Goal: Task Accomplishment & Management: Use online tool/utility

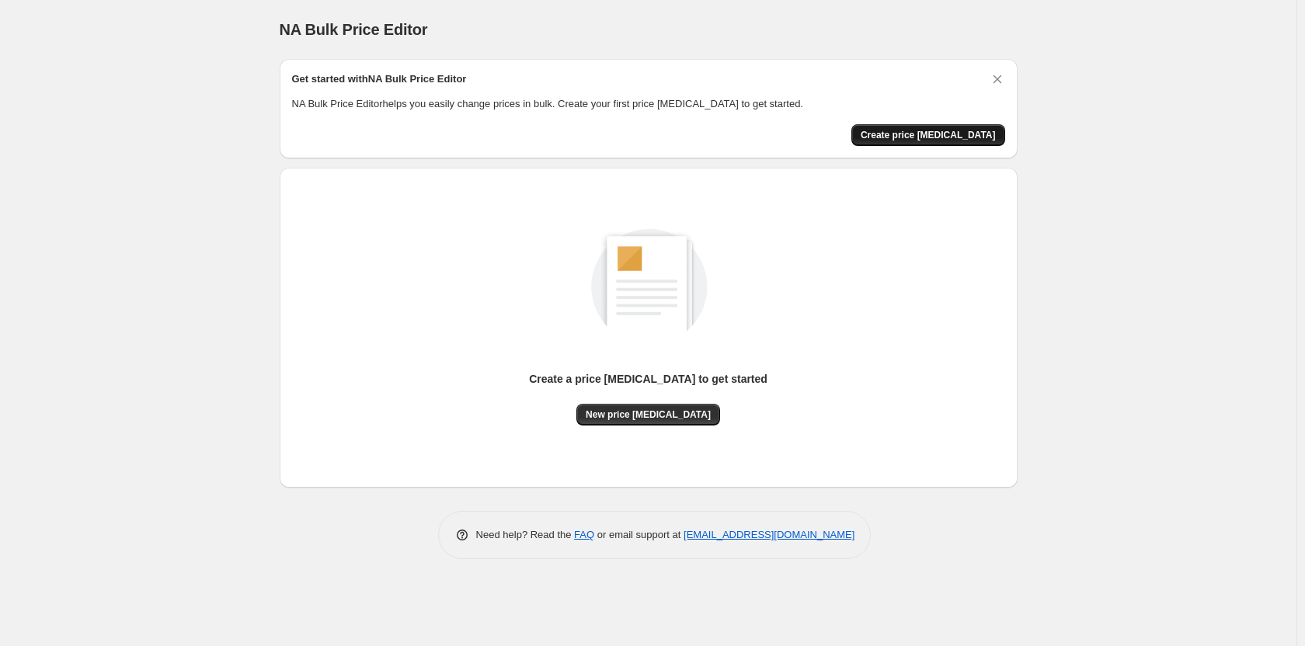
click at [925, 138] on span "Create price change job" at bounding box center [928, 135] width 135 height 12
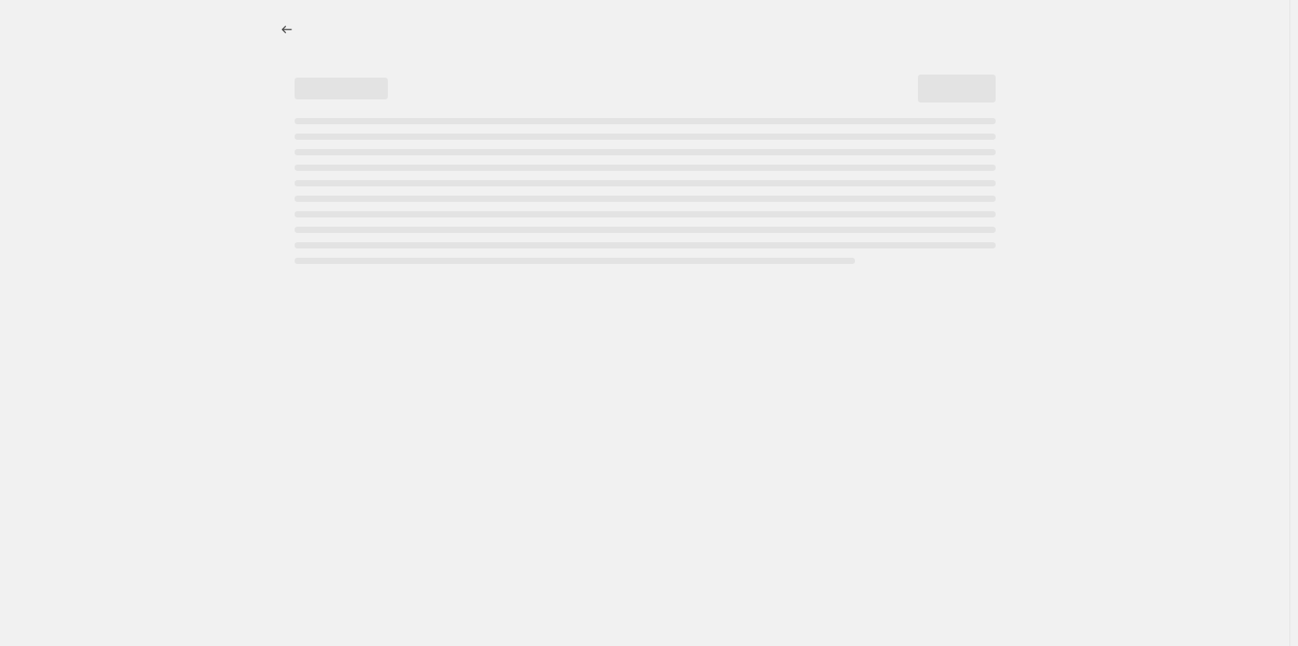
select select "percentage"
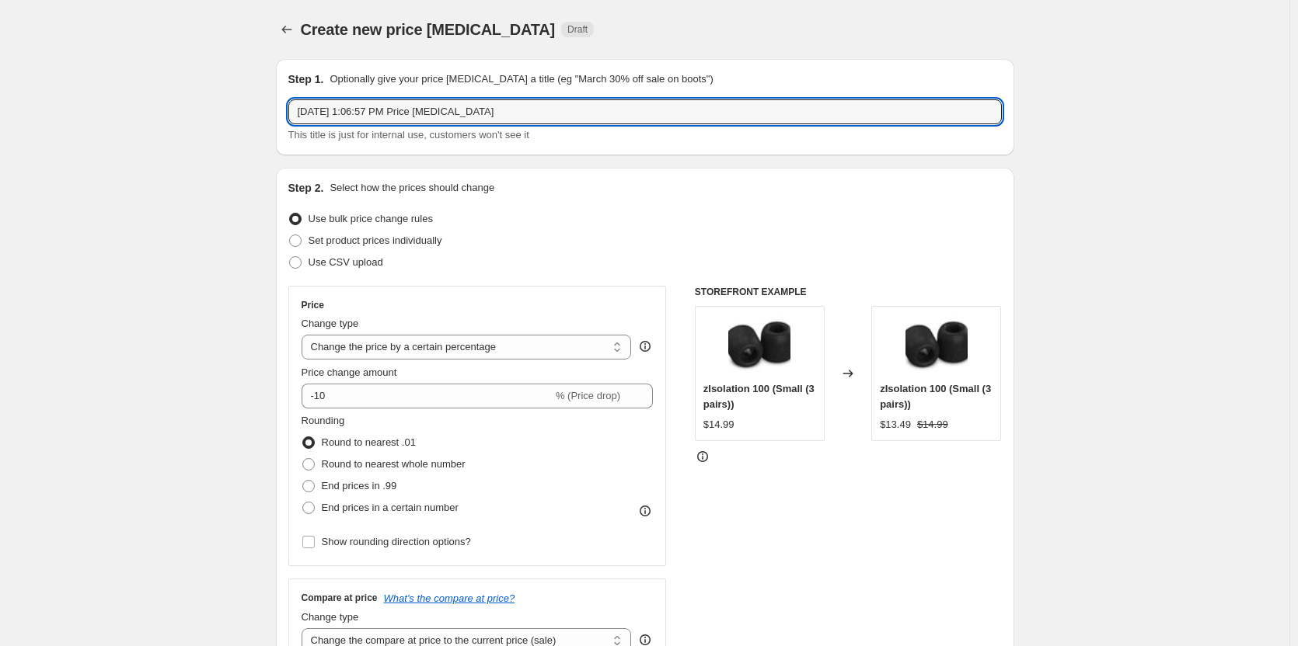
drag, startPoint x: 529, startPoint y: 114, endPoint x: 287, endPoint y: 117, distance: 241.7
click at [287, 117] on div "Step 1. Optionally give your price change job a title (eg "March 30% off sale o…" at bounding box center [645, 107] width 738 height 96
type input "Test First Discount"
click at [657, 197] on div "Step 2. Select how the prices should change Use bulk price change rules Set pro…" at bounding box center [644, 440] width 713 height 521
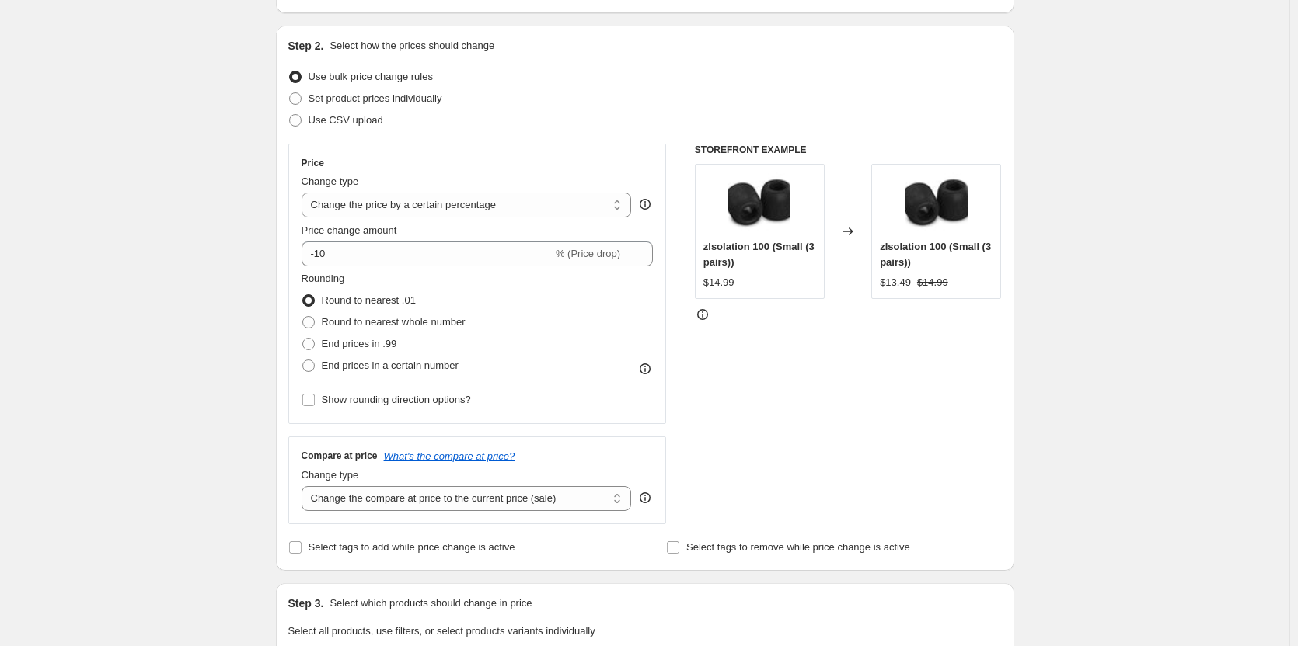
scroll to position [155, 0]
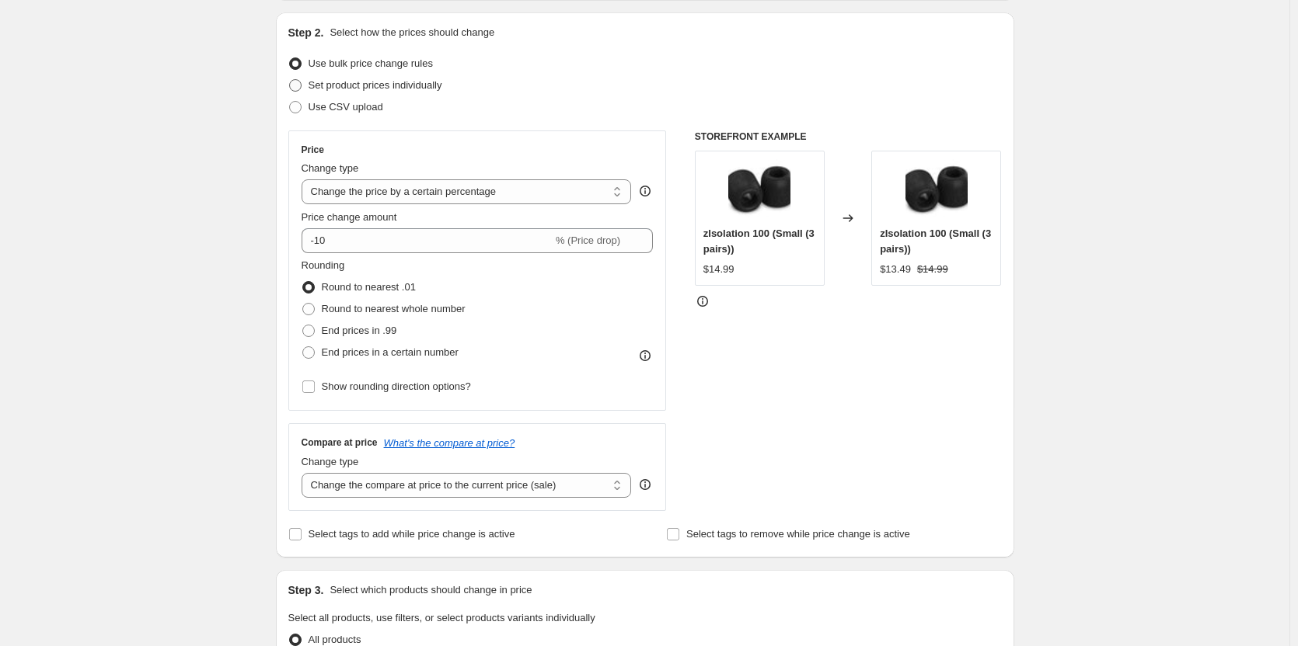
click at [418, 88] on span "Set product prices individually" at bounding box center [375, 85] width 134 height 12
click at [290, 80] on input "Set product prices individually" at bounding box center [289, 79] width 1 height 1
radio input "true"
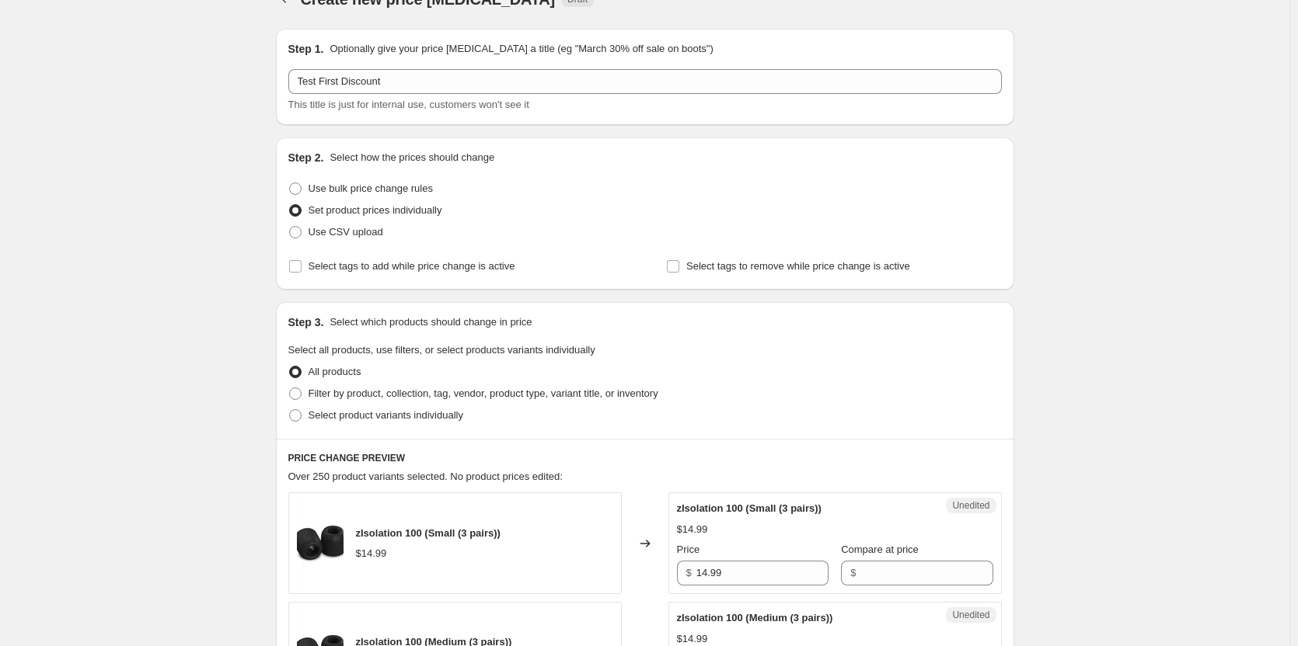
scroll to position [0, 0]
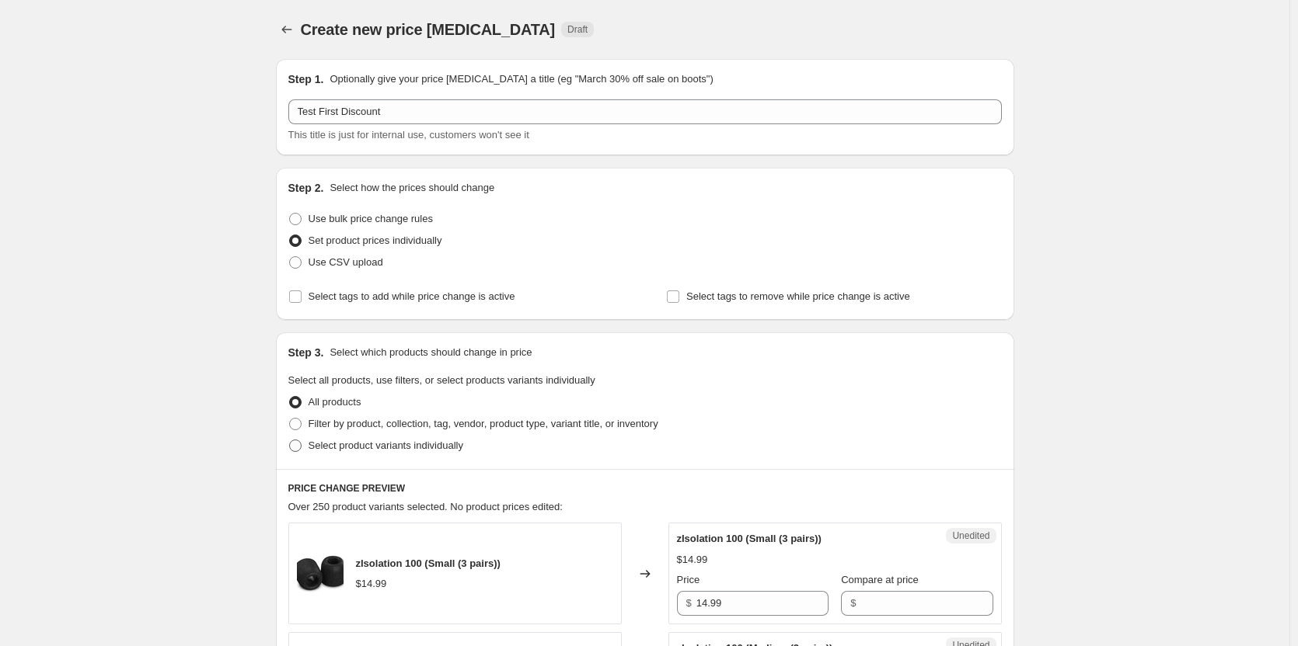
click at [393, 449] on span "Select product variants individually" at bounding box center [385, 446] width 155 height 12
click at [290, 441] on input "Select product variants individually" at bounding box center [289, 440] width 1 height 1
radio input "true"
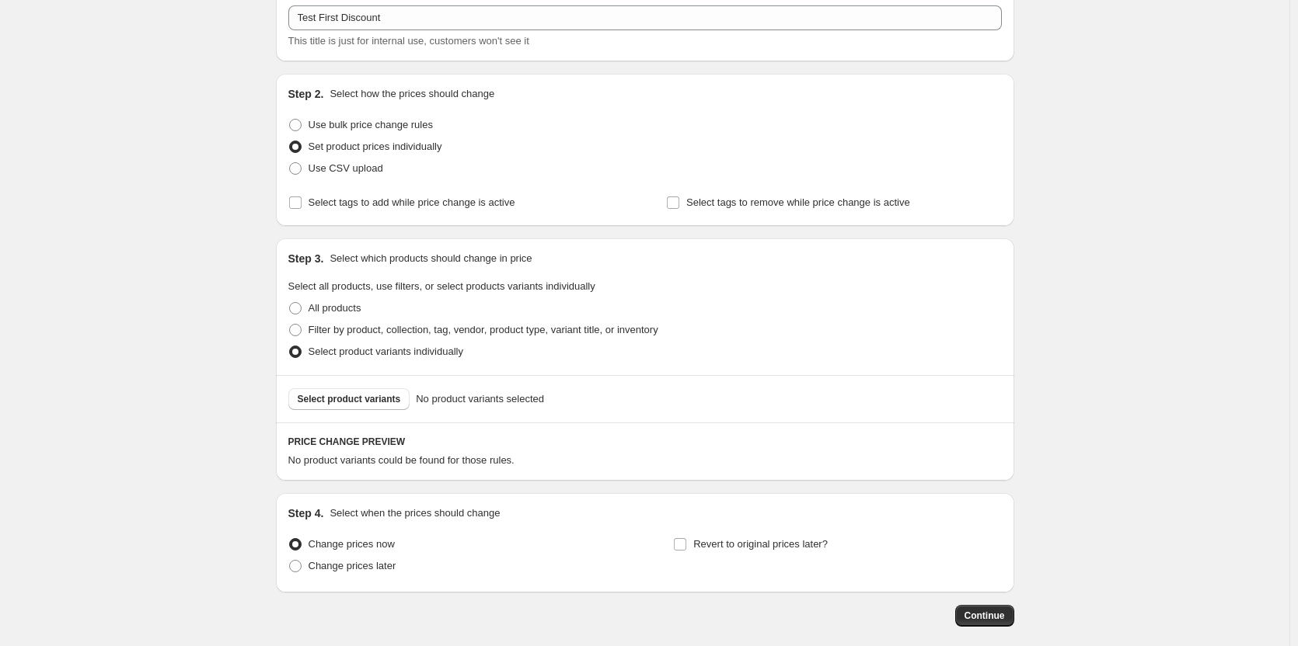
scroll to position [169, 0]
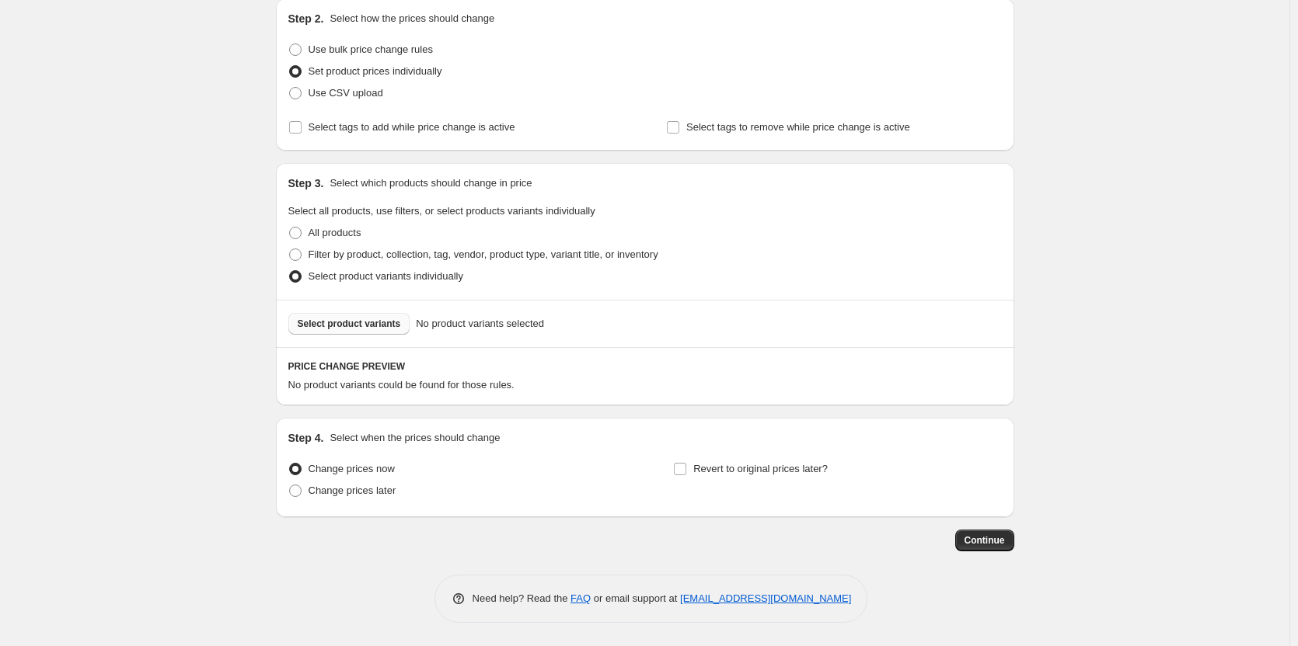
click at [388, 329] on span "Select product variants" at bounding box center [349, 324] width 103 height 12
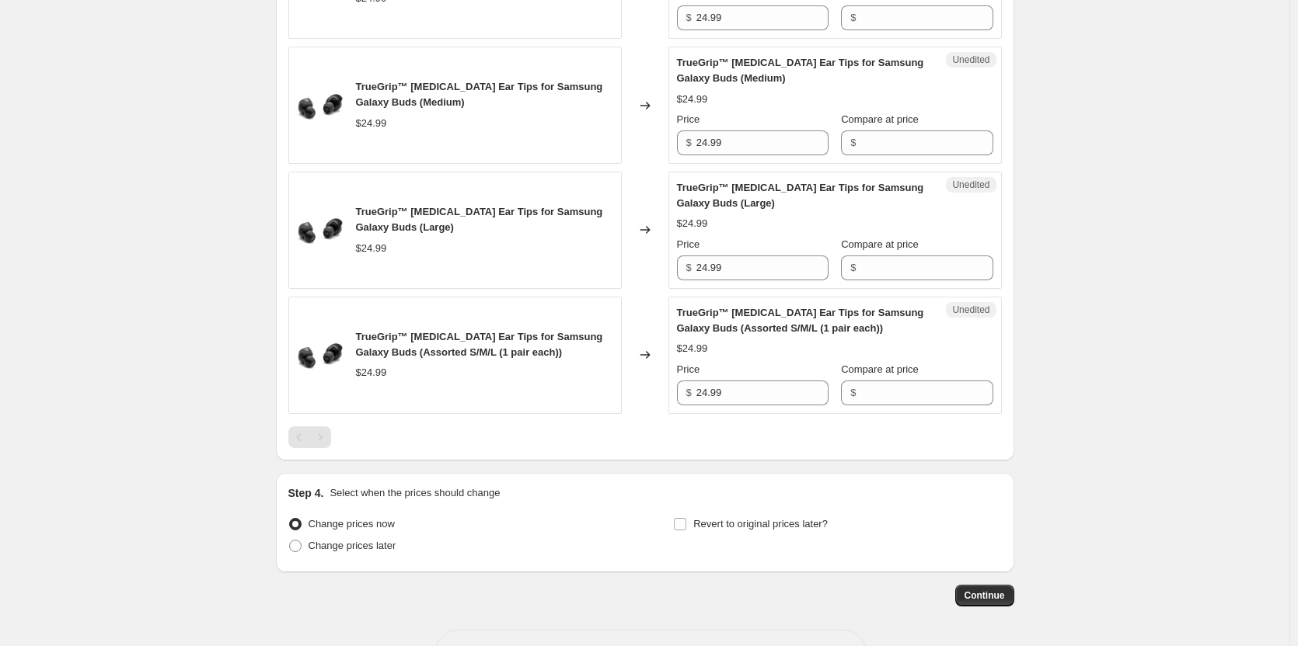
scroll to position [704, 0]
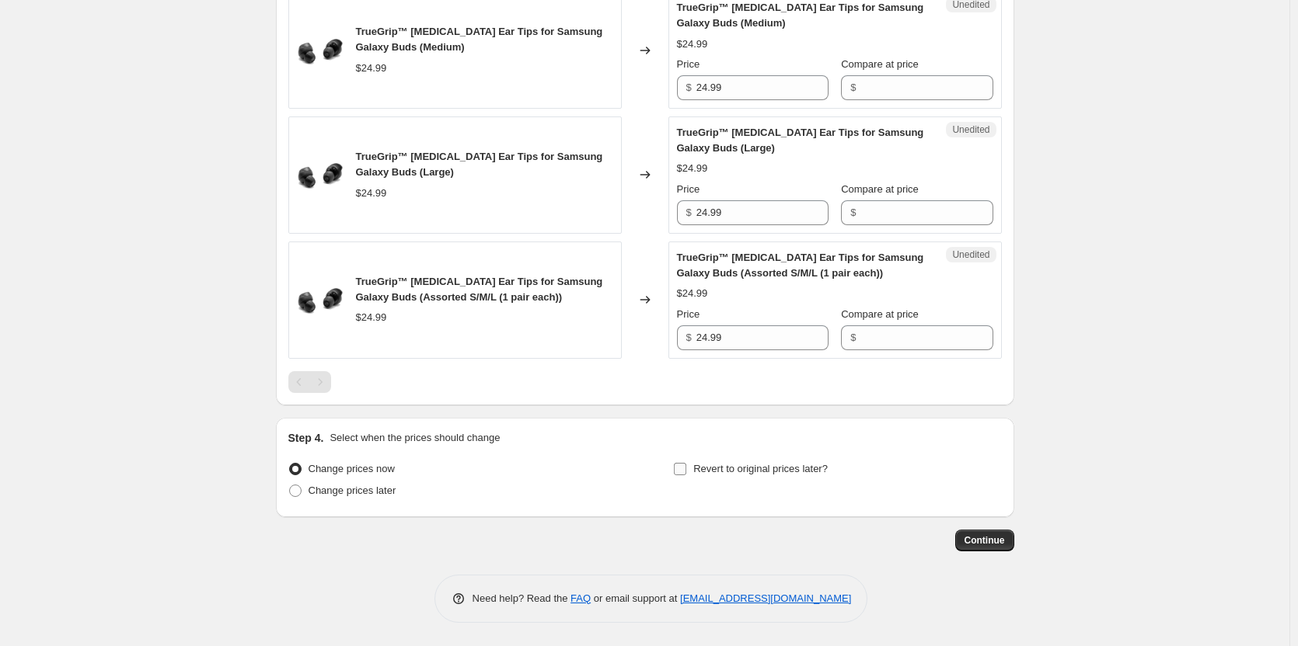
click at [691, 471] on label "Revert to original prices later?" at bounding box center [750, 469] width 155 height 22
click at [686, 471] on input "Revert to original prices later?" at bounding box center [680, 469] width 12 height 12
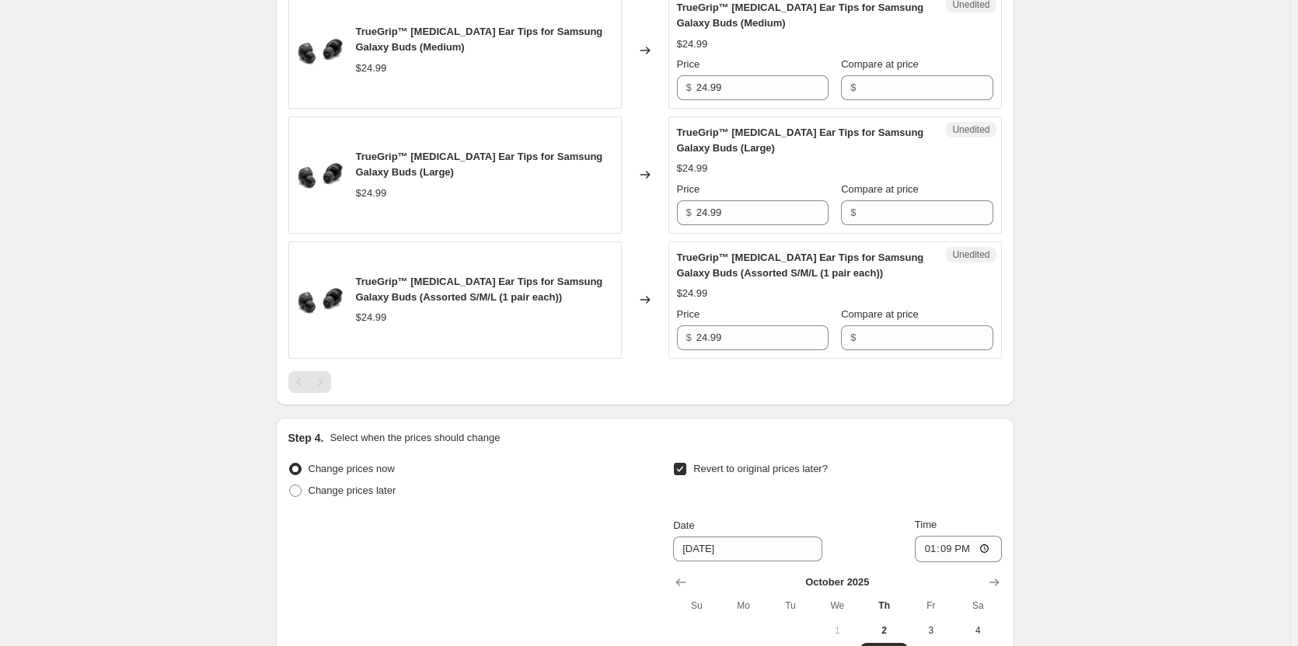
click at [691, 471] on label "Revert to original prices later?" at bounding box center [750, 469] width 155 height 22
click at [686, 471] on input "Revert to original prices later?" at bounding box center [680, 469] width 12 height 12
checkbox input "false"
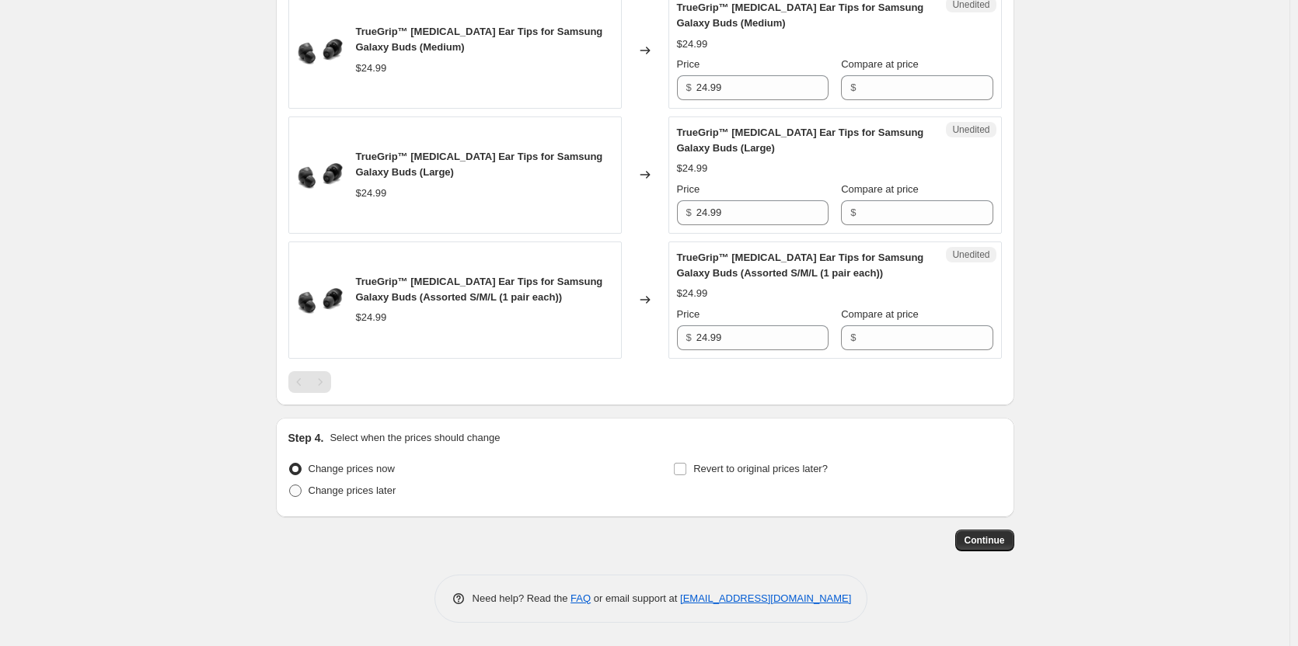
click at [391, 493] on span "Change prices later" at bounding box center [352, 491] width 88 height 12
click at [290, 486] on input "Change prices later" at bounding box center [289, 485] width 1 height 1
radio input "true"
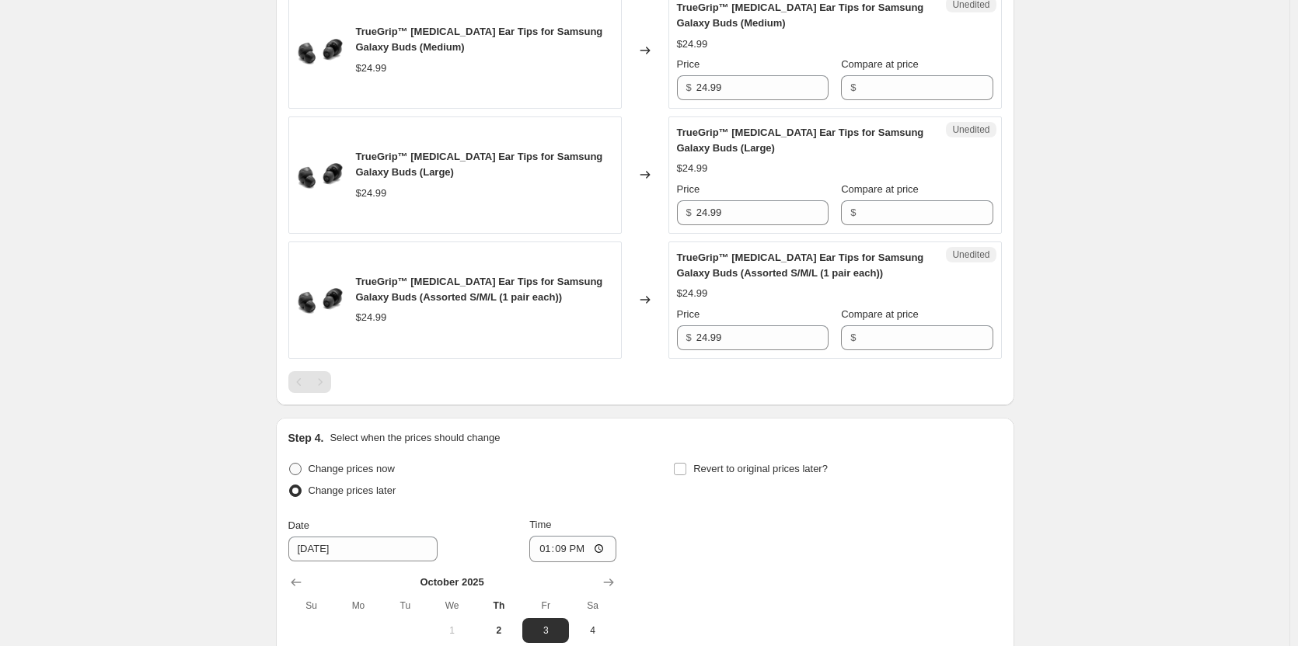
click at [385, 469] on span "Change prices now" at bounding box center [351, 469] width 86 height 12
click at [290, 464] on input "Change prices now" at bounding box center [289, 463] width 1 height 1
radio input "true"
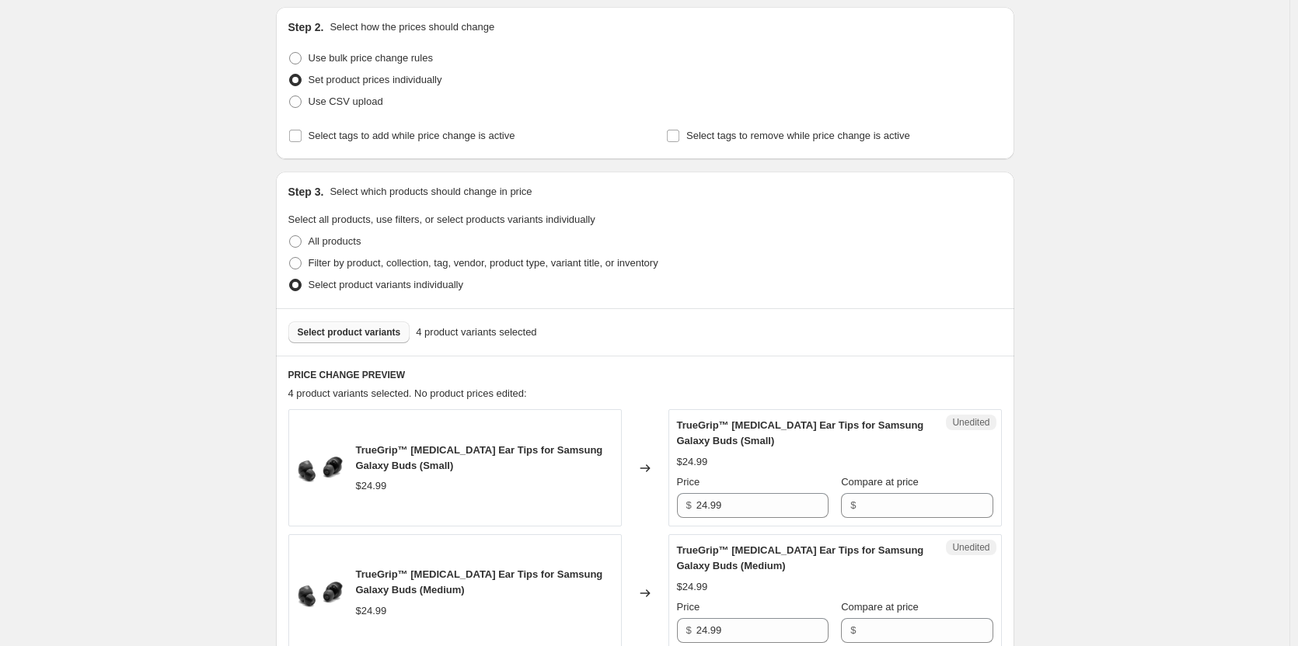
scroll to position [160, 0]
click at [474, 145] on label "Select tags to add while price change is active" at bounding box center [401, 137] width 227 height 22
click at [301, 143] on input "Select tags to add while price change is active" at bounding box center [295, 137] width 12 height 12
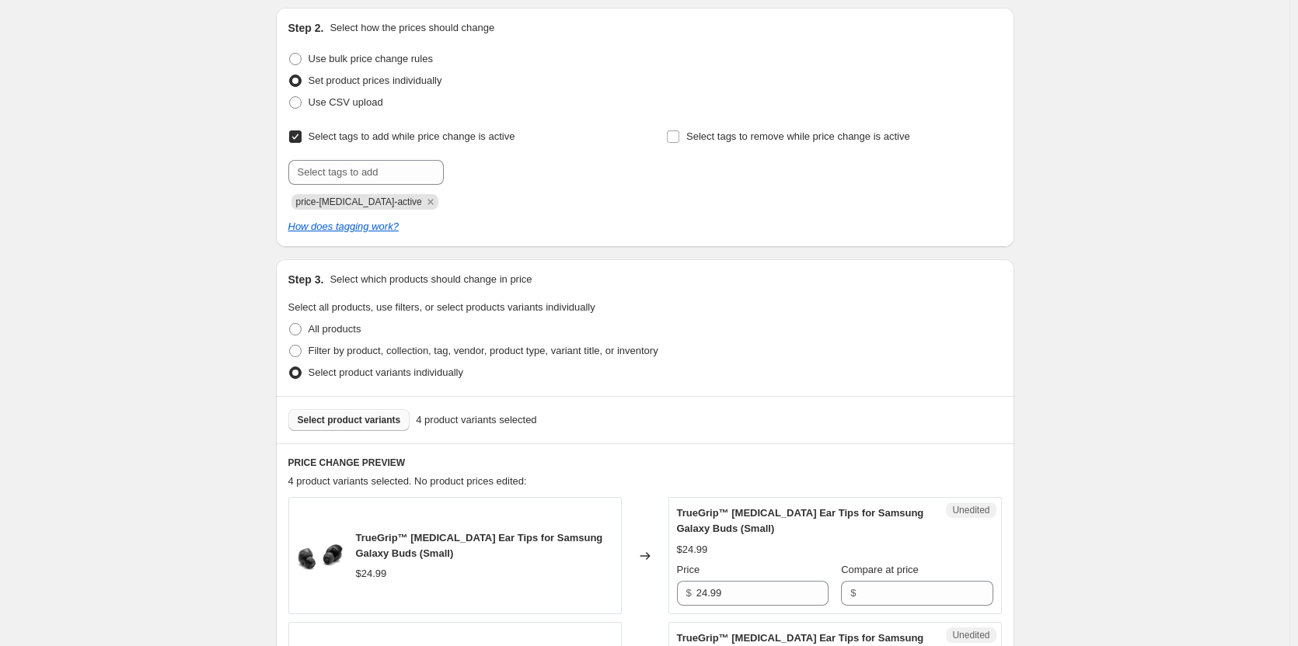
click at [474, 145] on label "Select tags to add while price change is active" at bounding box center [401, 137] width 227 height 22
click at [301, 143] on input "Select tags to add while price change is active" at bounding box center [295, 137] width 12 height 12
checkbox input "false"
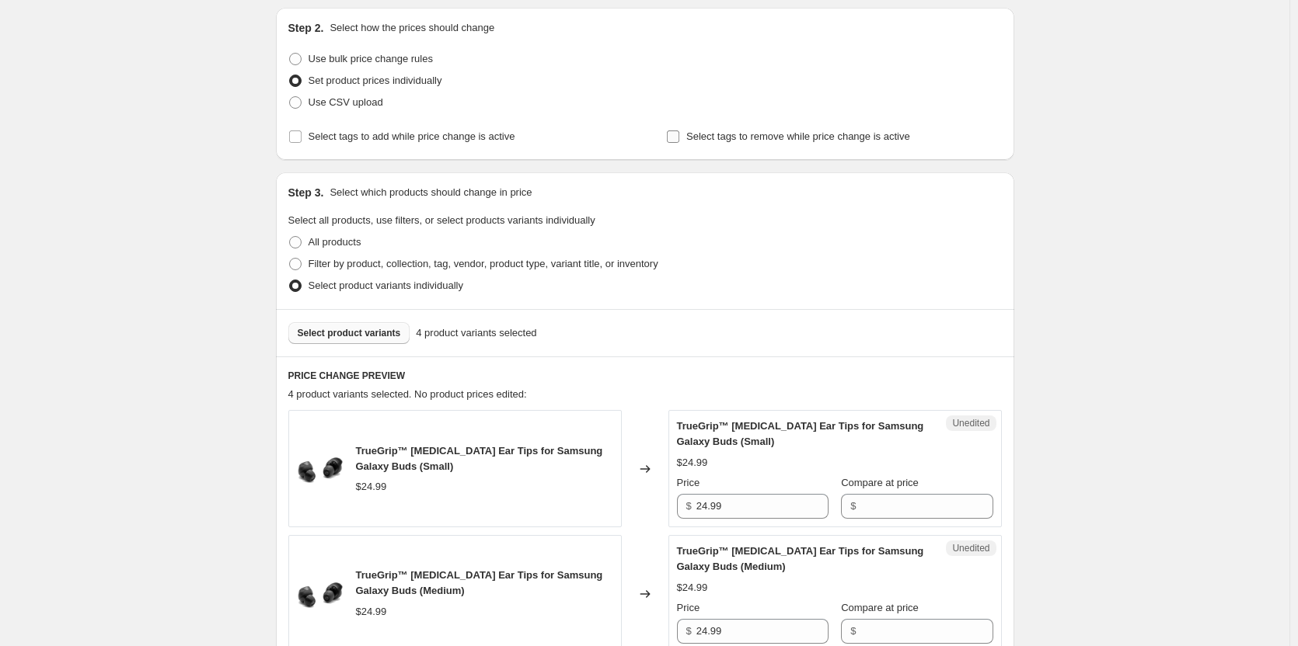
click at [751, 147] on label "Select tags to remove while price change is active" at bounding box center [788, 137] width 244 height 22
click at [679, 143] on input "Select tags to remove while price change is active" at bounding box center [673, 137] width 12 height 12
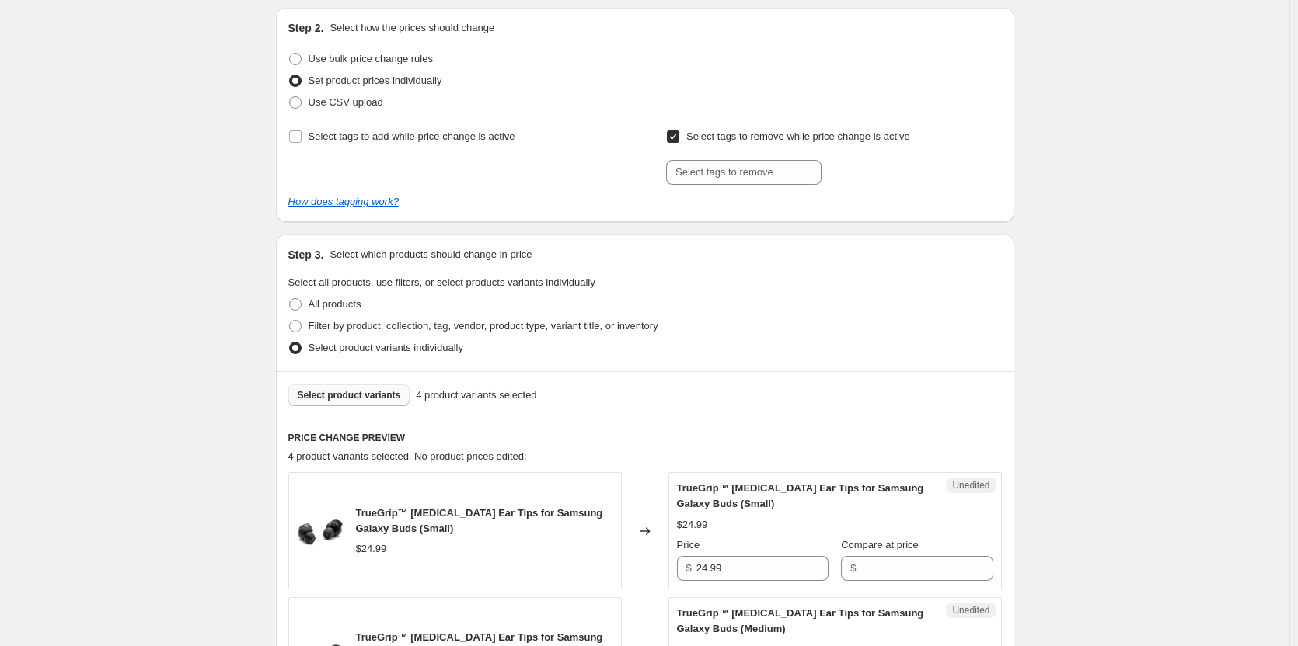
click at [751, 147] on label "Select tags to remove while price change is active" at bounding box center [788, 137] width 244 height 22
click at [679, 143] on input "Select tags to remove while price change is active" at bounding box center [673, 137] width 12 height 12
checkbox input "false"
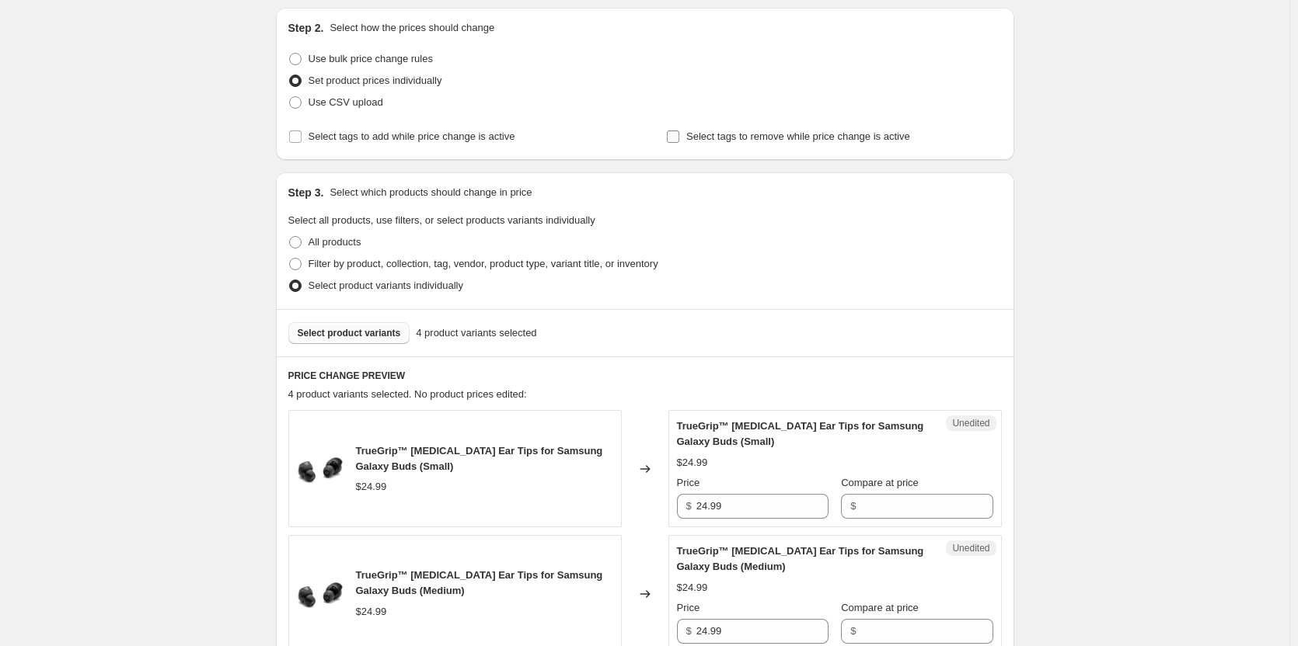
scroll to position [238, 0]
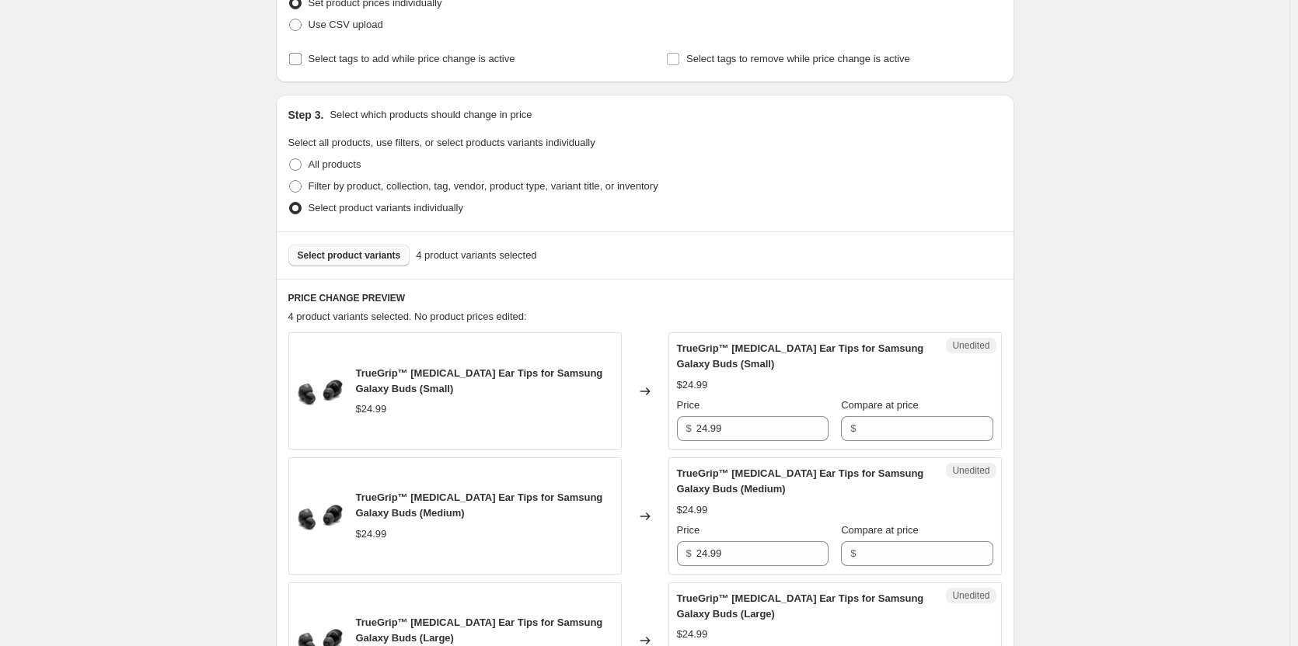
click at [423, 64] on span "Select tags to add while price change is active" at bounding box center [411, 59] width 207 height 12
click at [301, 64] on input "Select tags to add while price change is active" at bounding box center [295, 59] width 12 height 12
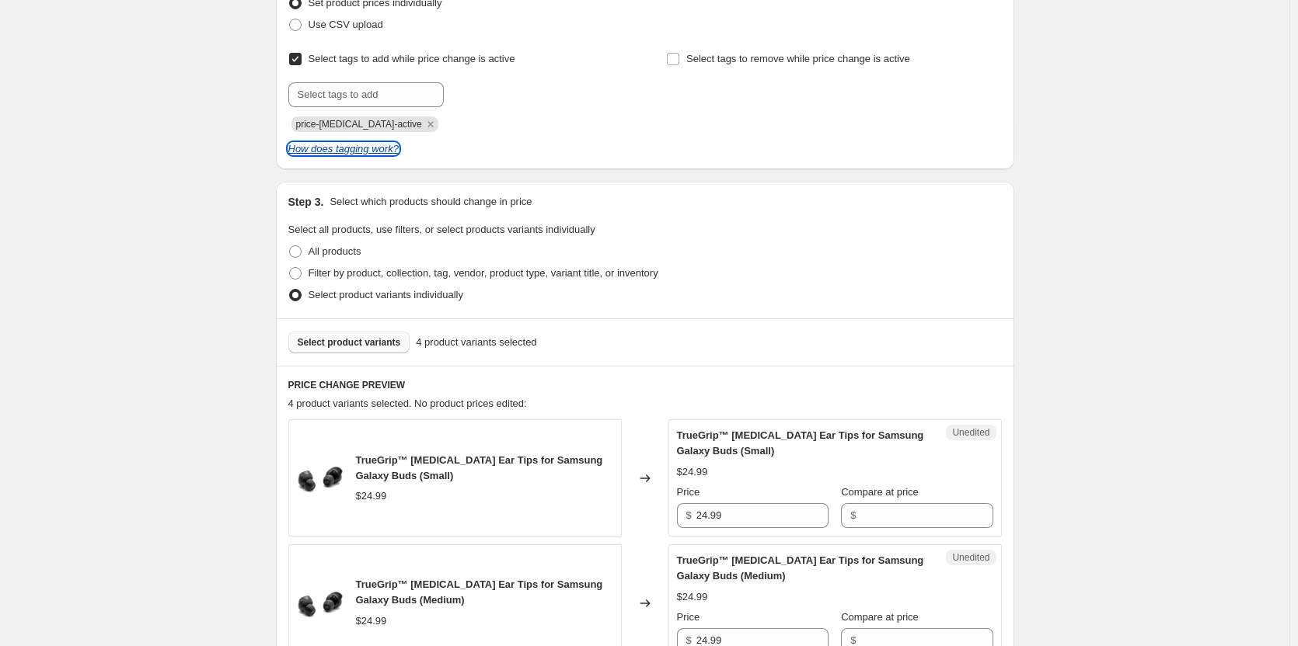
click at [376, 153] on icon "How does tagging work?" at bounding box center [343, 149] width 110 height 12
click at [297, 66] on label "Select tags to add while price change is active" at bounding box center [401, 59] width 227 height 22
click at [297, 65] on input "Select tags to add while price change is active" at bounding box center [295, 59] width 12 height 12
checkbox input "false"
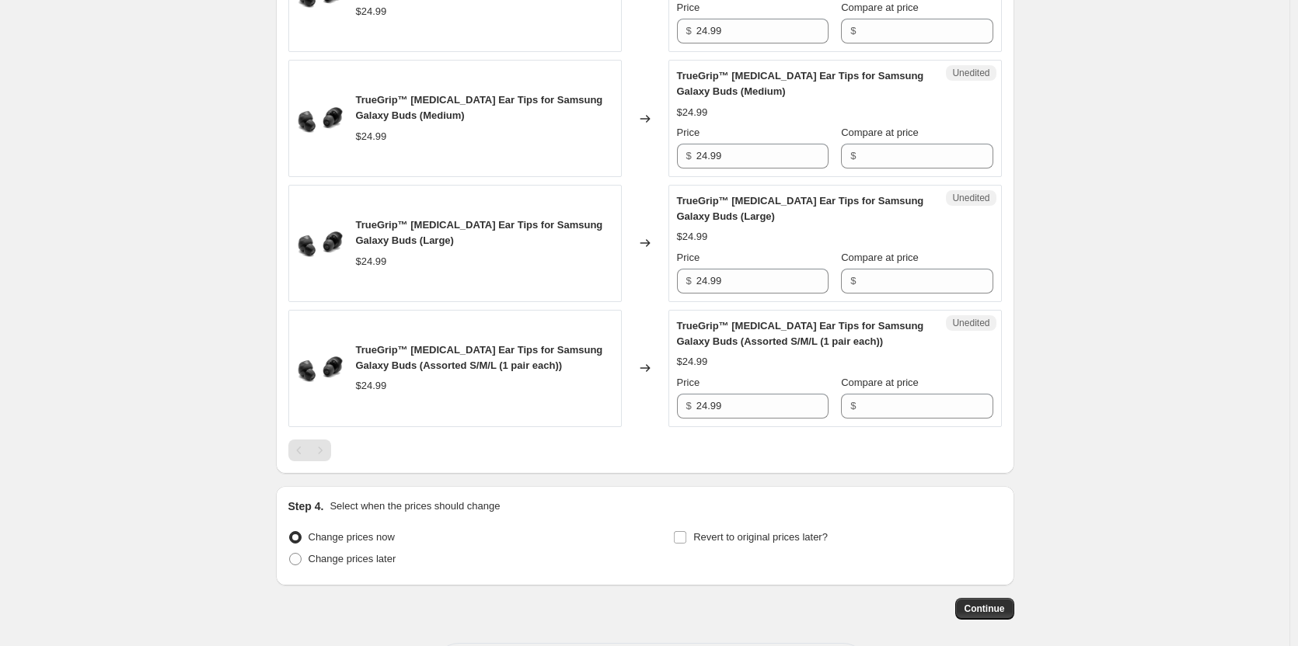
scroll to position [471, 0]
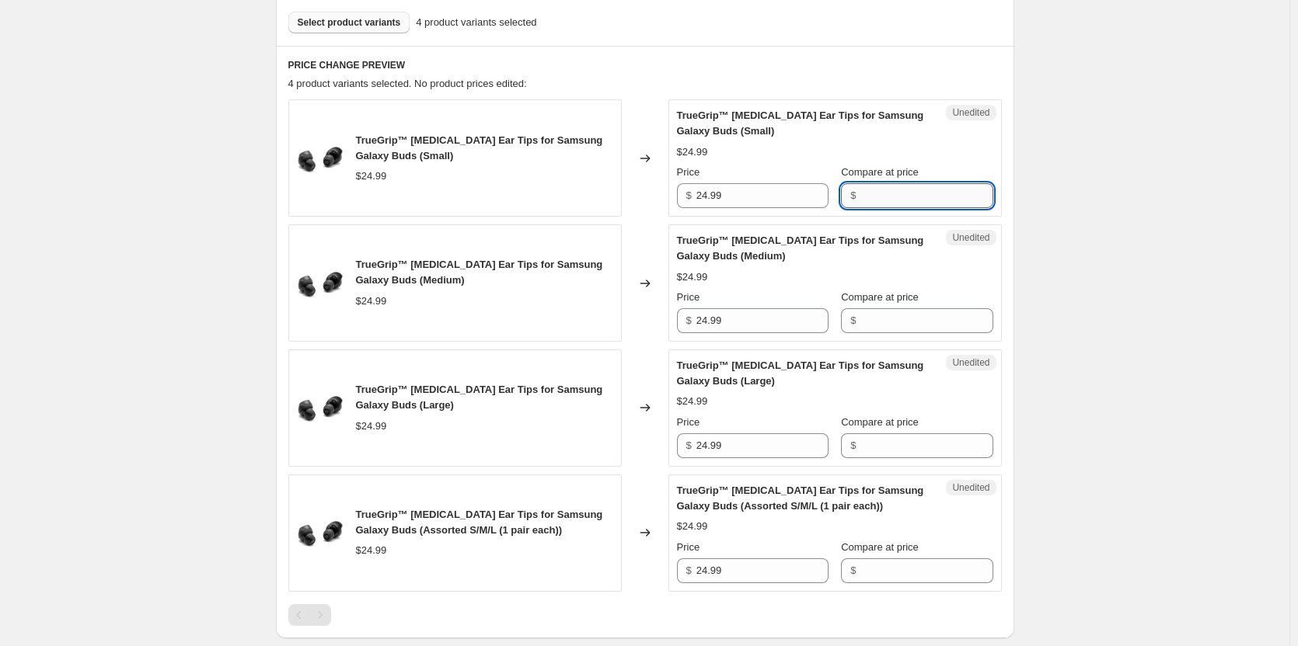
click at [942, 194] on input "Compare at price" at bounding box center [926, 195] width 132 height 25
click at [877, 184] on input "Compare at price" at bounding box center [926, 195] width 132 height 25
drag, startPoint x: 914, startPoint y: 192, endPoint x: 819, endPoint y: 181, distance: 96.2
click at [914, 192] on input "Compare at price" at bounding box center [926, 195] width 132 height 25
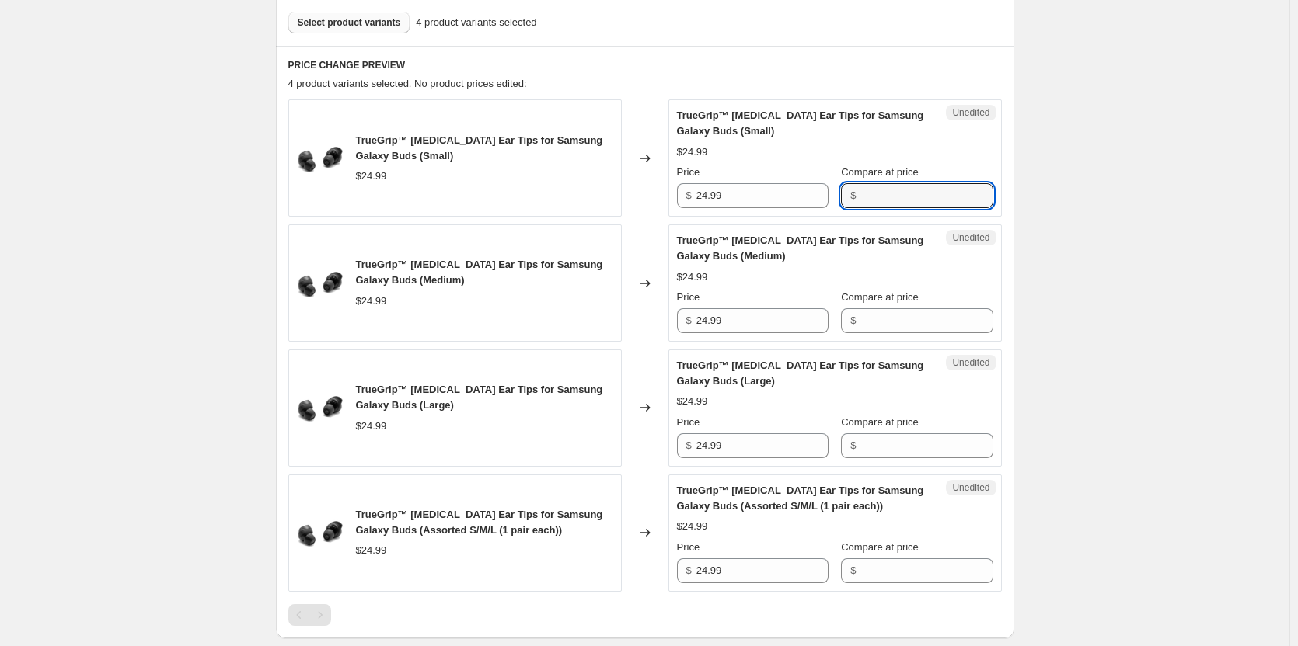
click at [774, 181] on div "Price $ 24.99" at bounding box center [753, 187] width 152 height 44
click at [739, 195] on input "24.99" at bounding box center [762, 195] width 132 height 25
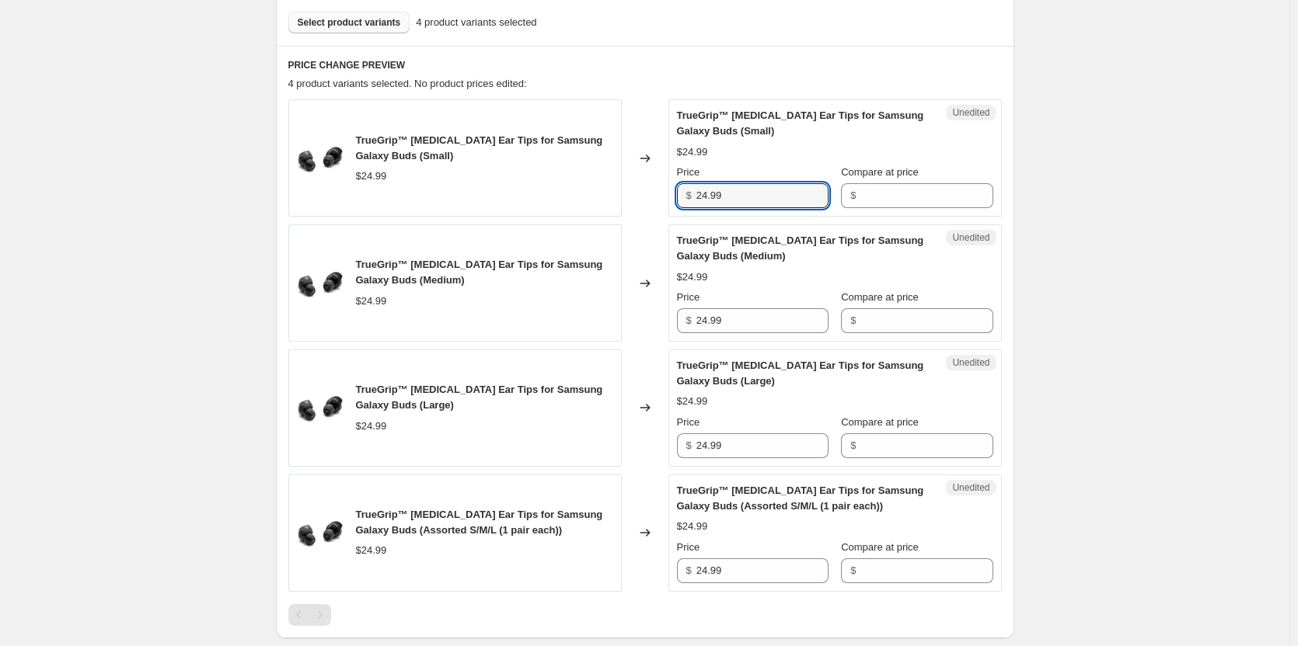
click at [794, 162] on div "TrueGrip™ Memory Foam Ear Tips for Samsung Galaxy Buds (Small) $24.99 Price $ 2…" at bounding box center [835, 158] width 316 height 100
click at [900, 202] on input "Compare at price" at bounding box center [926, 195] width 132 height 25
type input "4"
click at [741, 197] on input "24.99" at bounding box center [762, 195] width 132 height 25
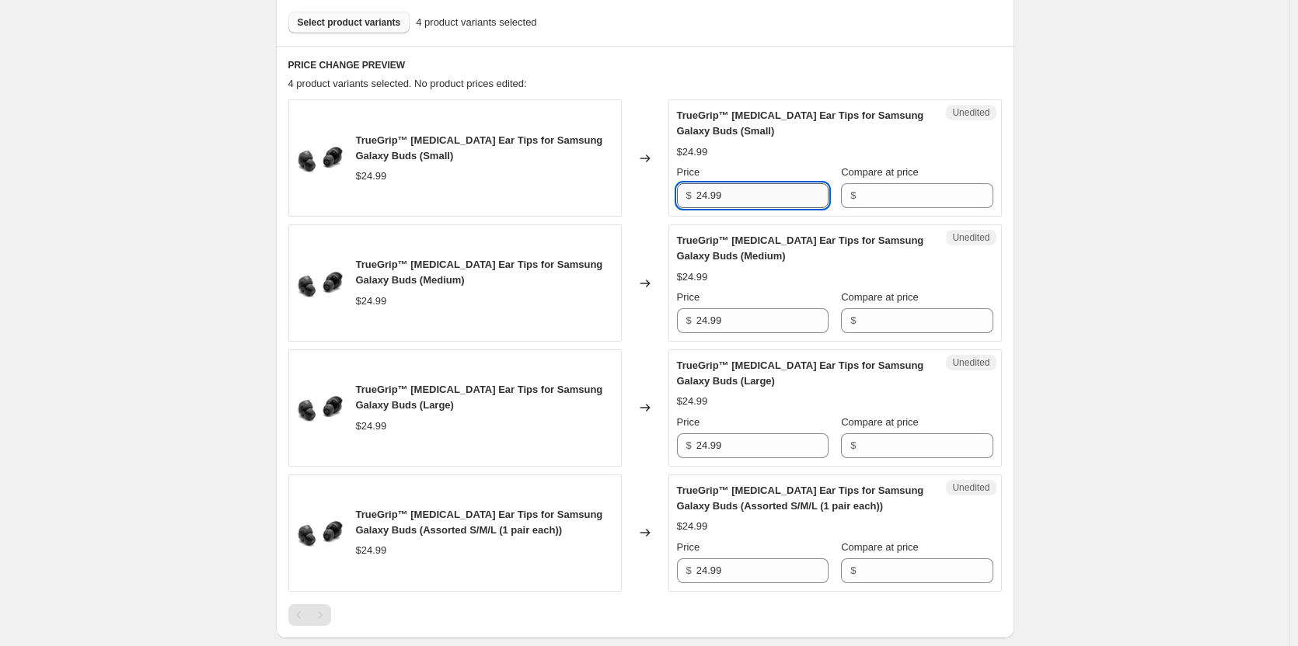
click at [763, 191] on input "24.99" at bounding box center [762, 195] width 132 height 25
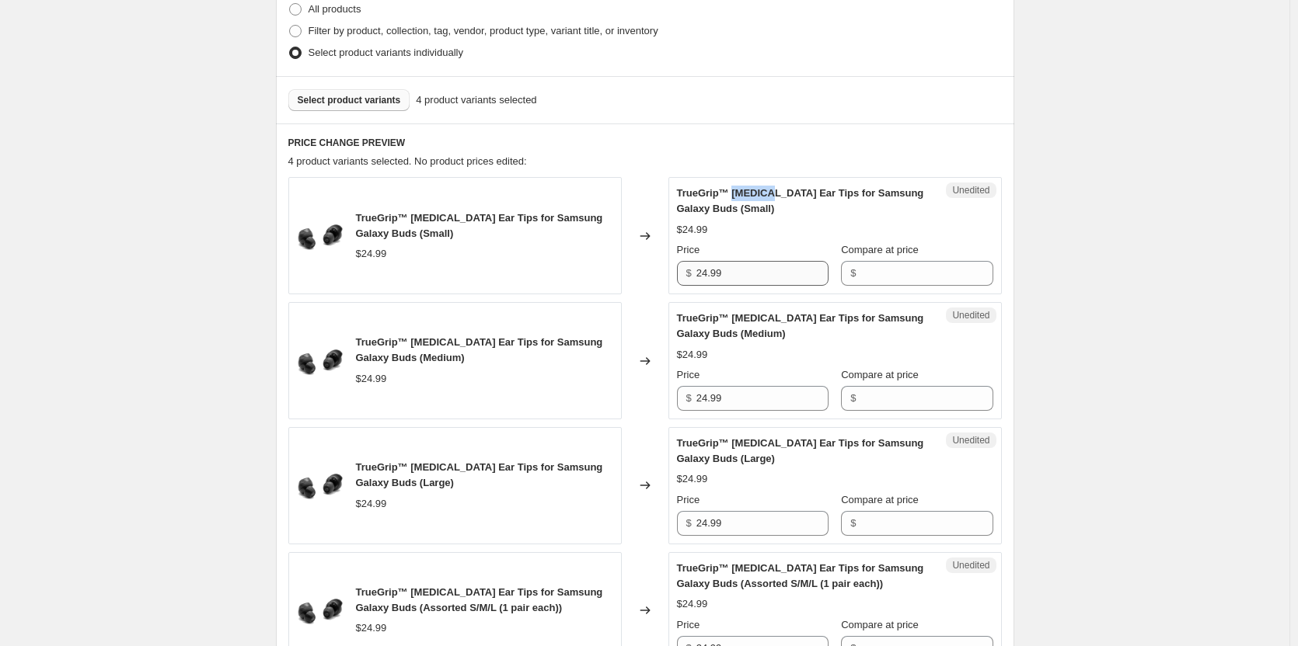
click at [763, 191] on div "PRICE CHANGE PREVIEW 4 product variants selected. No product prices edited: Tru…" at bounding box center [645, 420] width 738 height 593
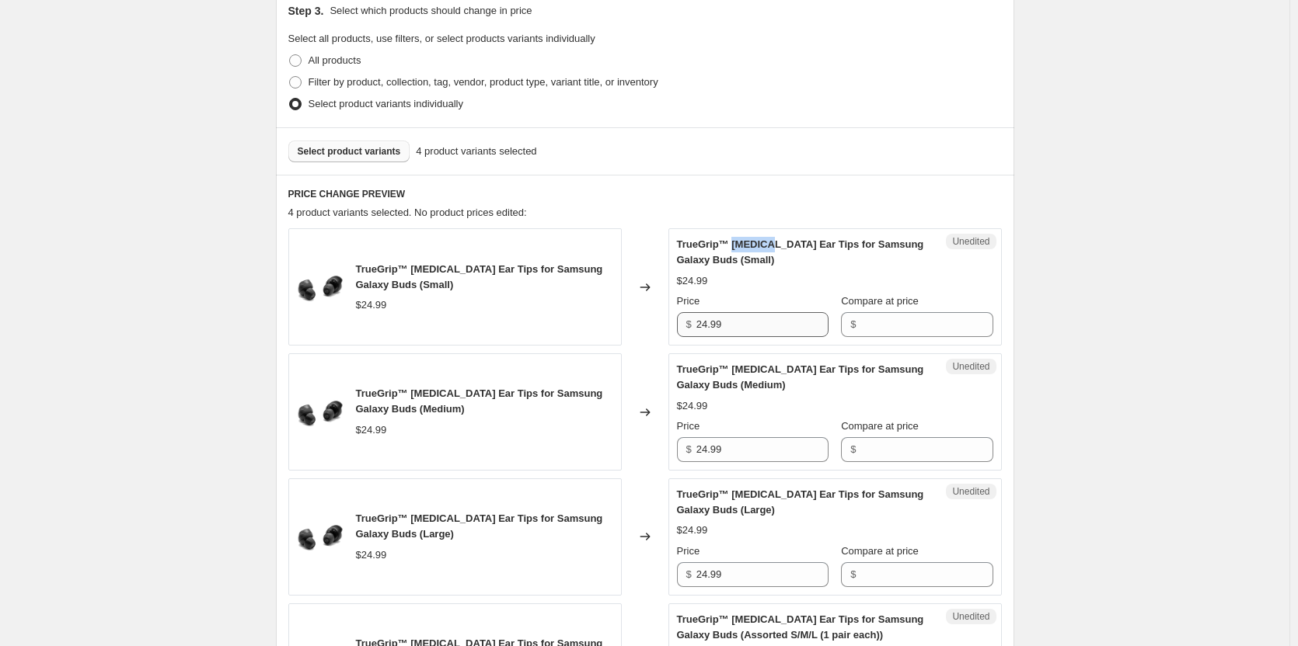
scroll to position [315, 0]
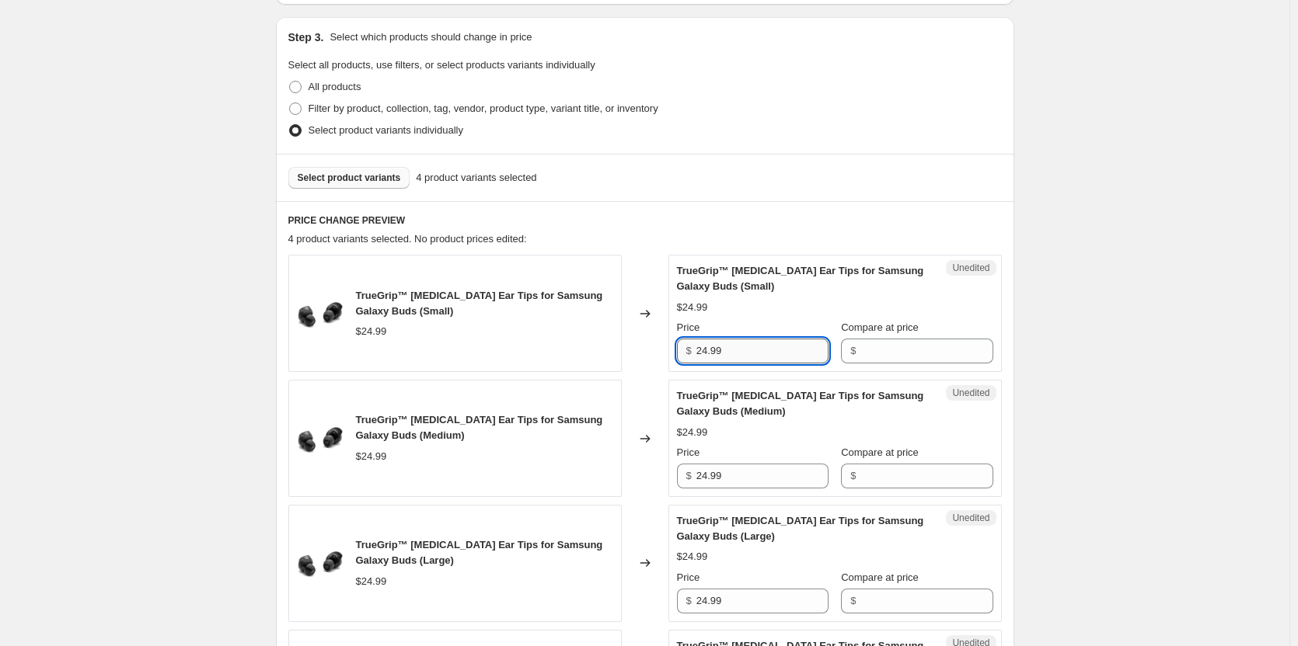
click at [749, 362] on input "24.99" at bounding box center [762, 351] width 132 height 25
type input "14.99"
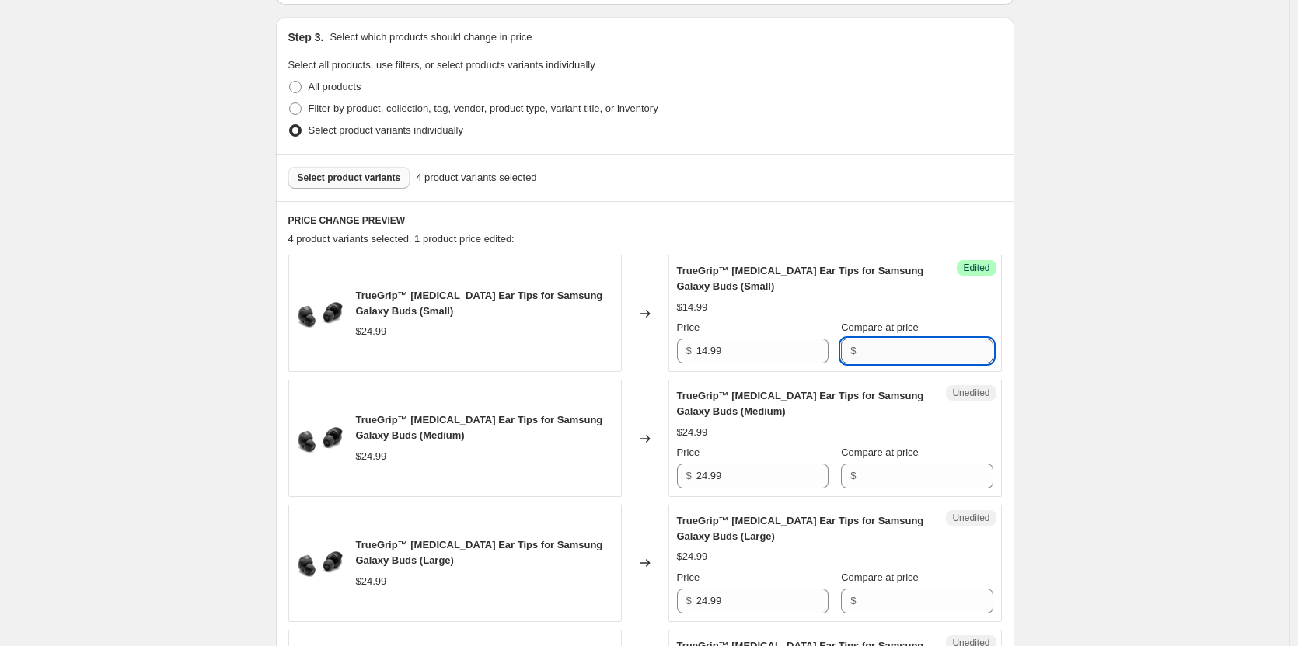
click at [925, 355] on input "Compare at price" at bounding box center [926, 351] width 132 height 25
type input "24.99"
click at [747, 486] on input "24.99" at bounding box center [762, 476] width 132 height 25
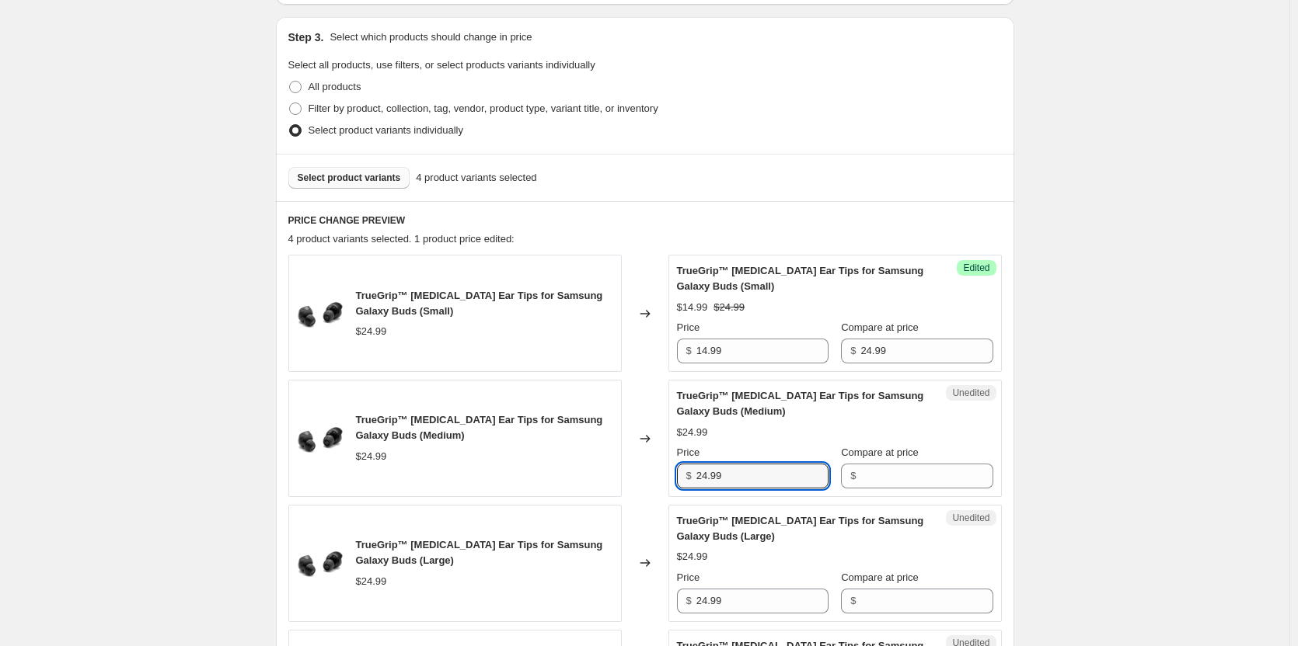
click at [1070, 388] on div "Create new price change job. This page is ready Create new price change job Dra…" at bounding box center [644, 360] width 1289 height 1350
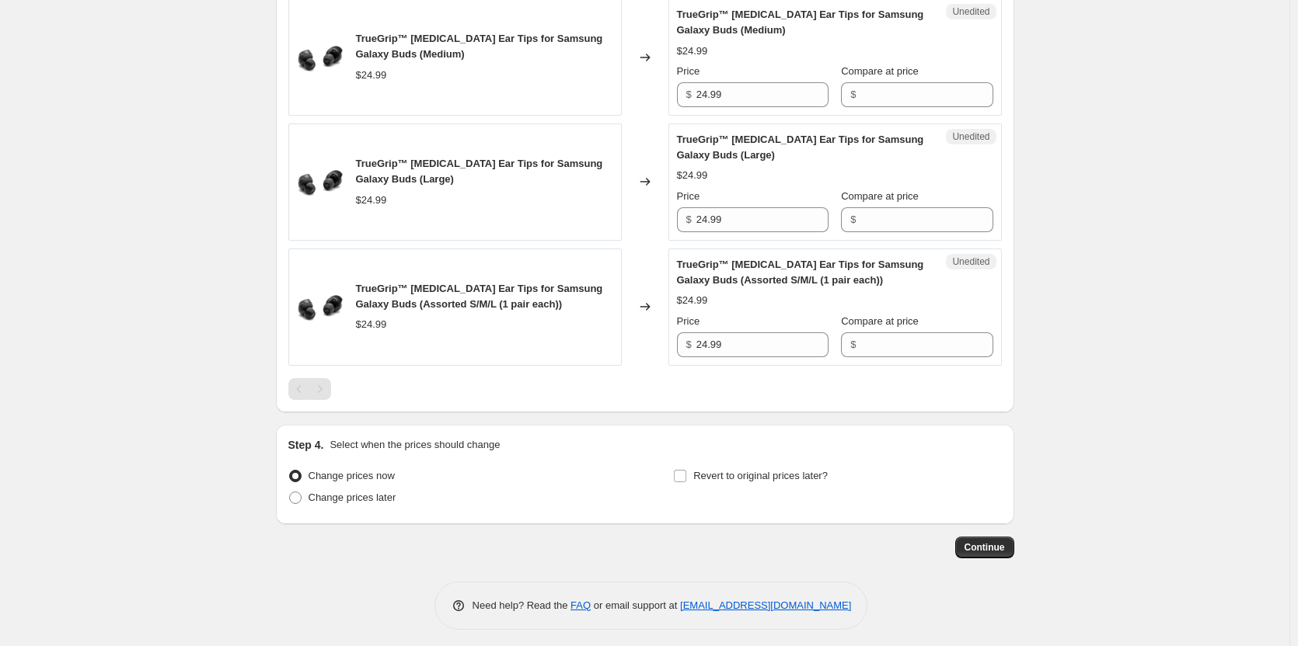
scroll to position [704, 0]
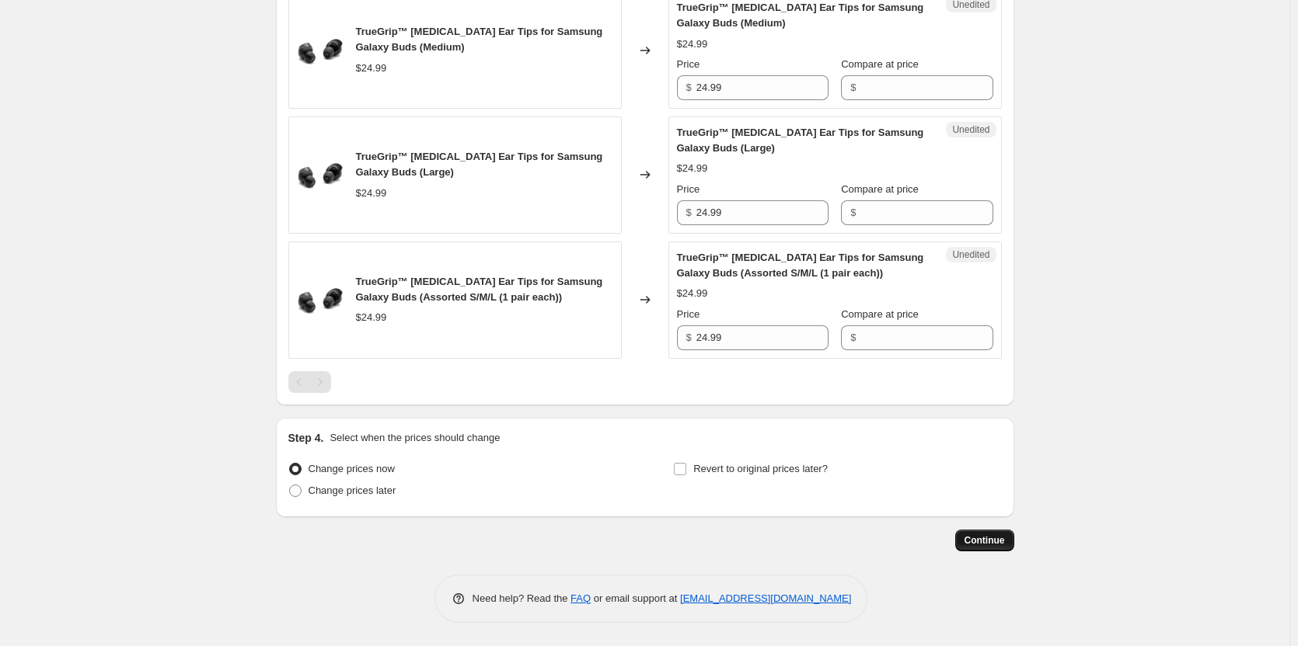
click at [991, 541] on span "Continue" at bounding box center [984, 541] width 40 height 12
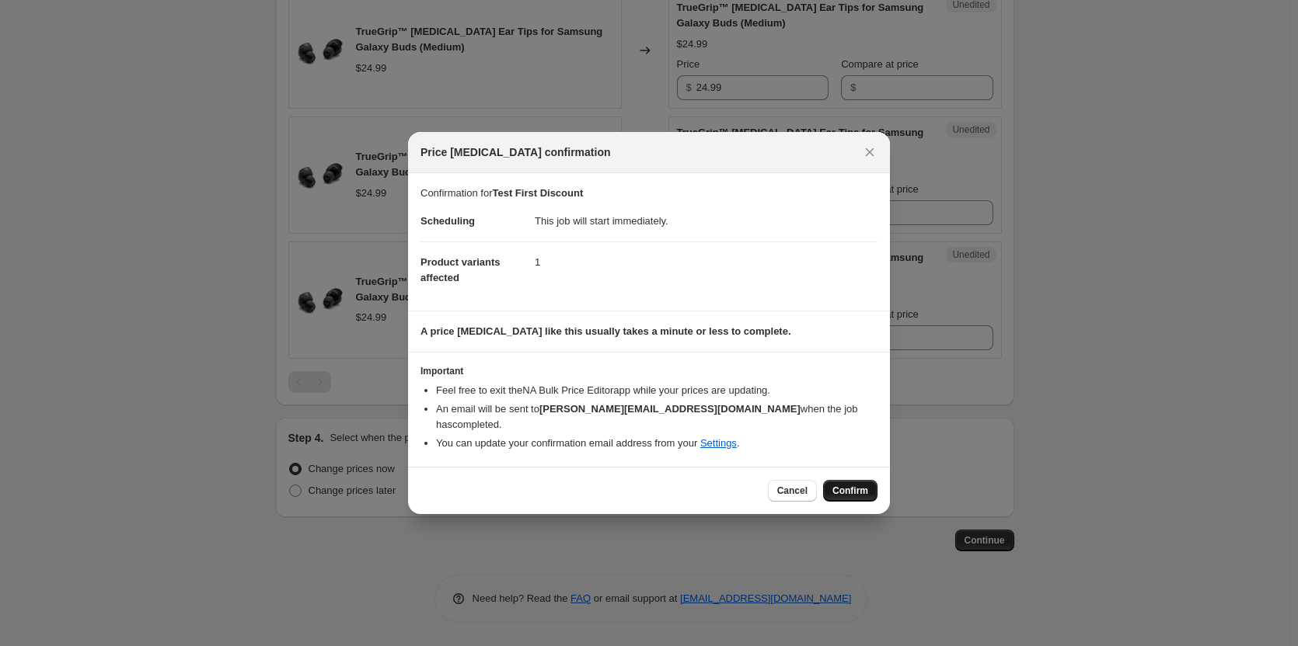
click at [839, 485] on span "Confirm" at bounding box center [850, 491] width 36 height 12
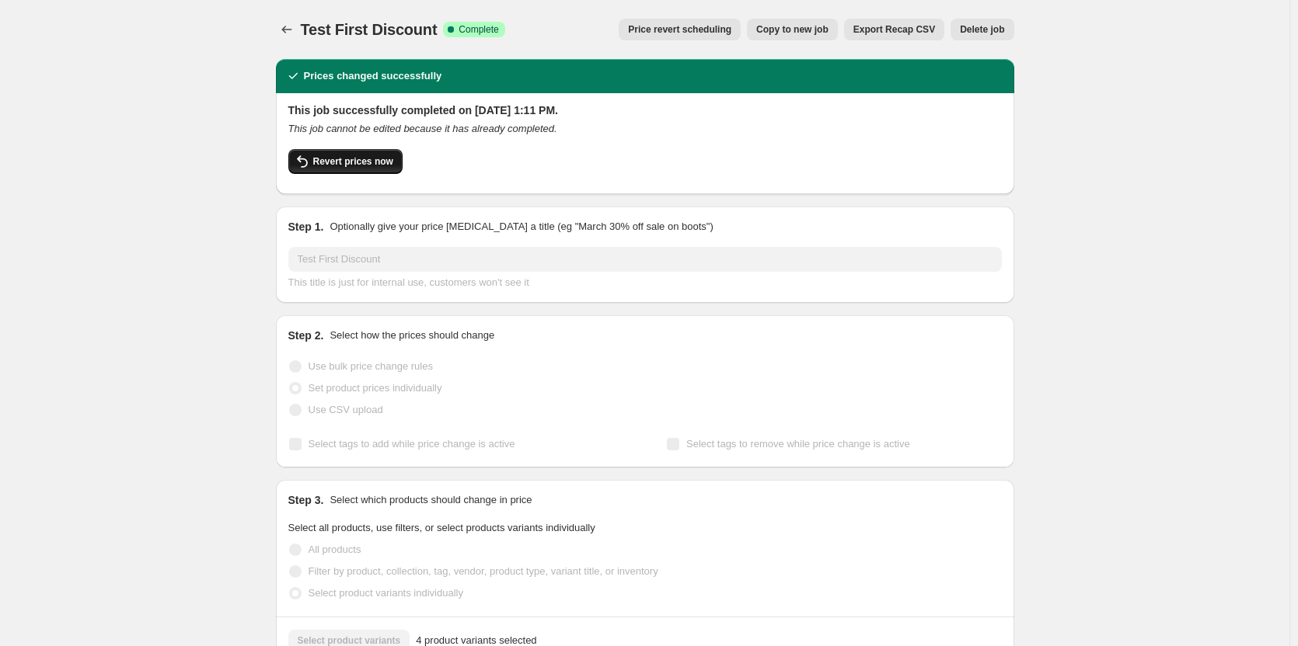
click at [368, 171] on button "Revert prices now" at bounding box center [345, 161] width 114 height 25
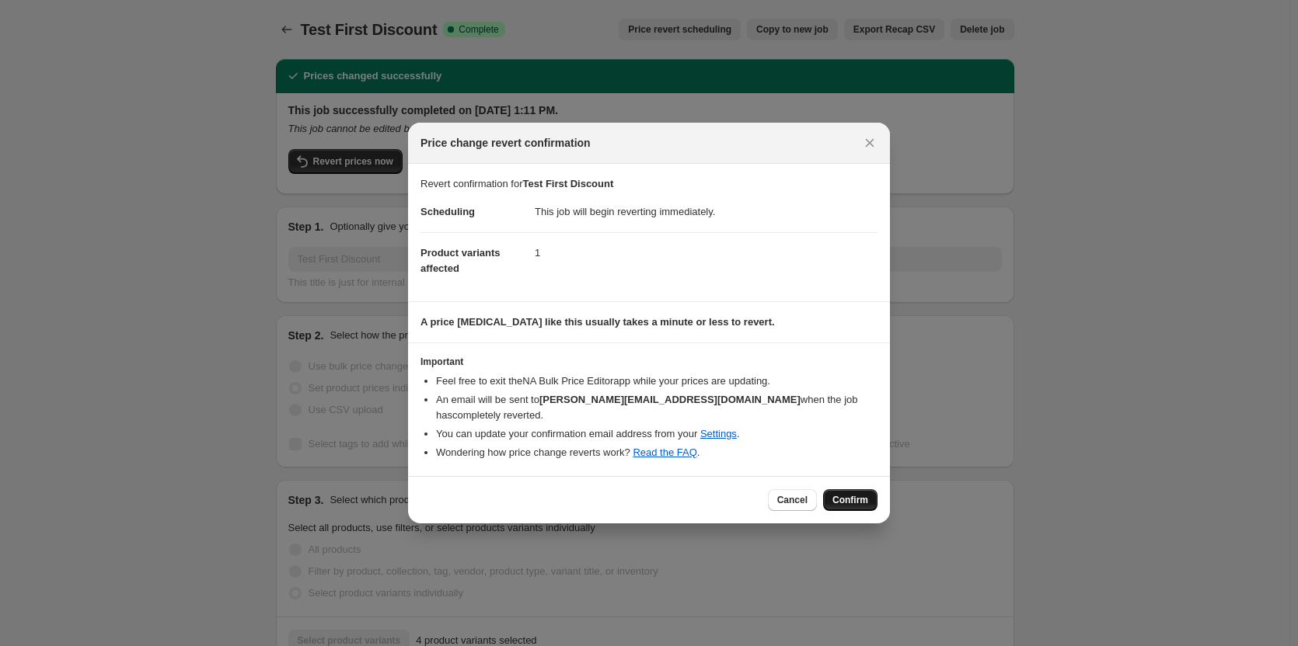
click at [869, 496] on button "Confirm" at bounding box center [850, 500] width 54 height 22
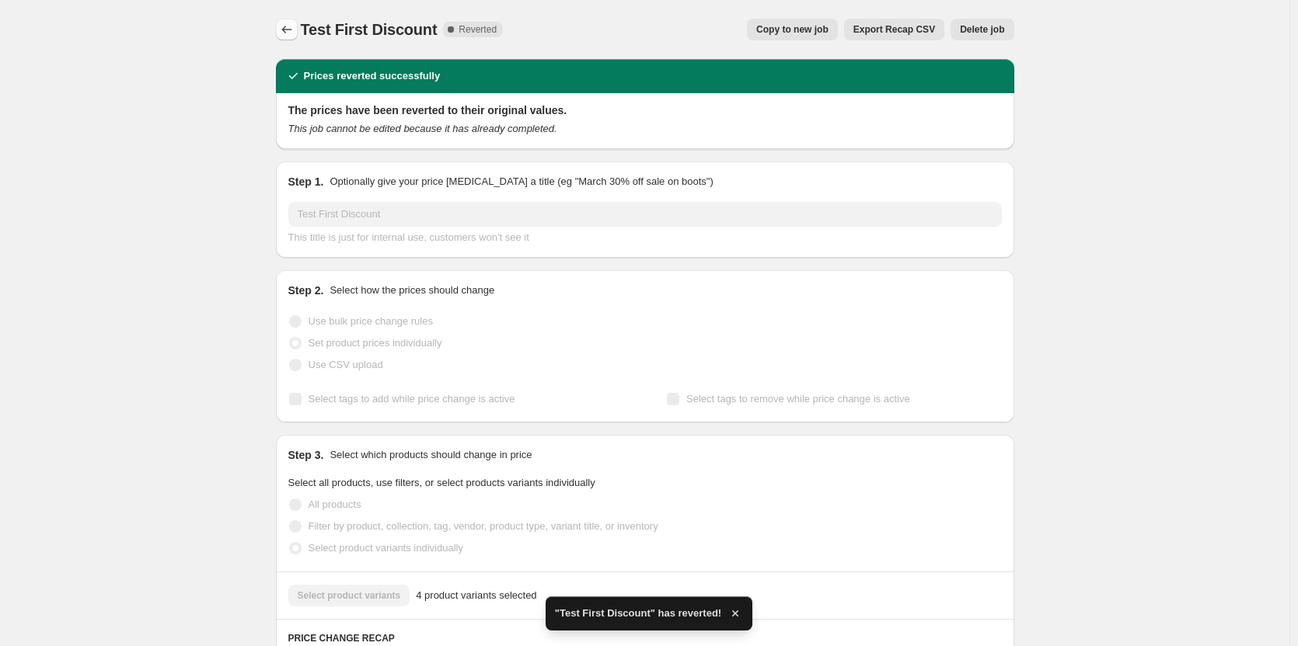
click at [283, 24] on icon "Price change jobs" at bounding box center [287, 30] width 16 height 16
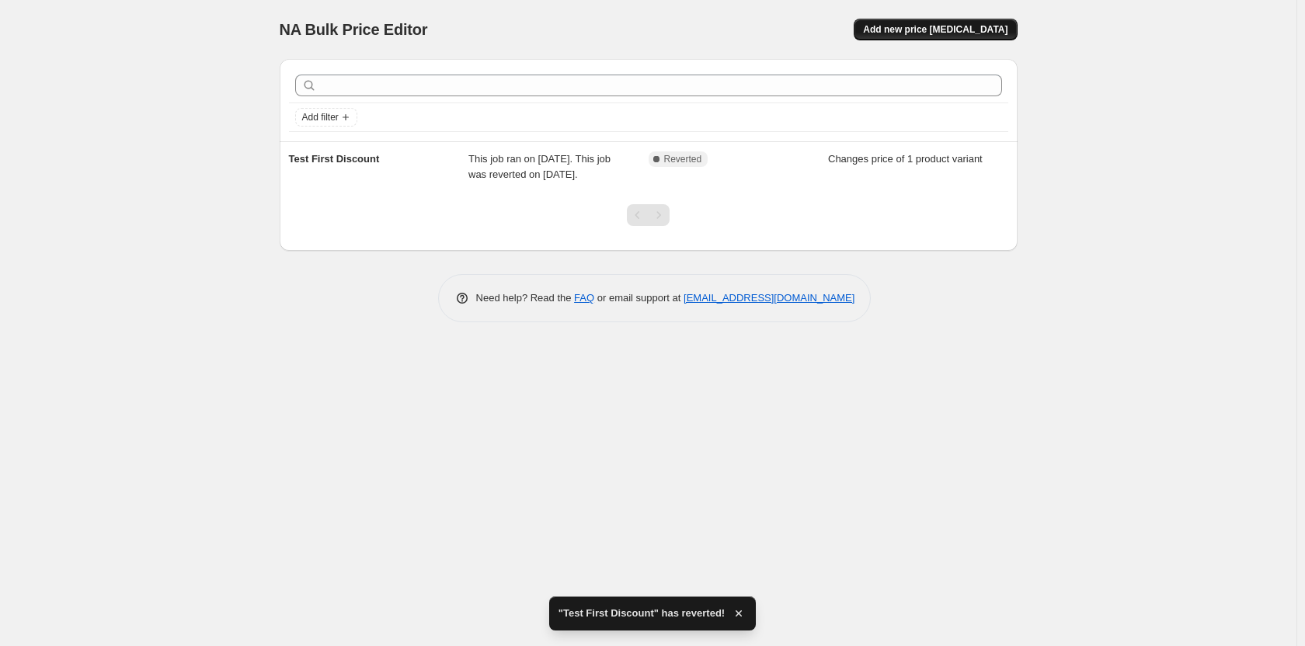
click at [990, 35] on span "Add new price [MEDICAL_DATA]" at bounding box center [935, 29] width 145 height 12
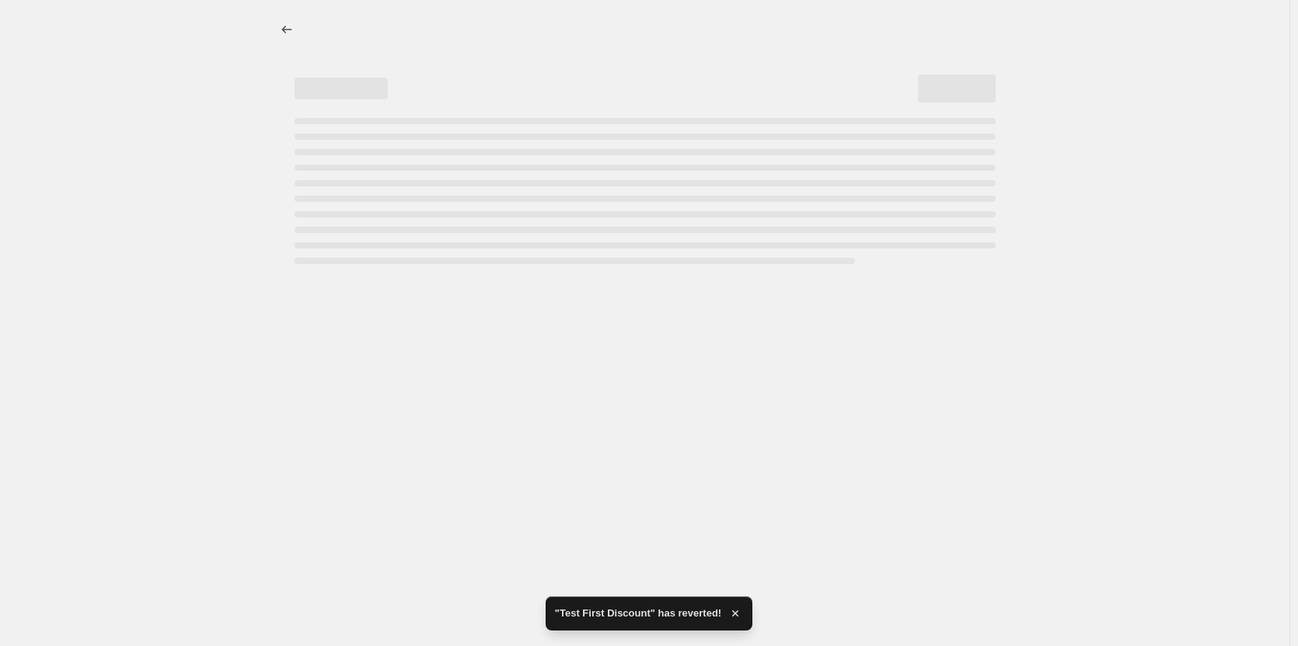
select select "percentage"
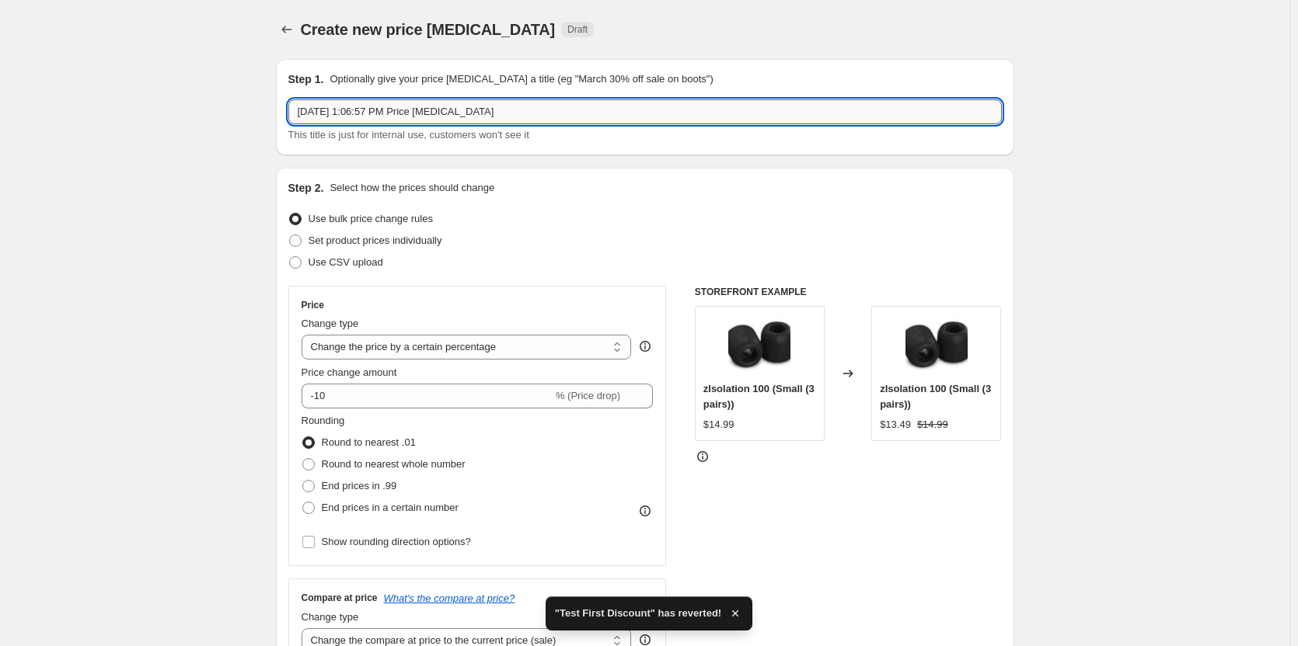
click at [562, 113] on input "Oct 2, 2025, 1:06:57 PM Price change job" at bounding box center [644, 111] width 713 height 25
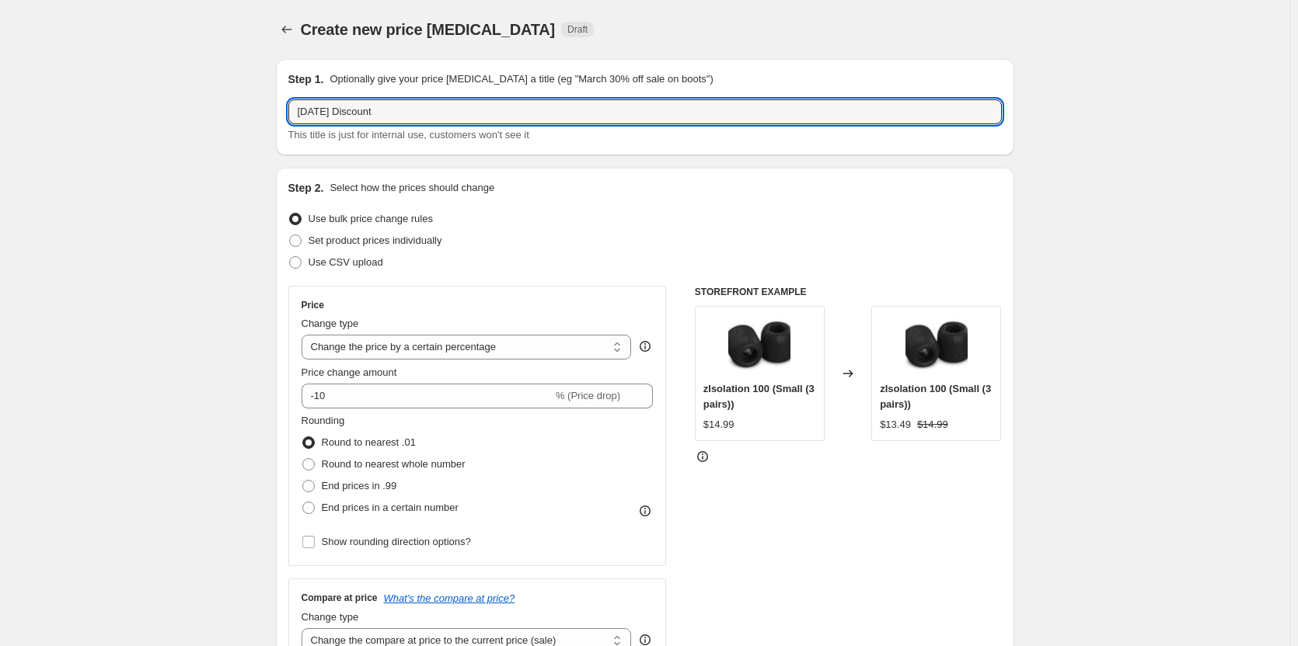
type input "October 7th Discount"
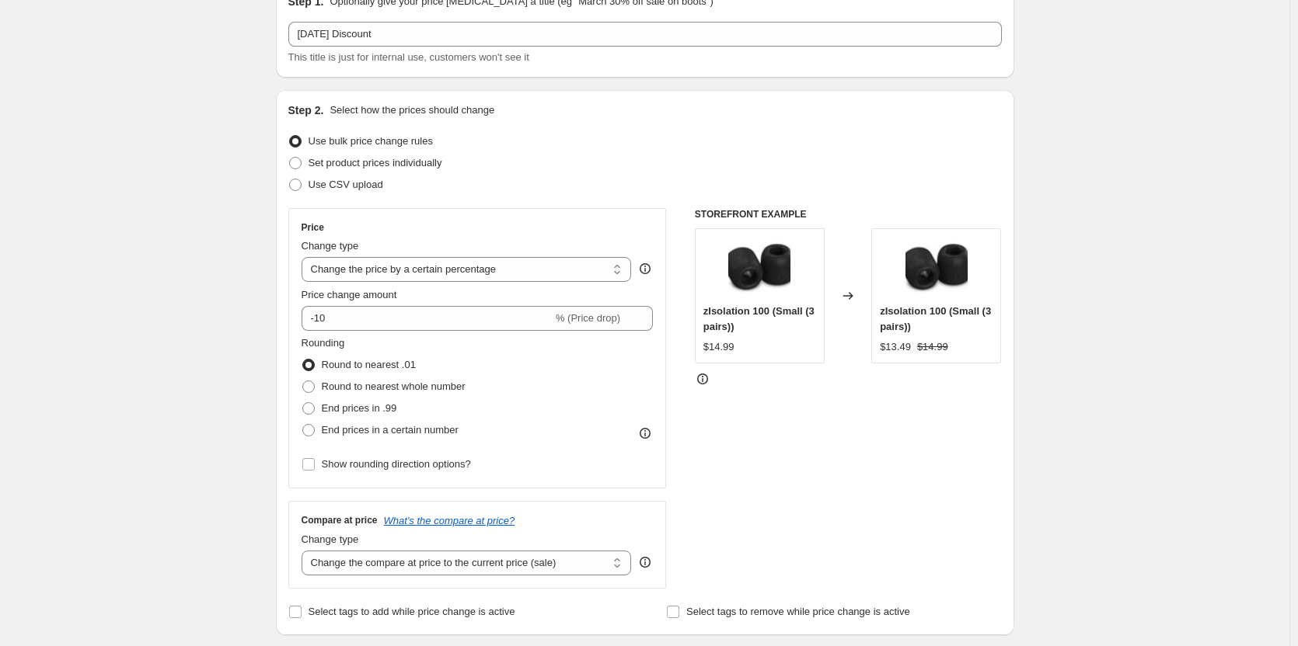
scroll to position [155, 0]
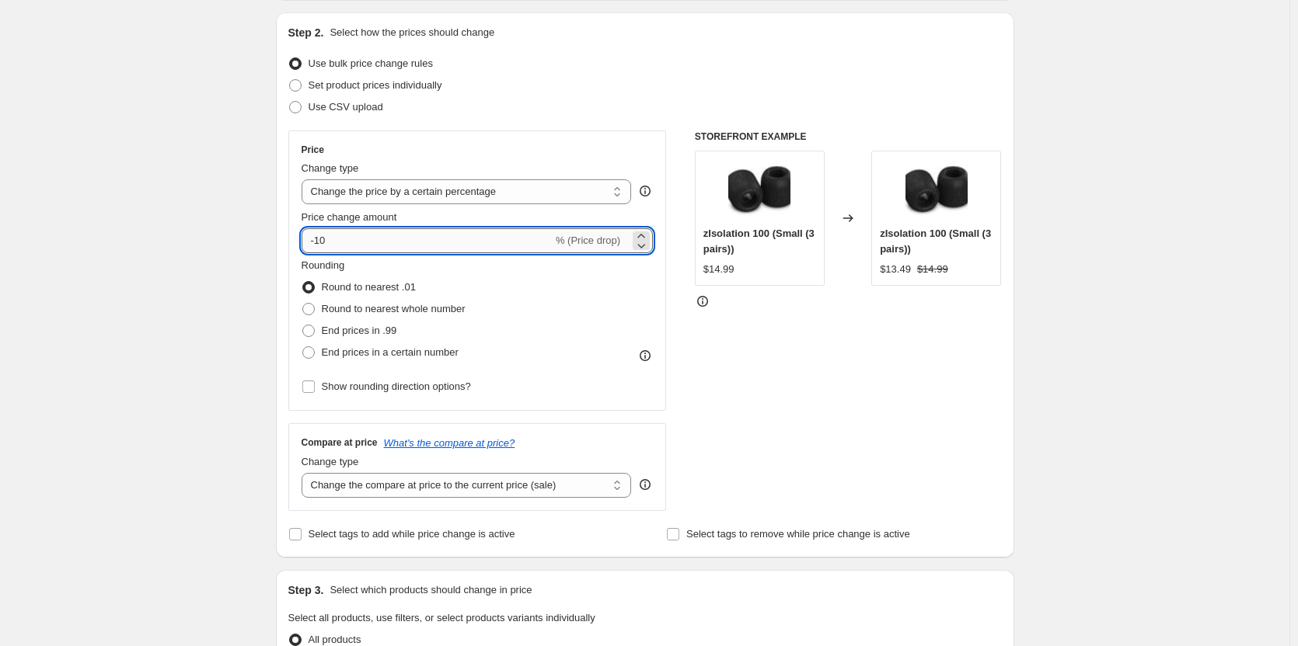
click at [475, 248] on input "-10" at bounding box center [426, 240] width 251 height 25
click at [647, 242] on icon at bounding box center [641, 246] width 16 height 16
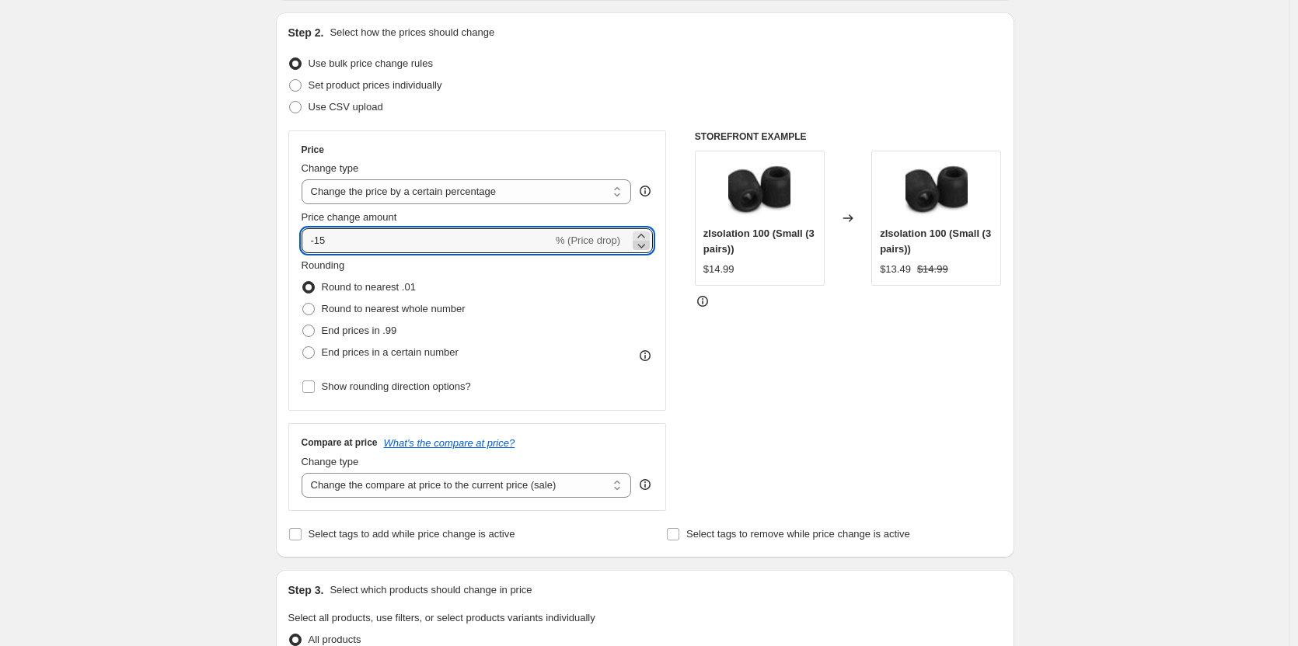
click at [647, 242] on icon at bounding box center [641, 246] width 16 height 16
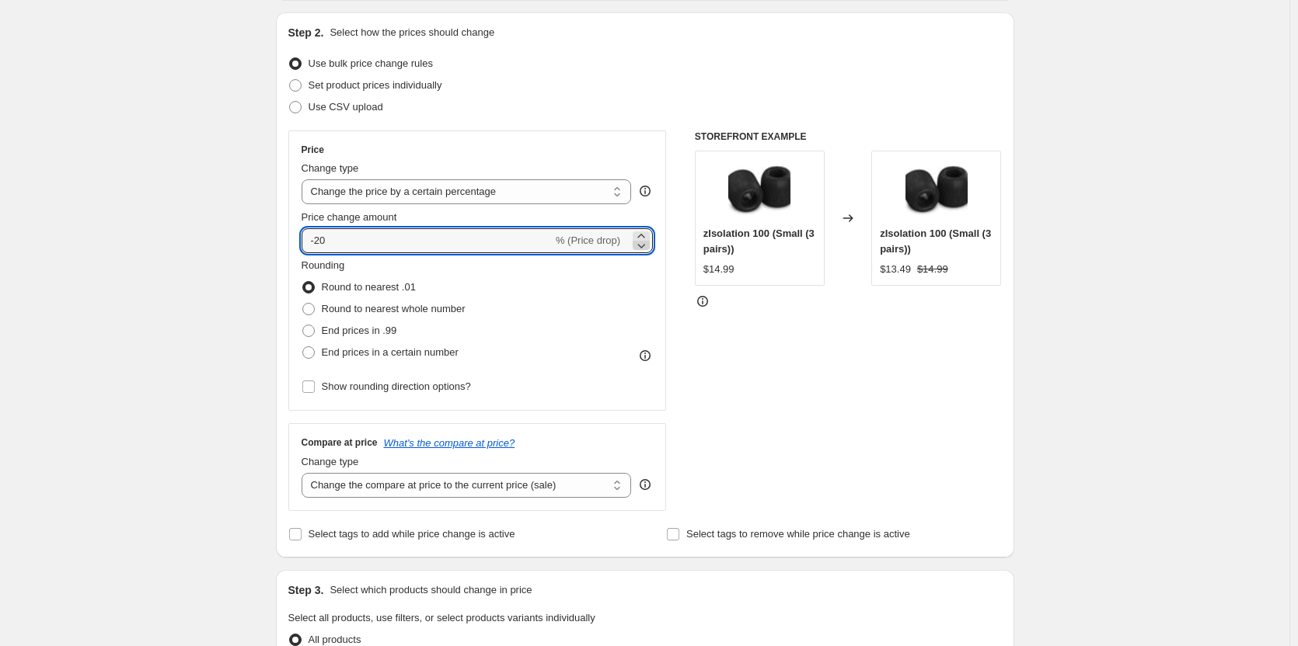
click at [647, 242] on icon at bounding box center [641, 246] width 16 height 16
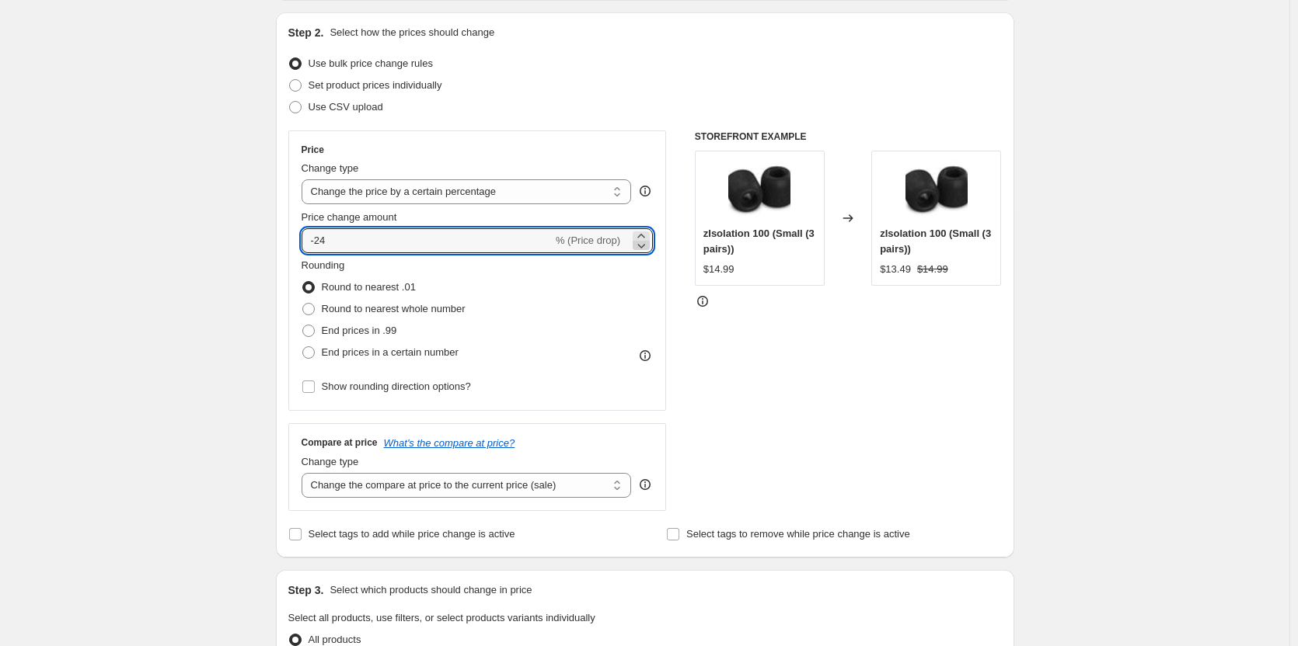
type input "-25"
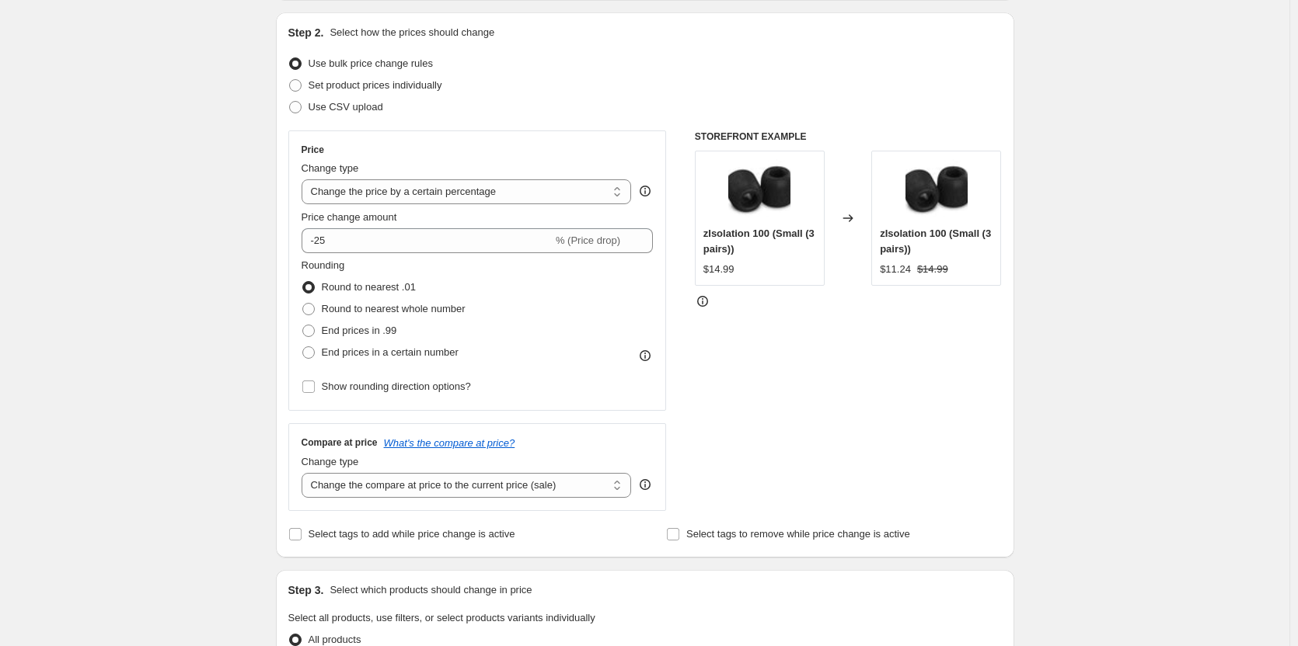
click at [235, 277] on div "Create new price change job. This page is ready Create new price change job Dra…" at bounding box center [644, 621] width 1289 height 1553
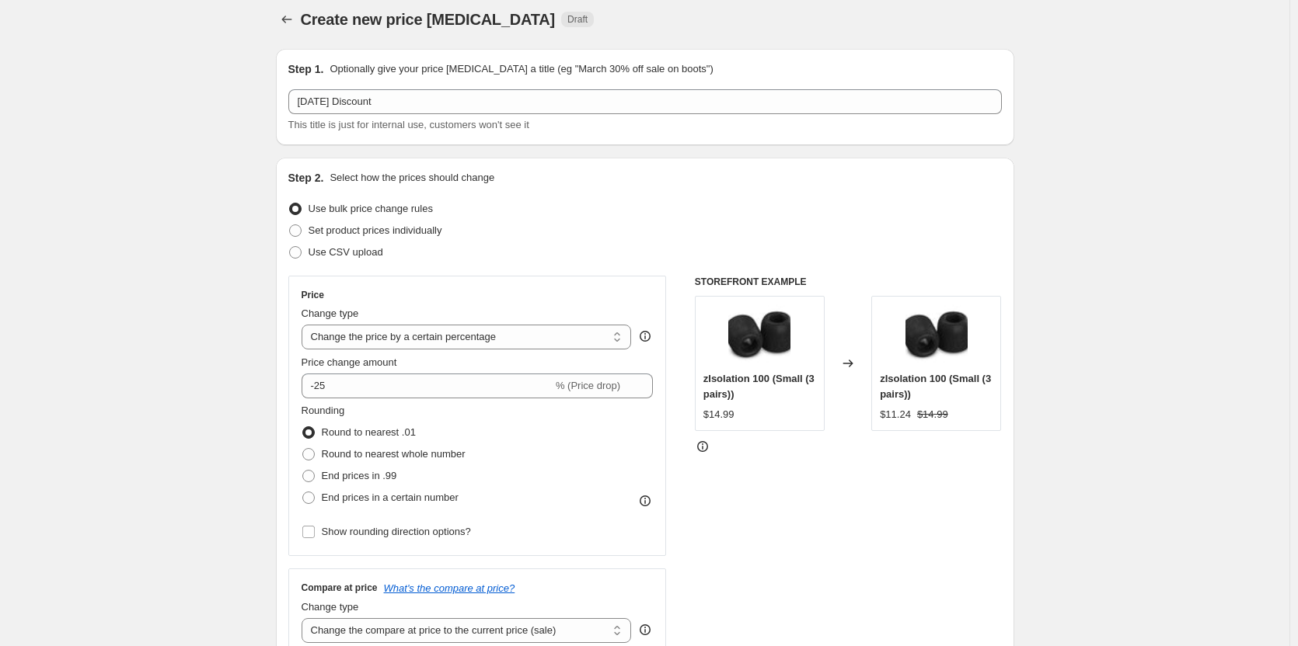
scroll to position [0, 0]
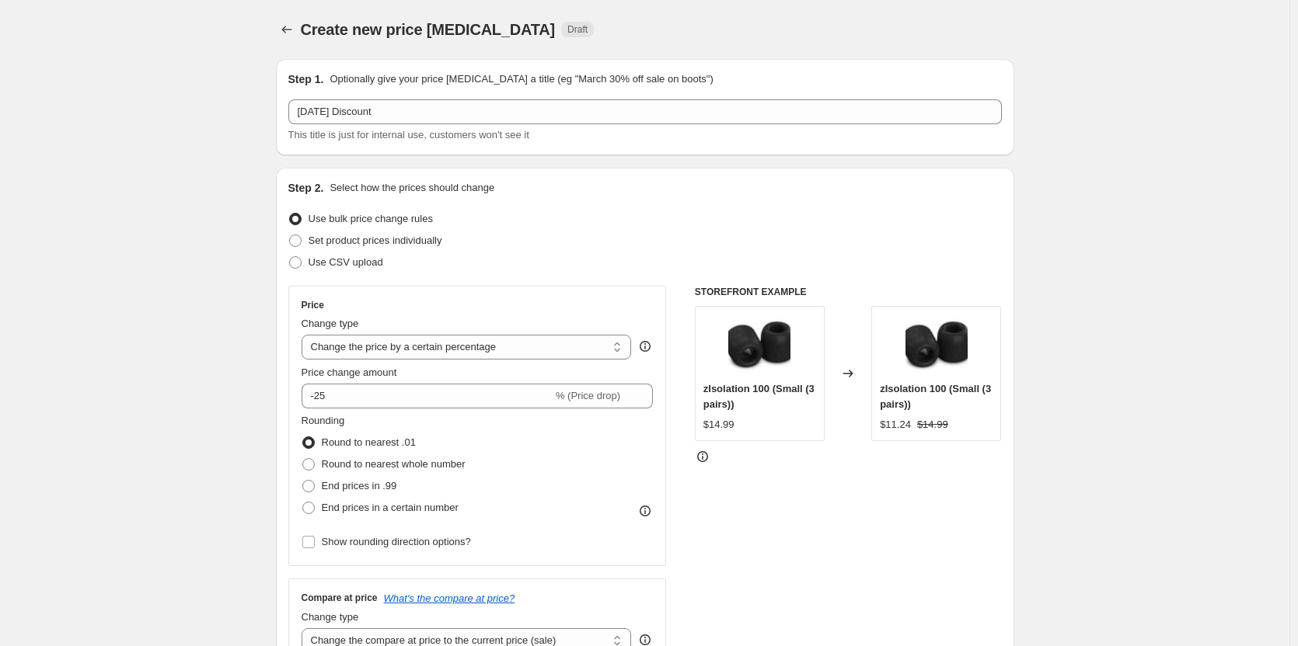
click at [558, 298] on div "Price Change type Change the price to a certain amount Change the price by a ce…" at bounding box center [477, 426] width 378 height 280
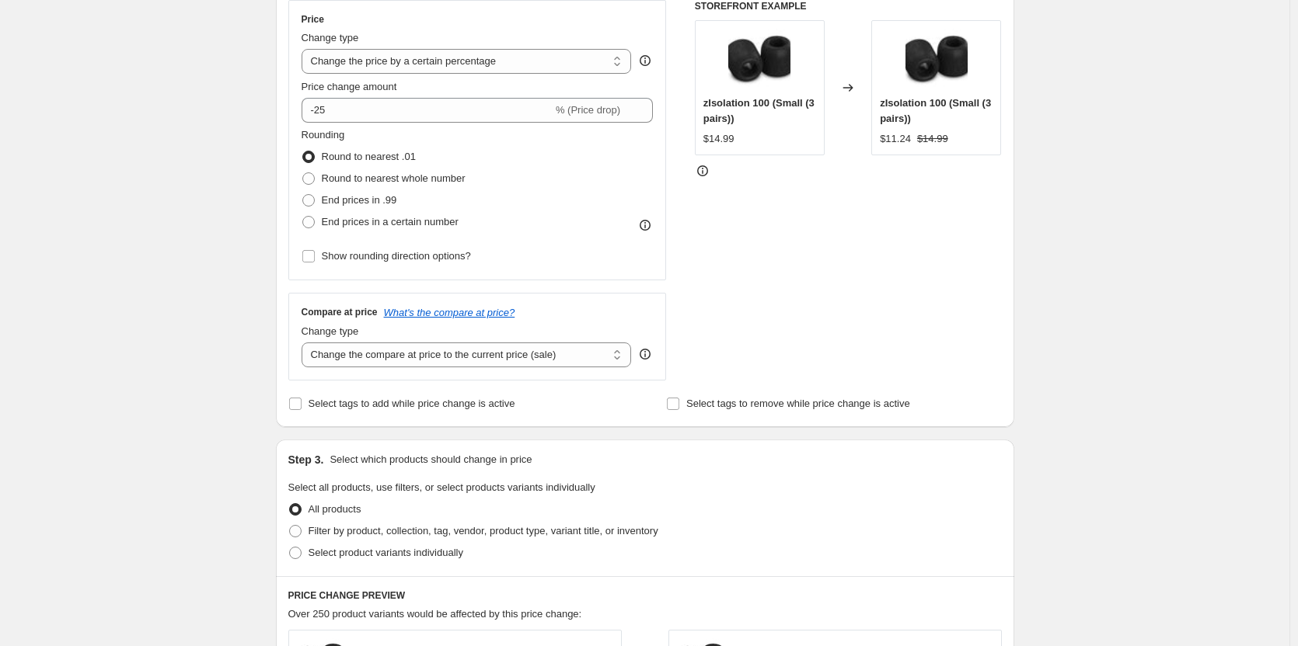
scroll to position [311, 0]
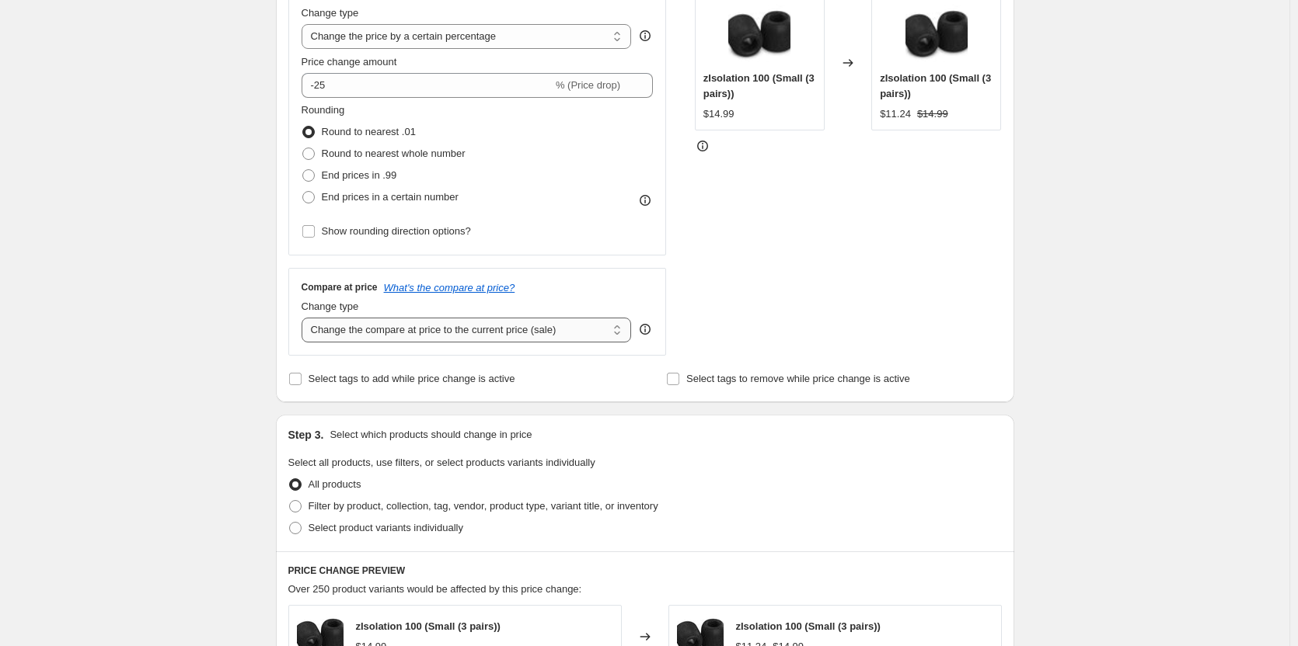
click at [583, 336] on select "Change the compare at price to the current price (sale) Change the compare at p…" at bounding box center [466, 330] width 330 height 25
click at [497, 291] on icon "What's the compare at price?" at bounding box center [449, 288] width 131 height 12
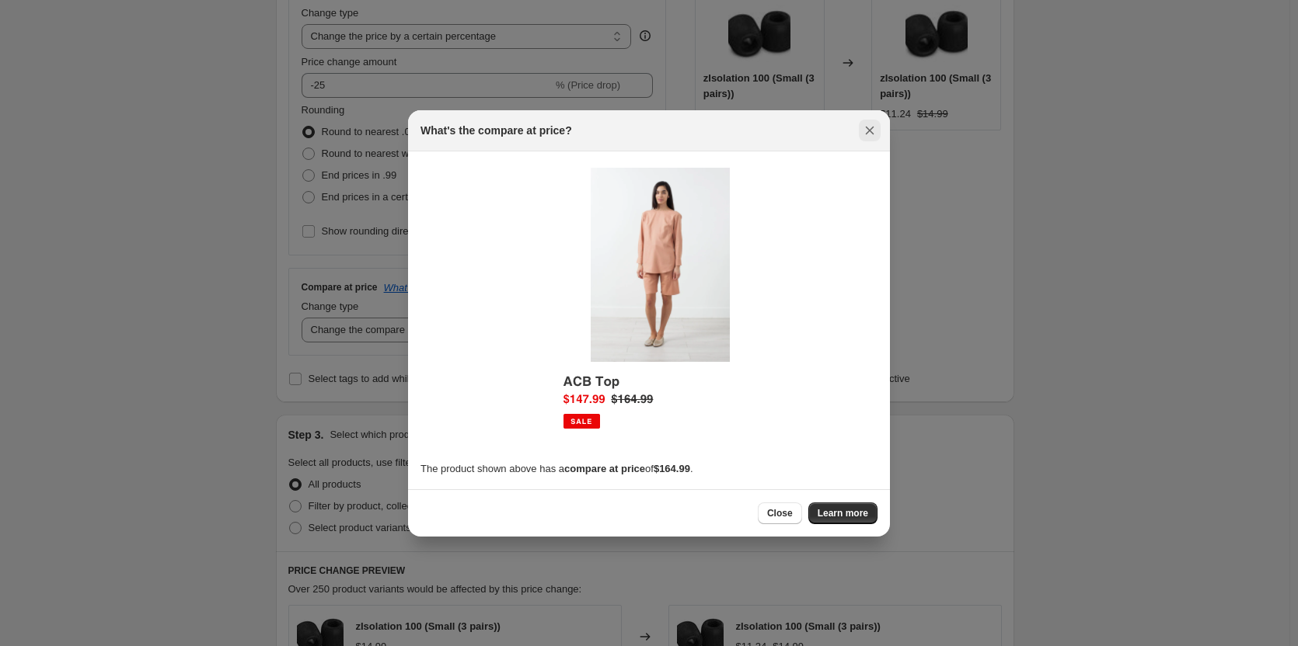
click at [866, 128] on icon "Close" at bounding box center [870, 131] width 16 height 16
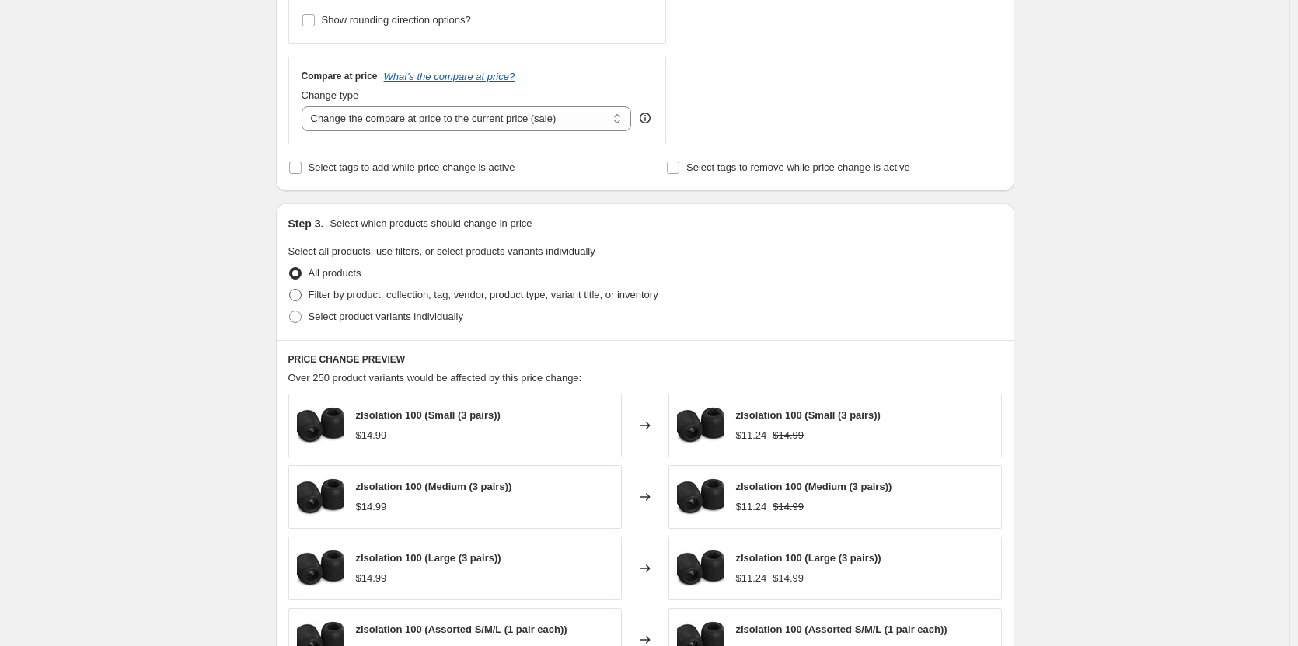
scroll to position [519, 0]
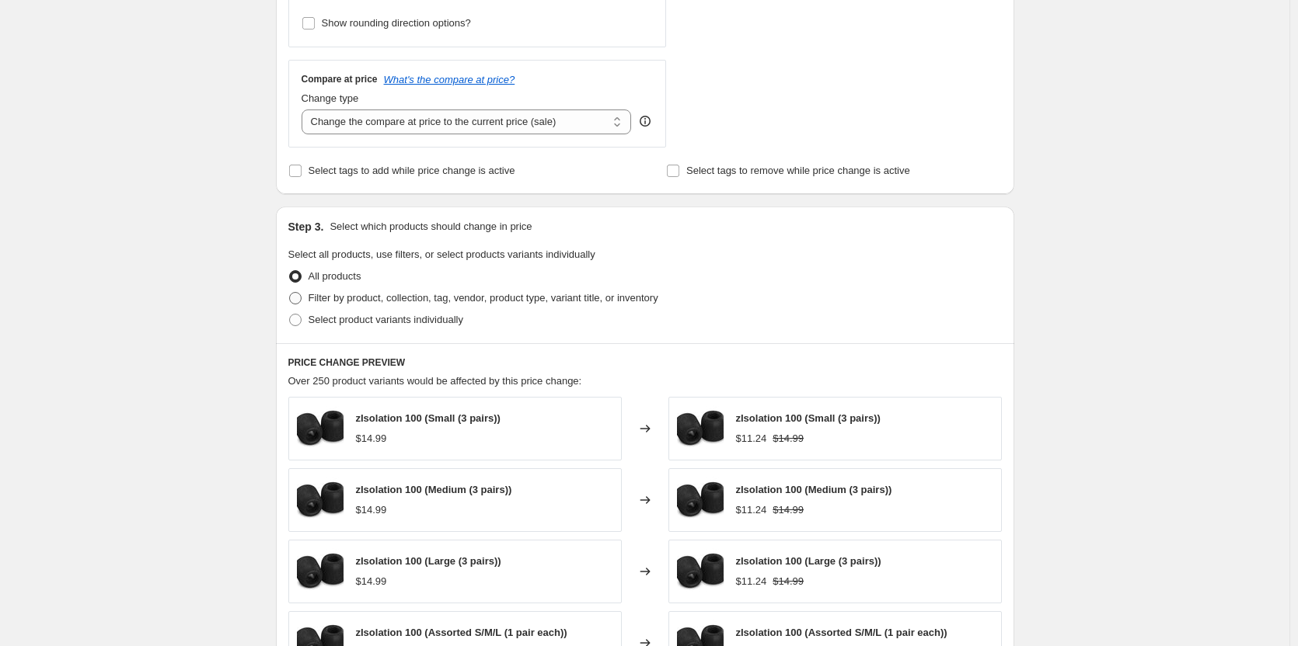
click at [425, 301] on span "Filter by product, collection, tag, vendor, product type, variant title, or inv…" at bounding box center [483, 298] width 350 height 12
click at [290, 293] on input "Filter by product, collection, tag, vendor, product type, variant title, or inv…" at bounding box center [289, 292] width 1 height 1
radio input "true"
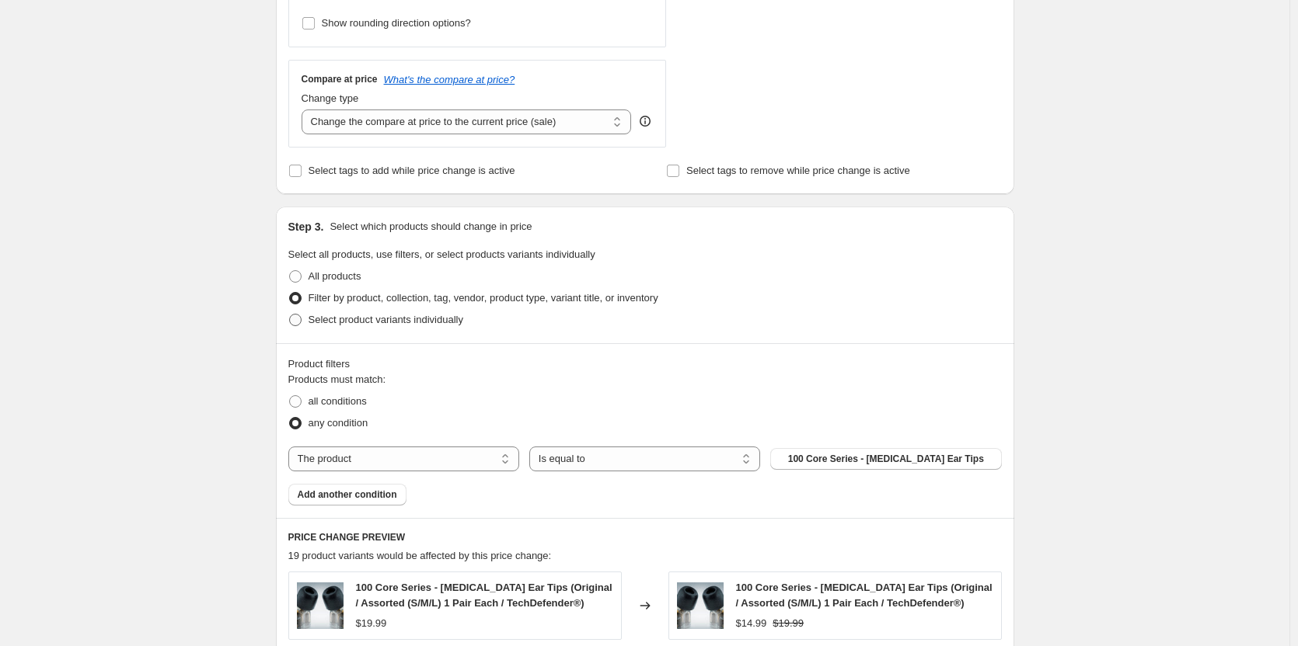
click at [409, 321] on span "Select product variants individually" at bounding box center [385, 320] width 155 height 12
click at [290, 315] on input "Select product variants individually" at bounding box center [289, 314] width 1 height 1
radio input "true"
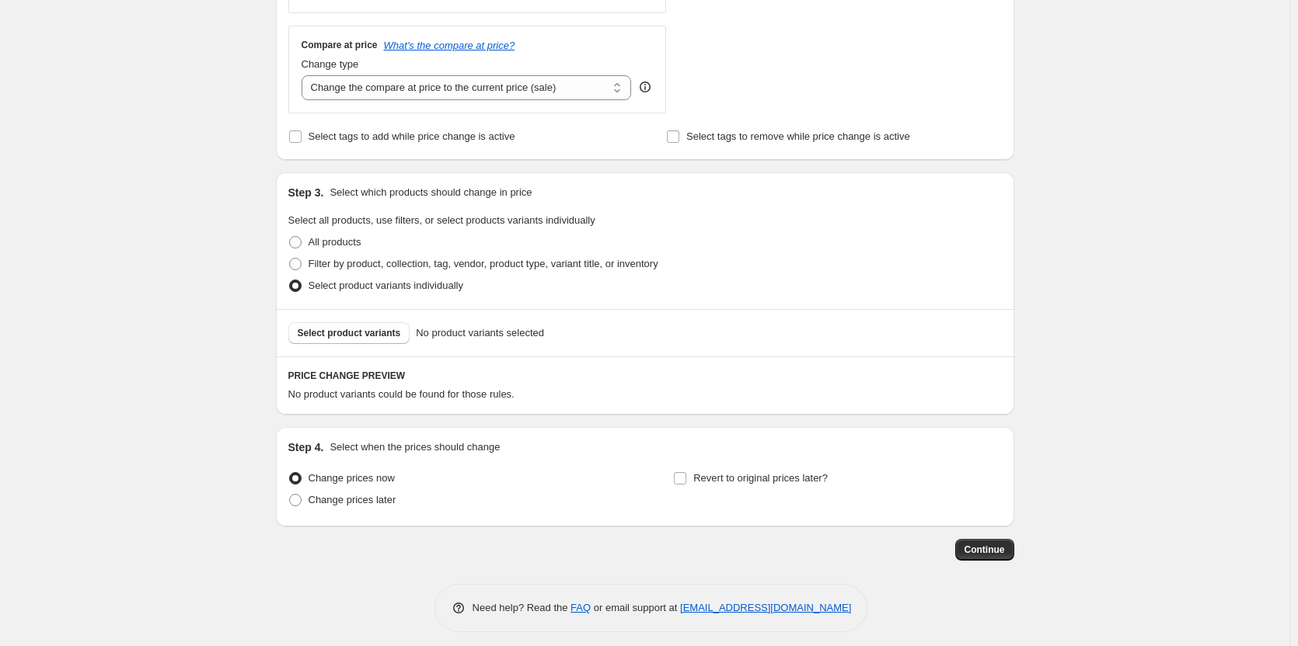
scroll to position [563, 0]
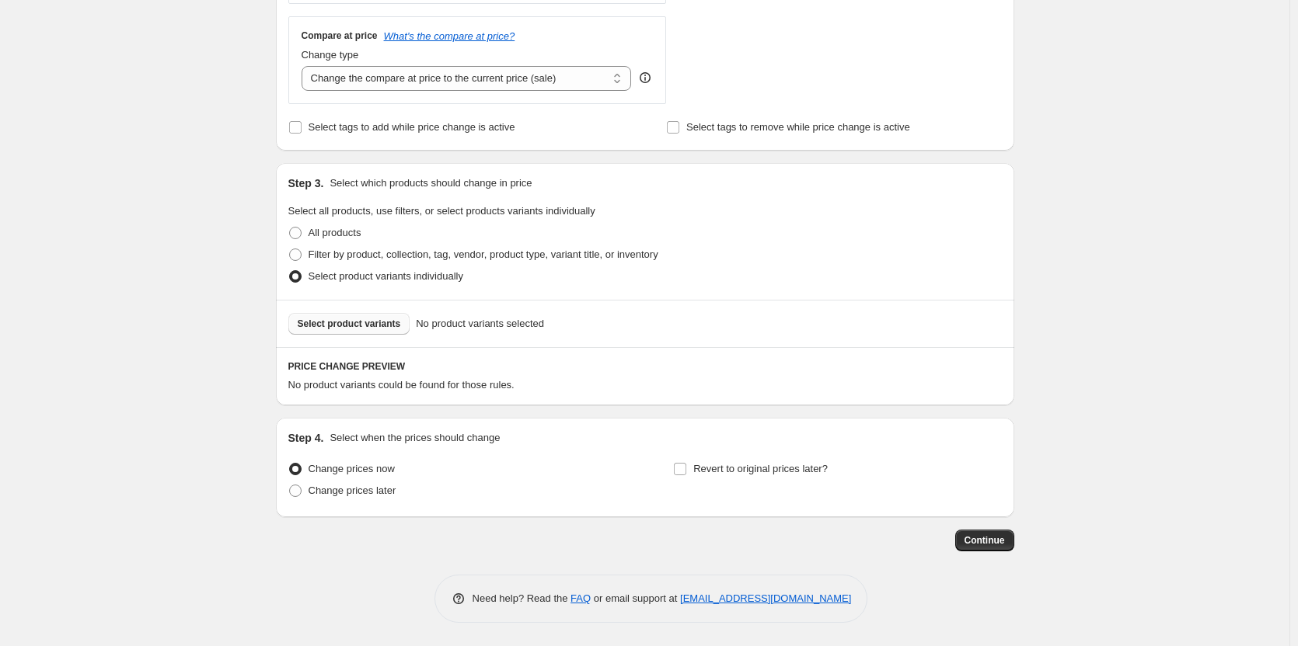
click at [348, 319] on span "Select product variants" at bounding box center [349, 324] width 103 height 12
click at [342, 329] on span "Select product variants" at bounding box center [349, 324] width 103 height 12
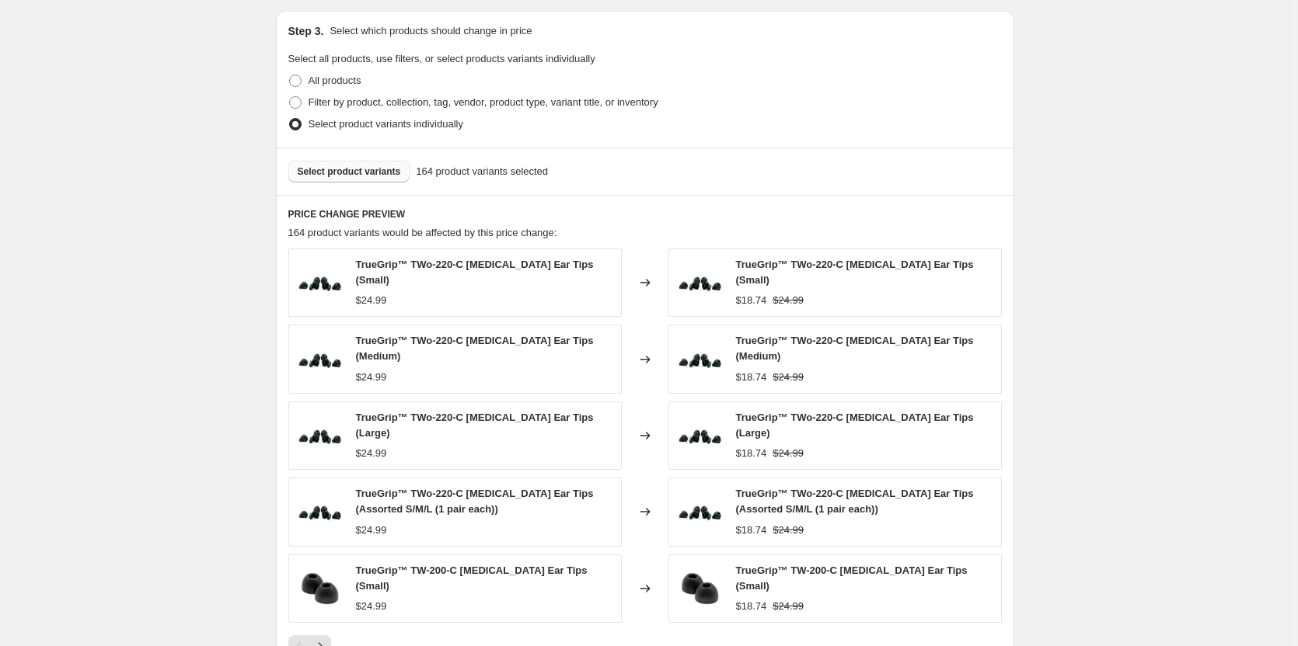
scroll to position [796, 0]
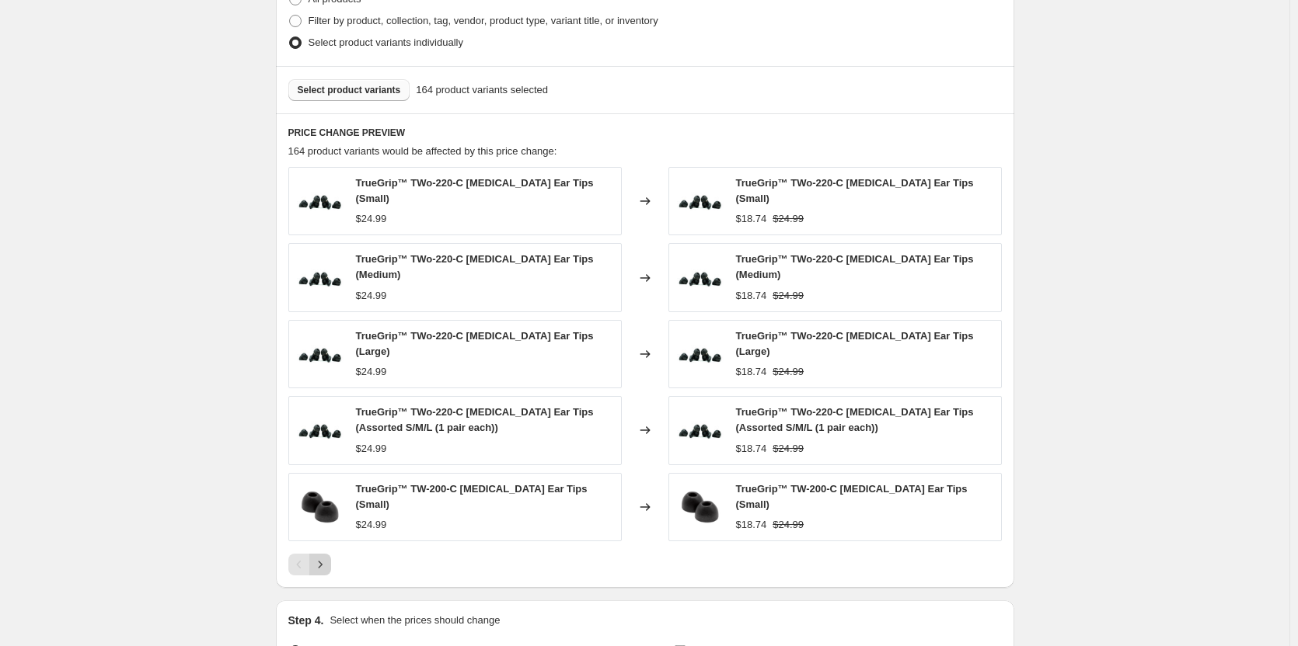
click at [328, 557] on icon "Next" at bounding box center [320, 565] width 16 height 16
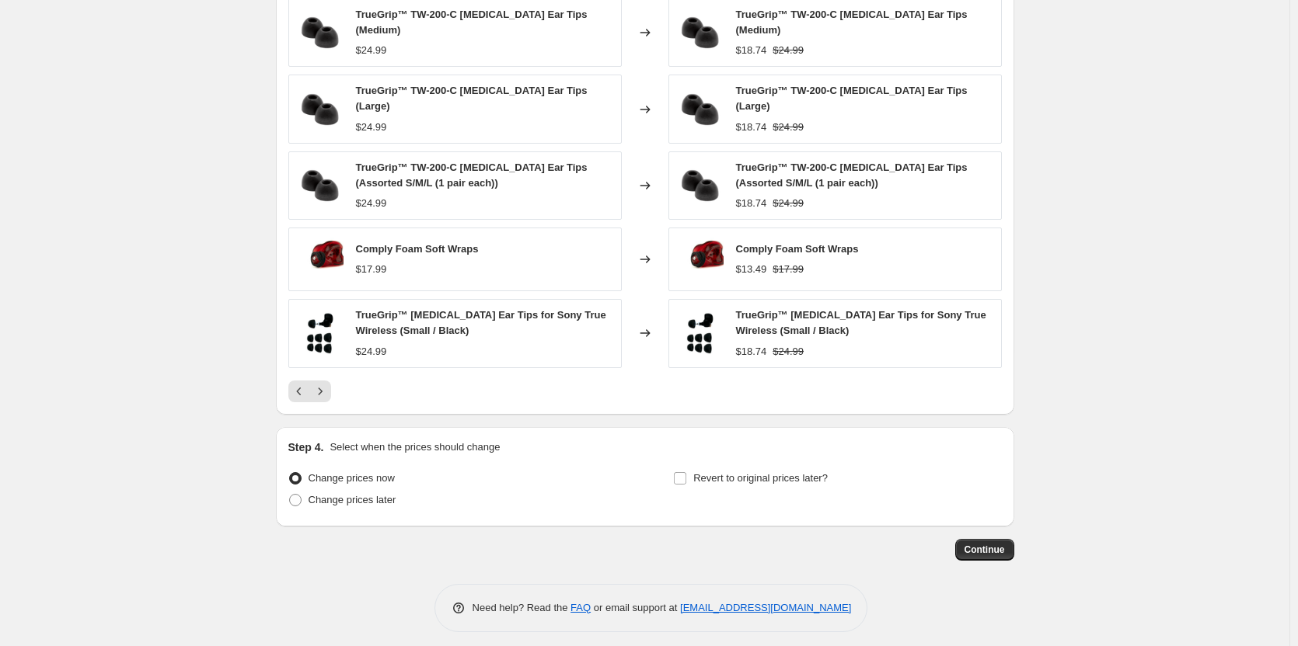
scroll to position [970, 0]
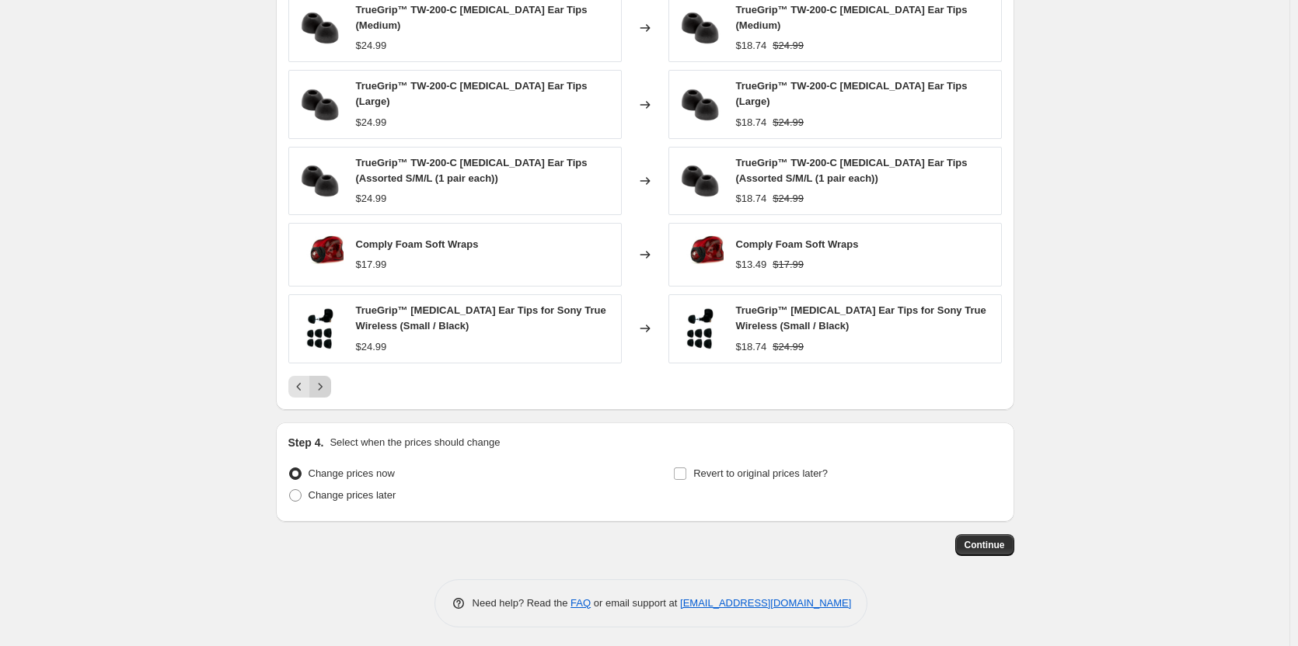
click at [325, 379] on icon "Next" at bounding box center [320, 387] width 16 height 16
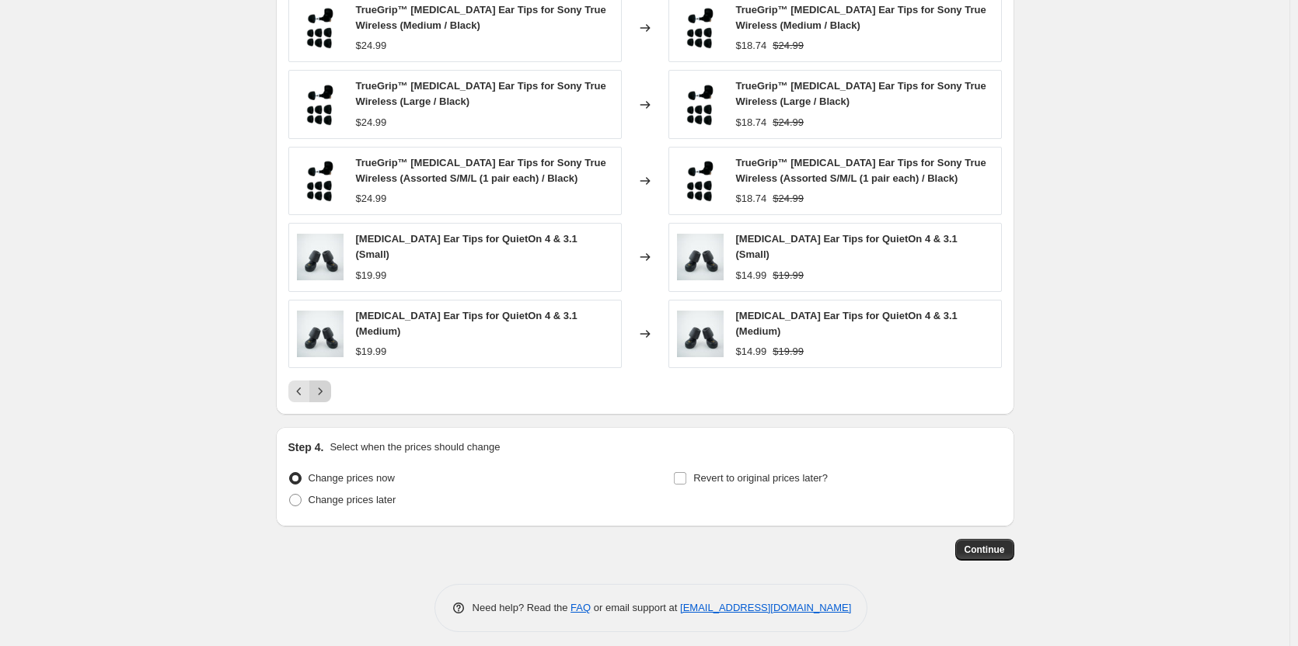
click at [325, 384] on icon "Next" at bounding box center [320, 392] width 16 height 16
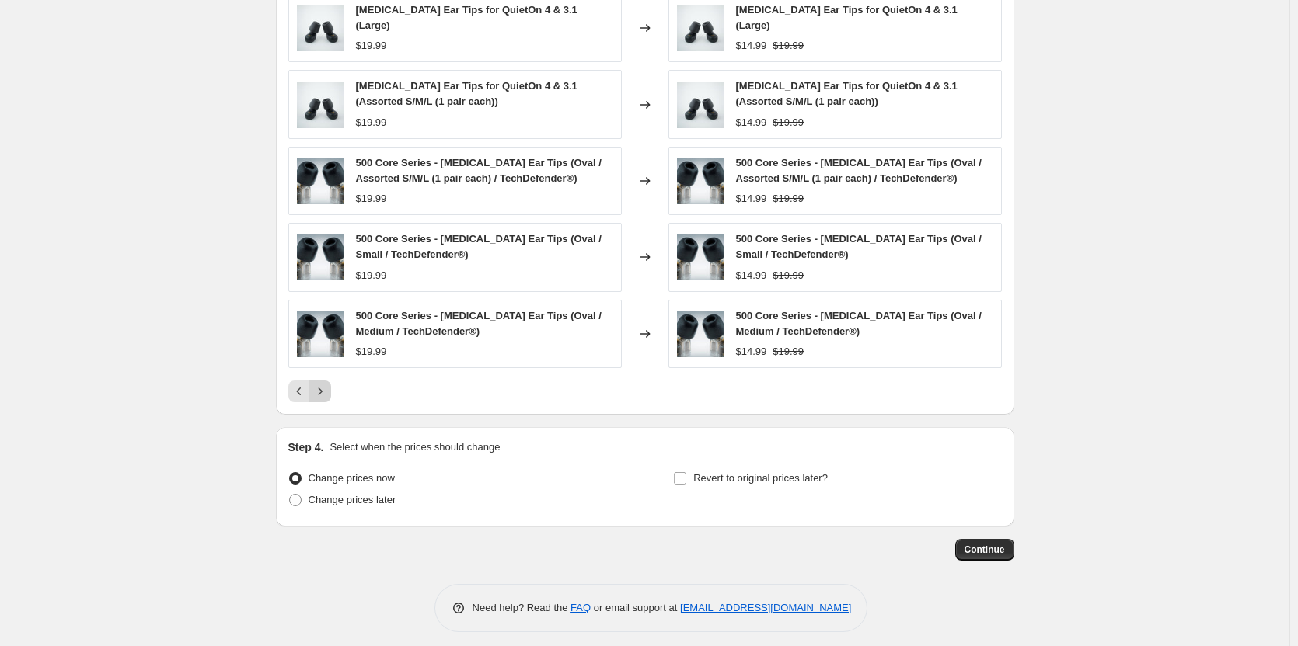
click at [325, 381] on button "Next" at bounding box center [320, 392] width 22 height 22
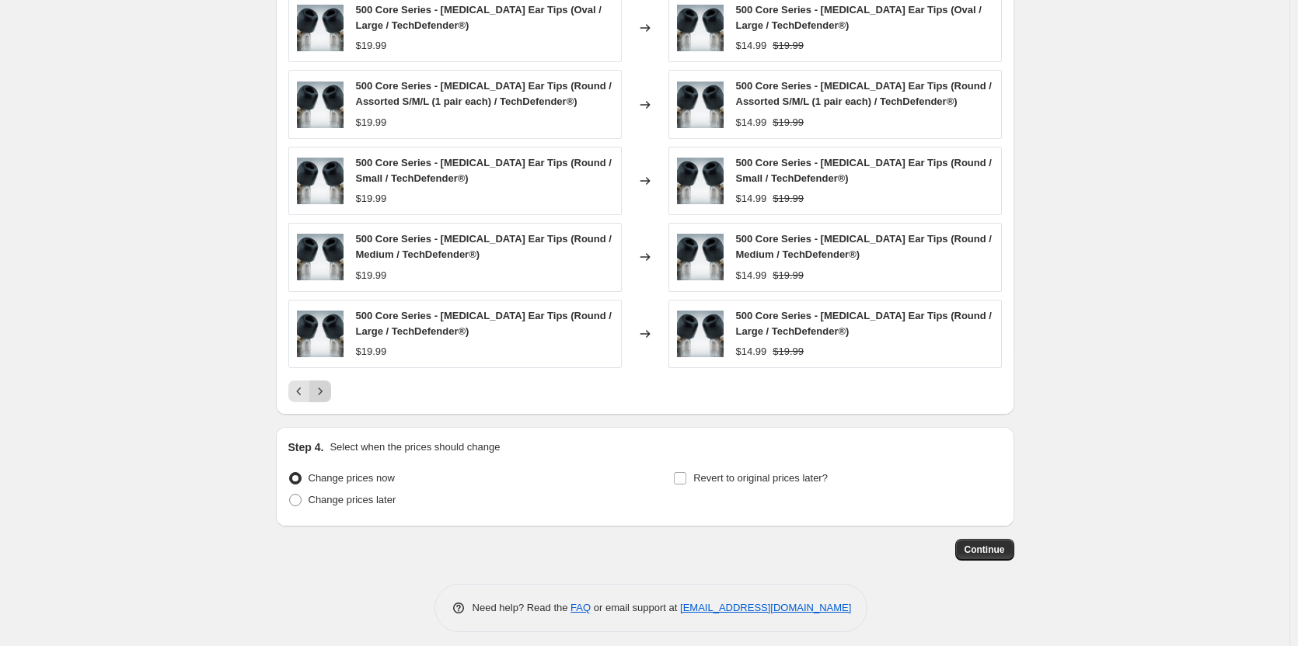
click at [325, 378] on div "500 Core Series - Memory Foam Ear Tips (Oval / Large / TechDefender®) $19.99 Ch…" at bounding box center [644, 198] width 713 height 409
click at [326, 381] on button "Next" at bounding box center [320, 392] width 22 height 22
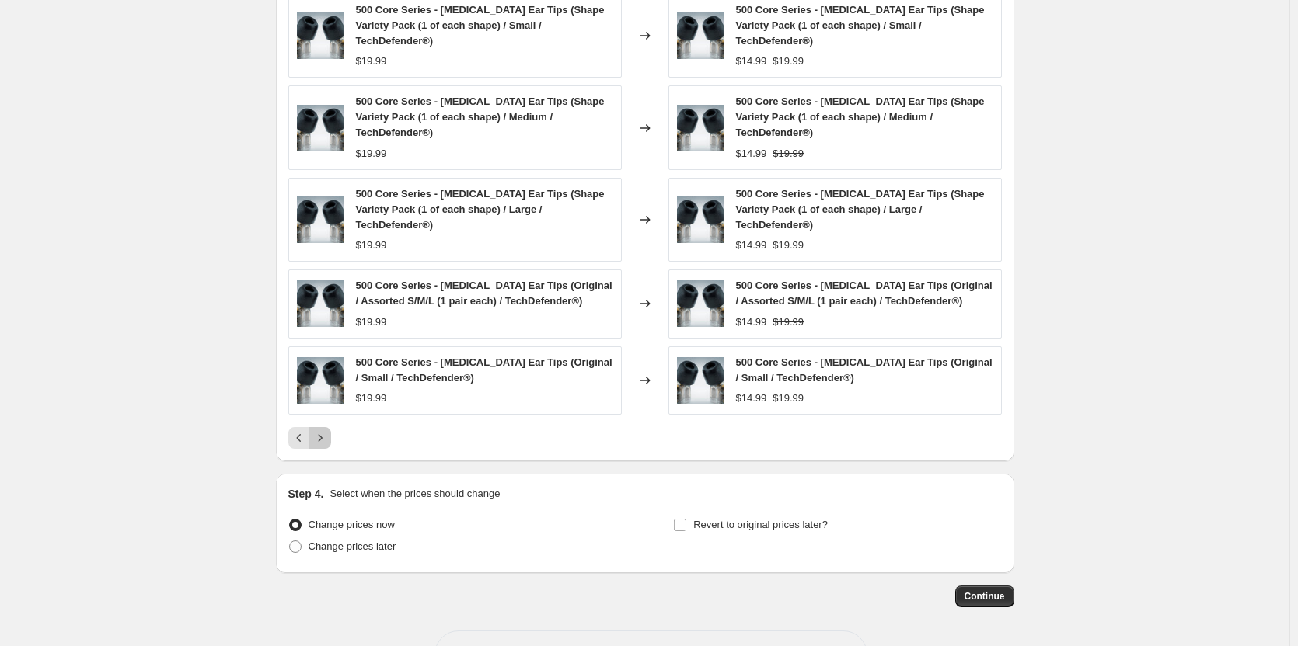
click at [328, 444] on icon "Next" at bounding box center [320, 438] width 16 height 16
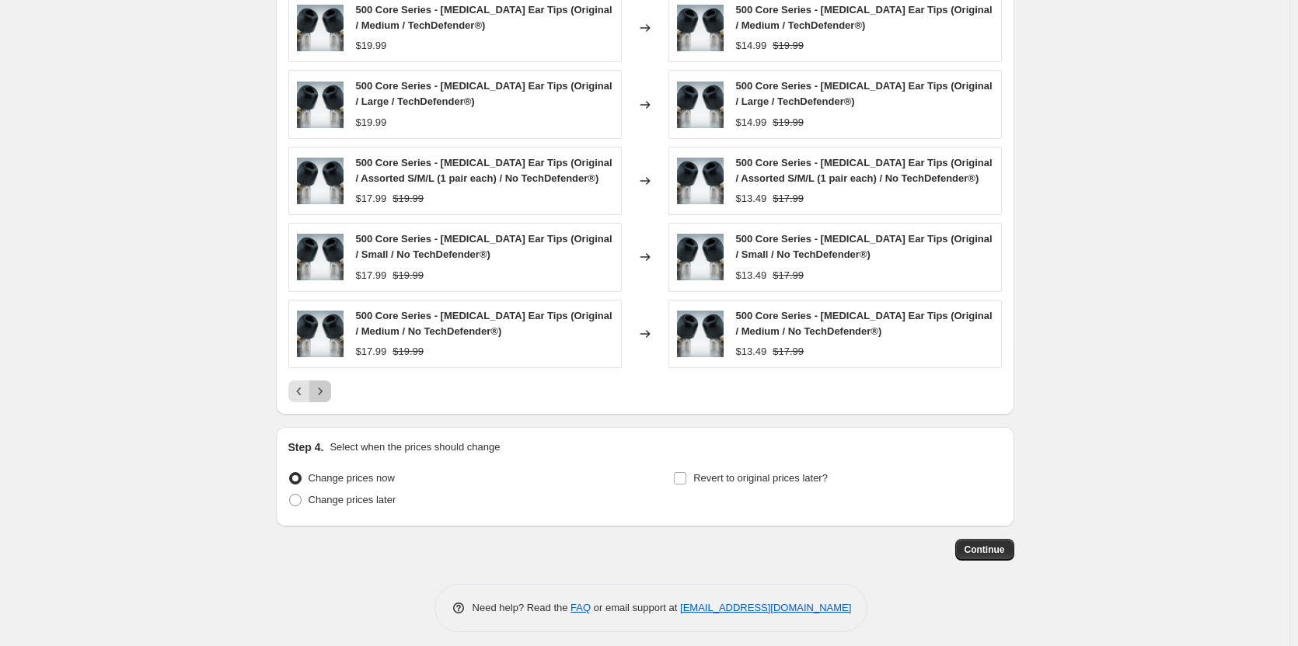
click at [328, 397] on icon "Next" at bounding box center [320, 392] width 16 height 16
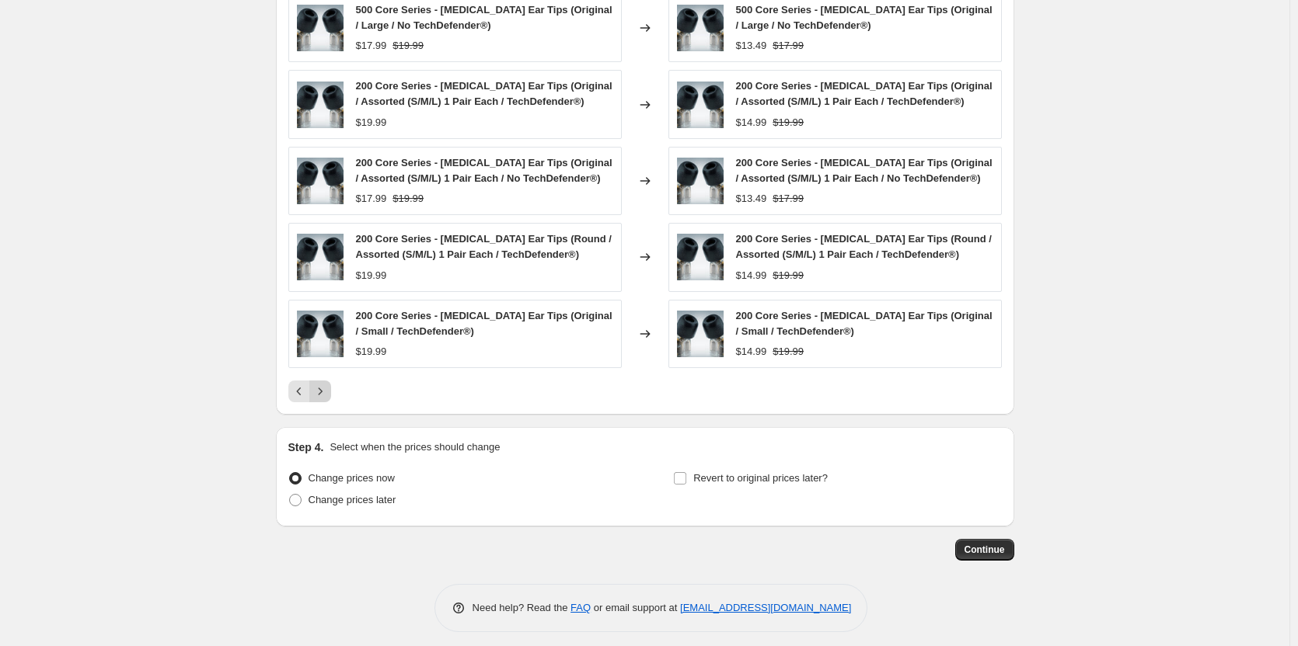
click at [324, 393] on icon "Next" at bounding box center [320, 392] width 16 height 16
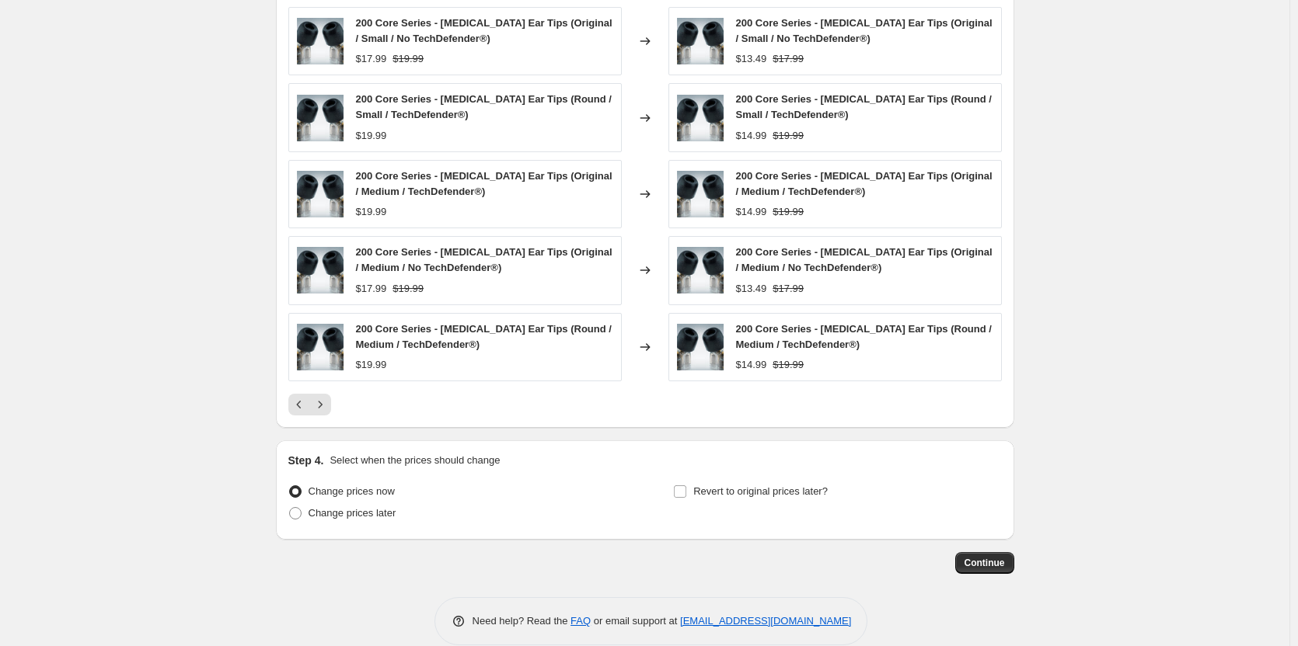
scroll to position [980, 0]
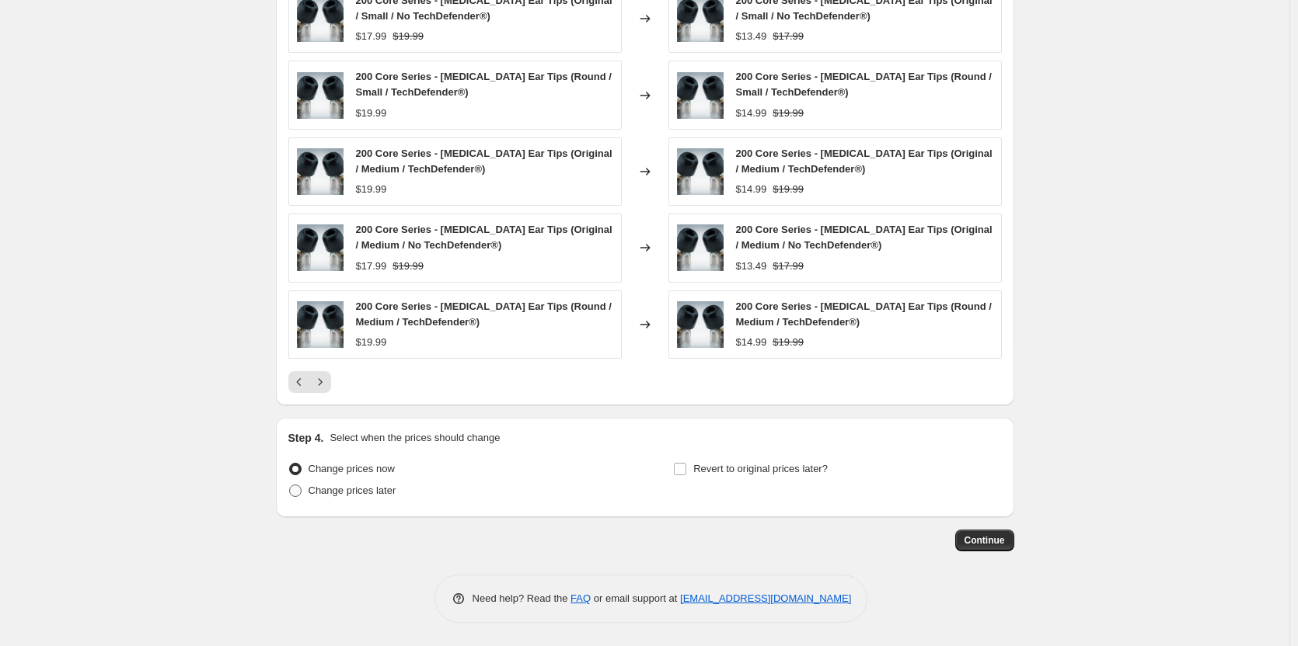
click at [381, 495] on span "Change prices later" at bounding box center [352, 491] width 88 height 12
click at [290, 486] on input "Change prices later" at bounding box center [289, 485] width 1 height 1
radio input "true"
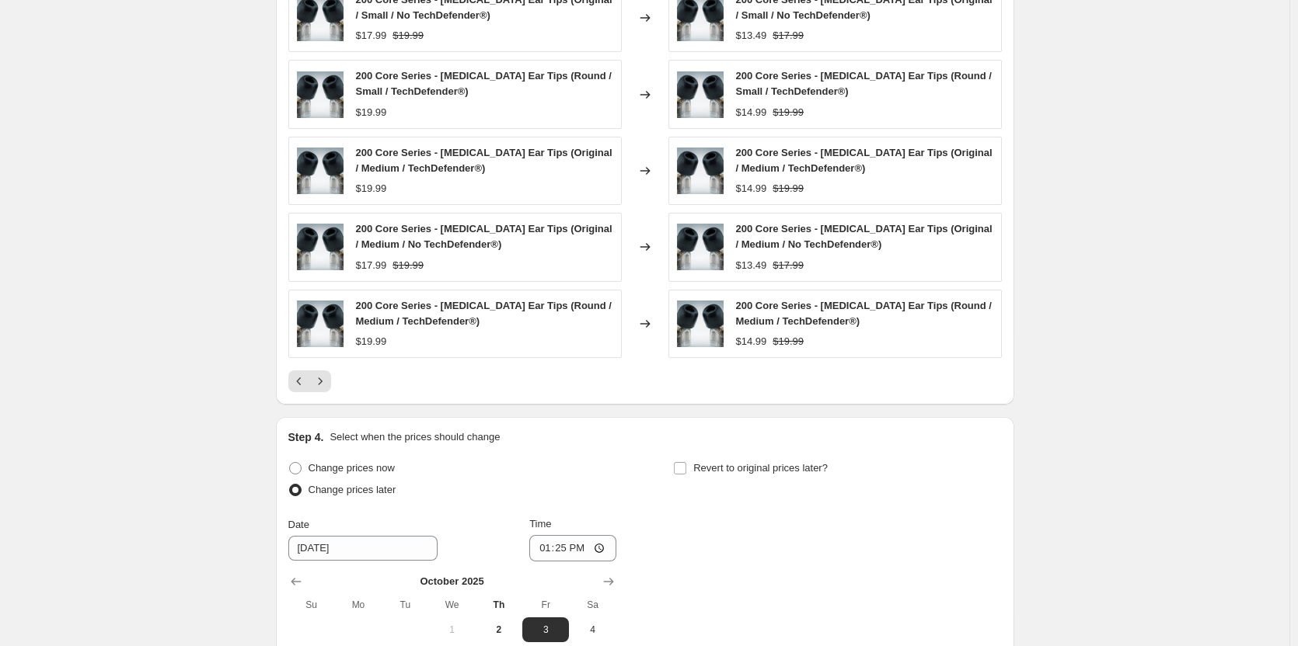
scroll to position [1135, 0]
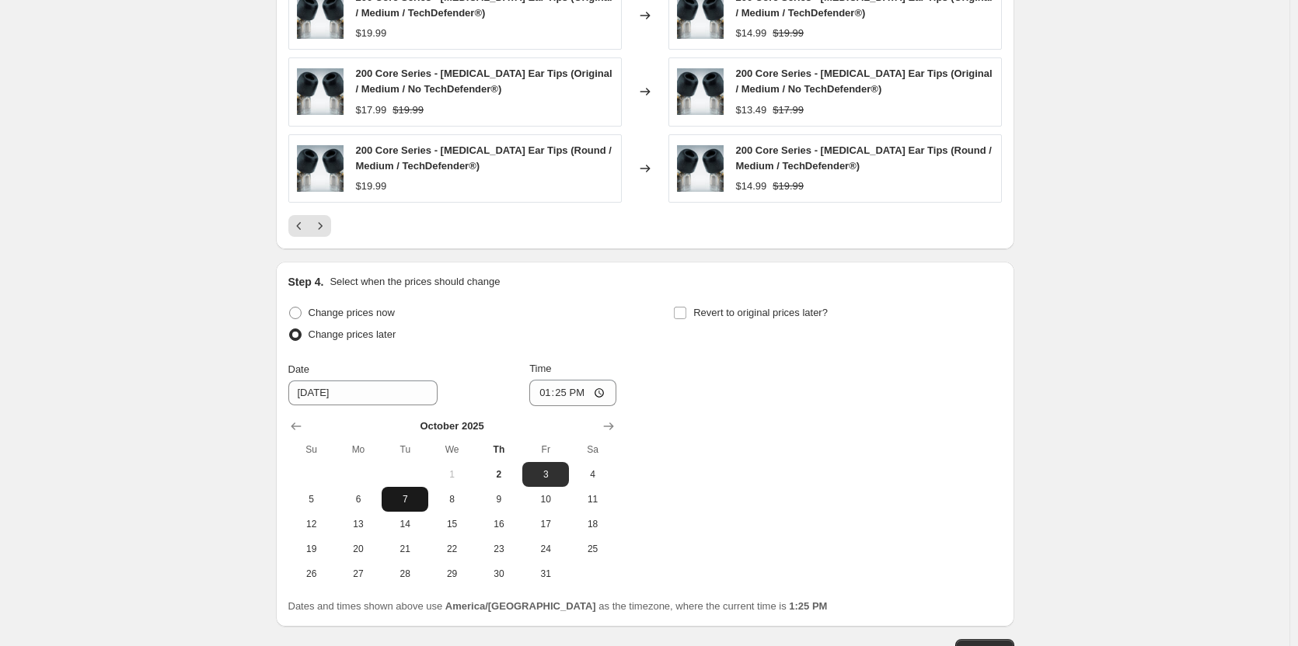
click at [413, 502] on span "7" at bounding box center [405, 499] width 34 height 12
type input "[DATE]"
click at [590, 388] on input "13:25" at bounding box center [572, 393] width 87 height 26
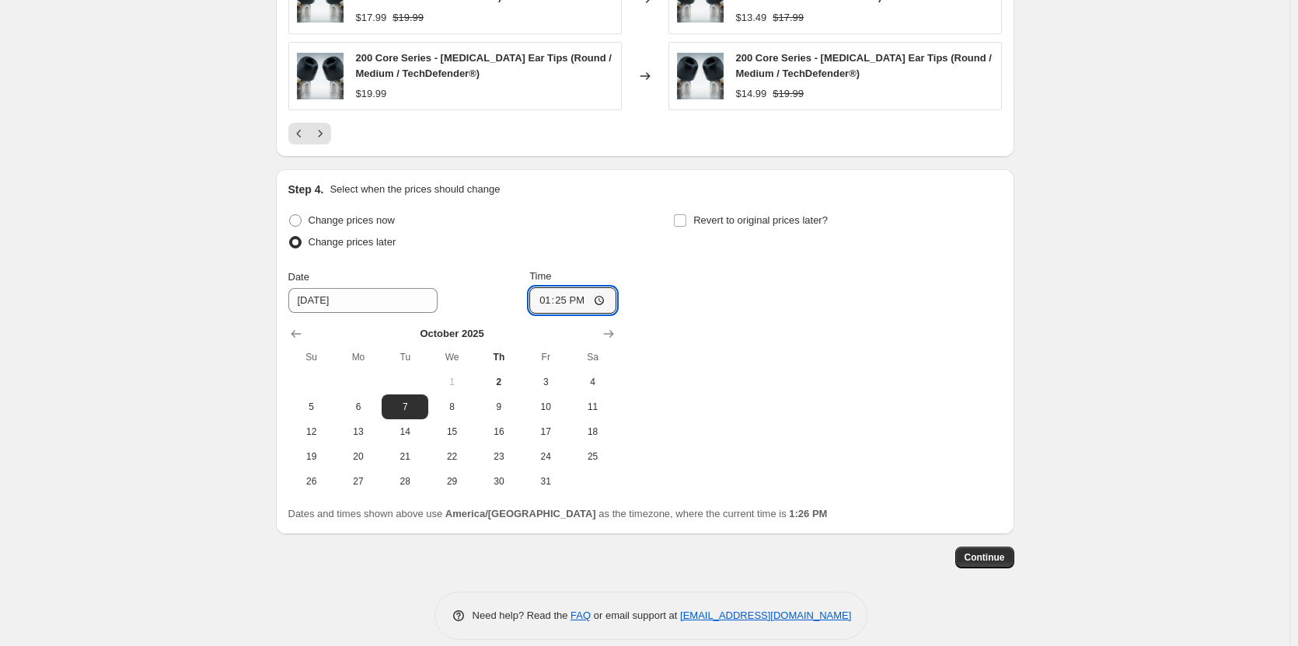
scroll to position [1245, 0]
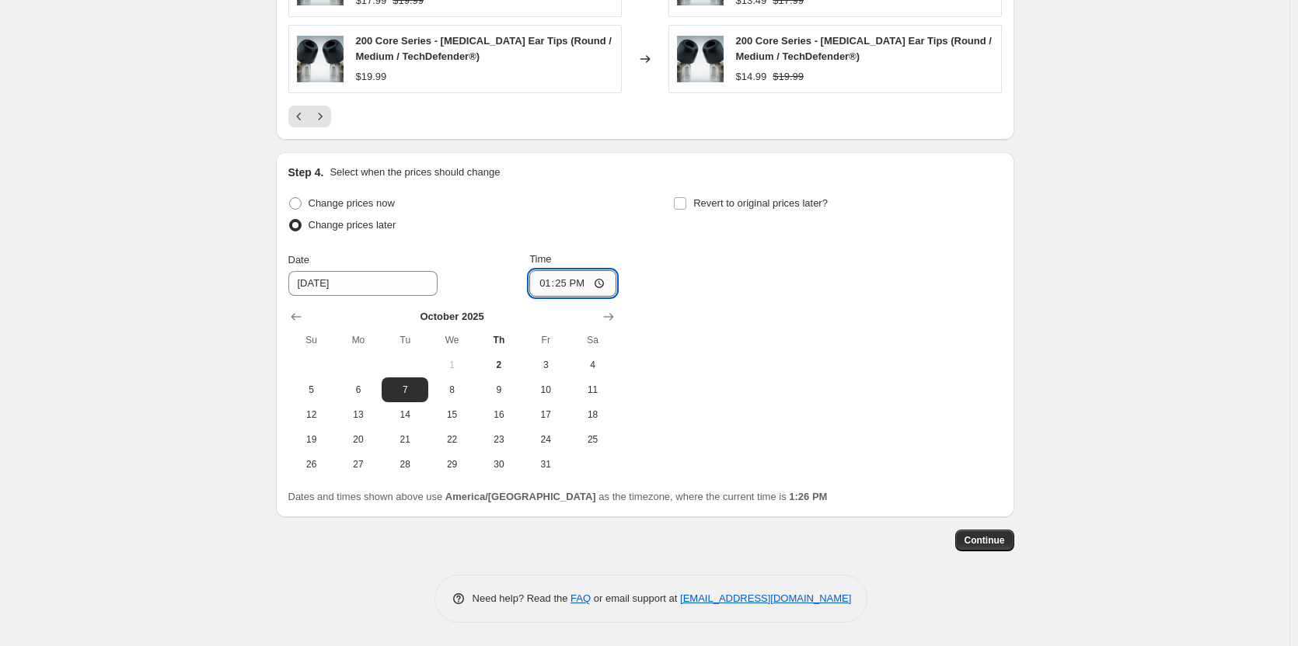
click at [579, 285] on input "13:25" at bounding box center [572, 283] width 87 height 26
click at [549, 286] on input "13:25" at bounding box center [572, 283] width 87 height 26
type input "00:00"
click at [733, 319] on div "Change prices now Change prices later Date [DATE] Time 00:00 [DATE] Su Mo Tu We…" at bounding box center [644, 335] width 713 height 284
click at [686, 202] on input "Revert to original prices later?" at bounding box center [680, 203] width 12 height 12
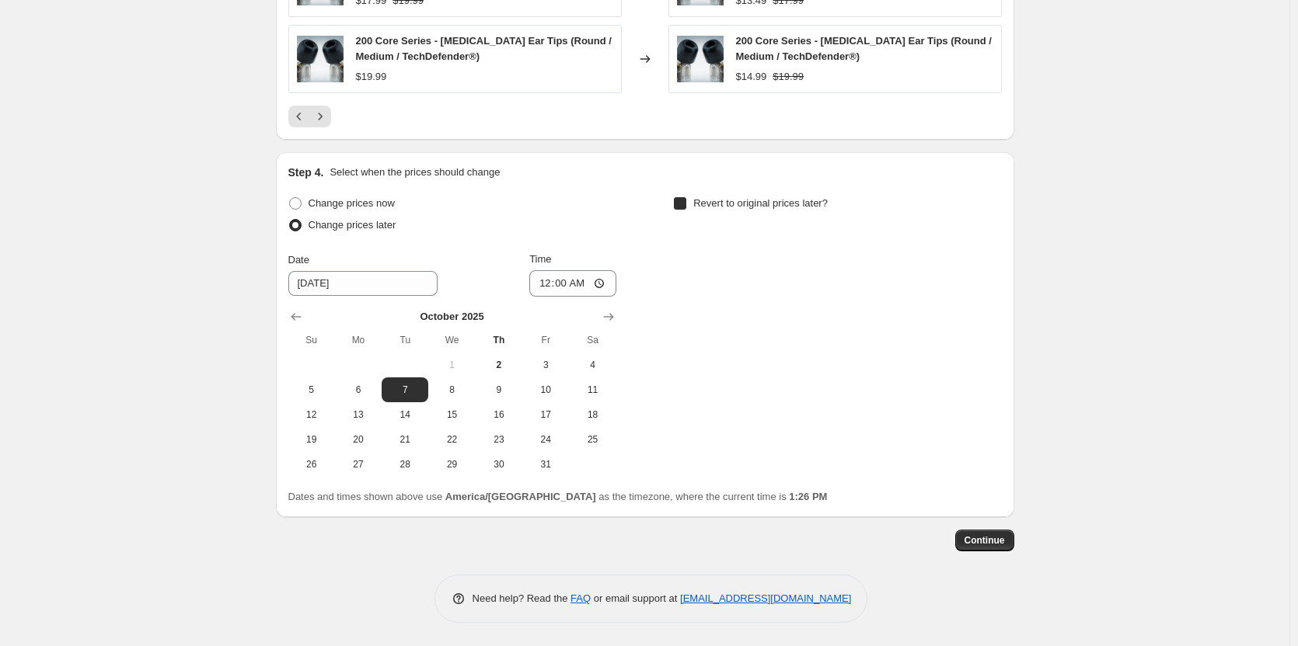
checkbox input "true"
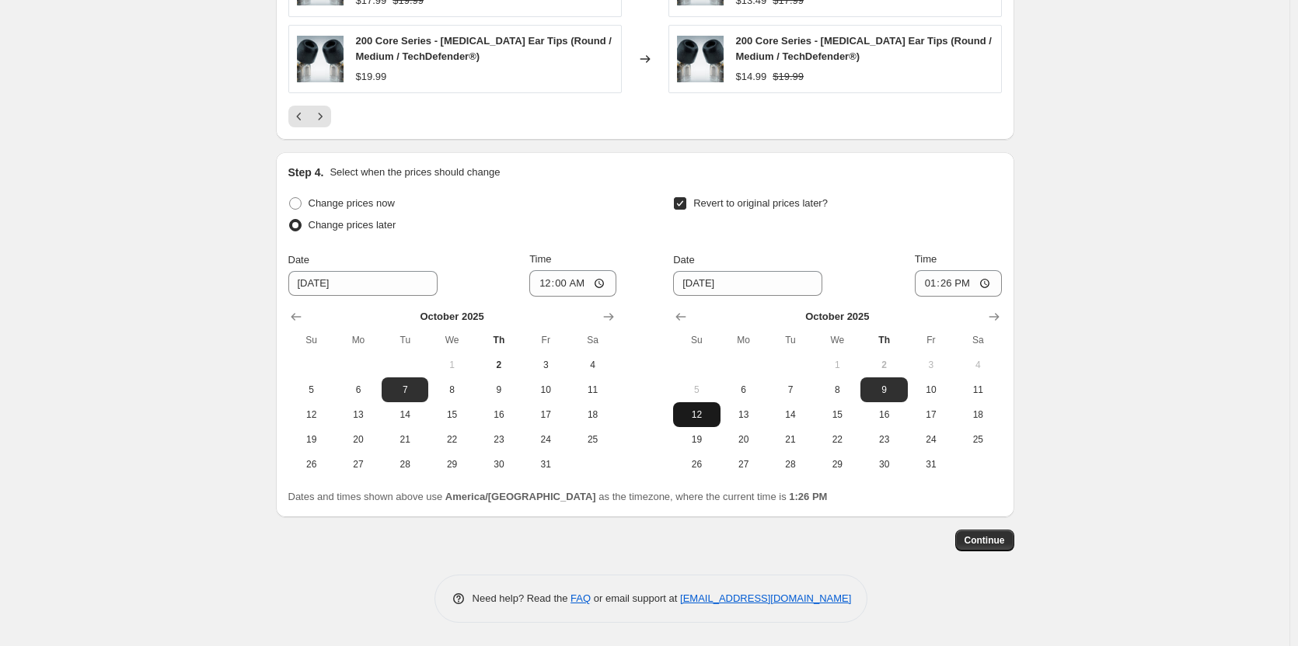
click at [699, 406] on button "12" at bounding box center [696, 414] width 47 height 25
type input "[DATE]"
click at [946, 284] on input "13:26" at bounding box center [957, 283] width 87 height 26
click at [926, 281] on input "13:26" at bounding box center [957, 283] width 87 height 26
click at [931, 282] on input "13:26" at bounding box center [957, 283] width 87 height 26
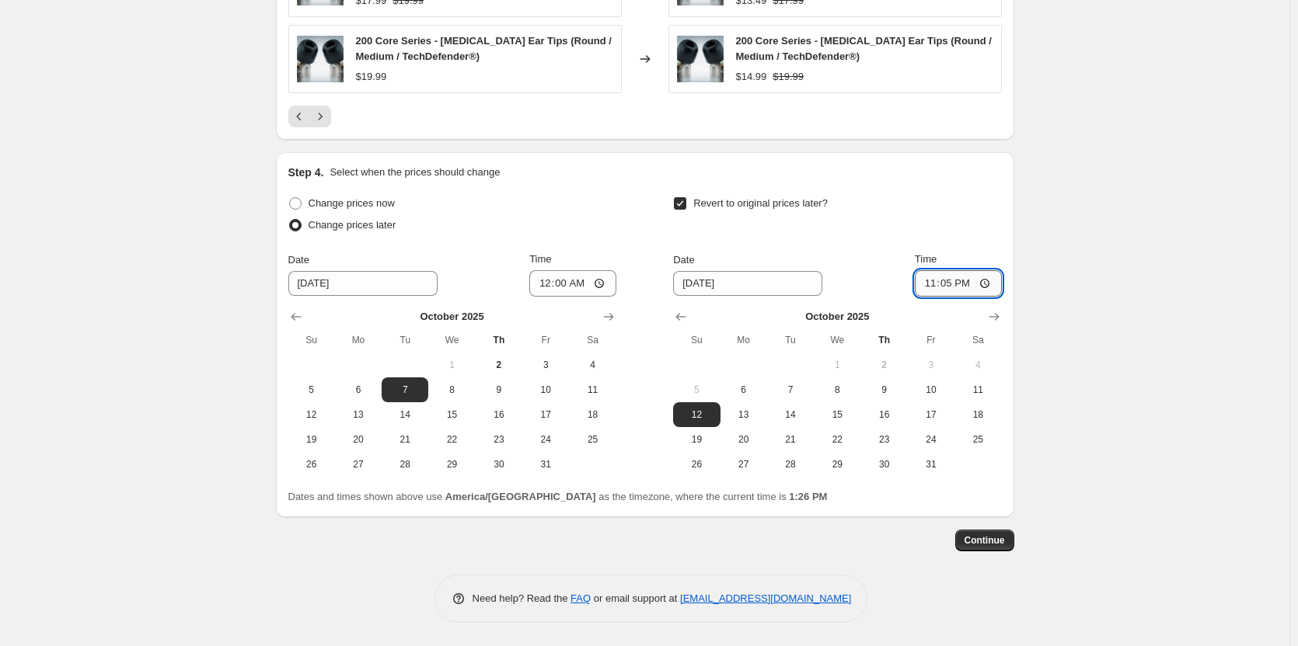
type input "23:59"
click at [971, 188] on div "Step 4. Select when the prices should change Change prices now Change prices la…" at bounding box center [644, 335] width 713 height 340
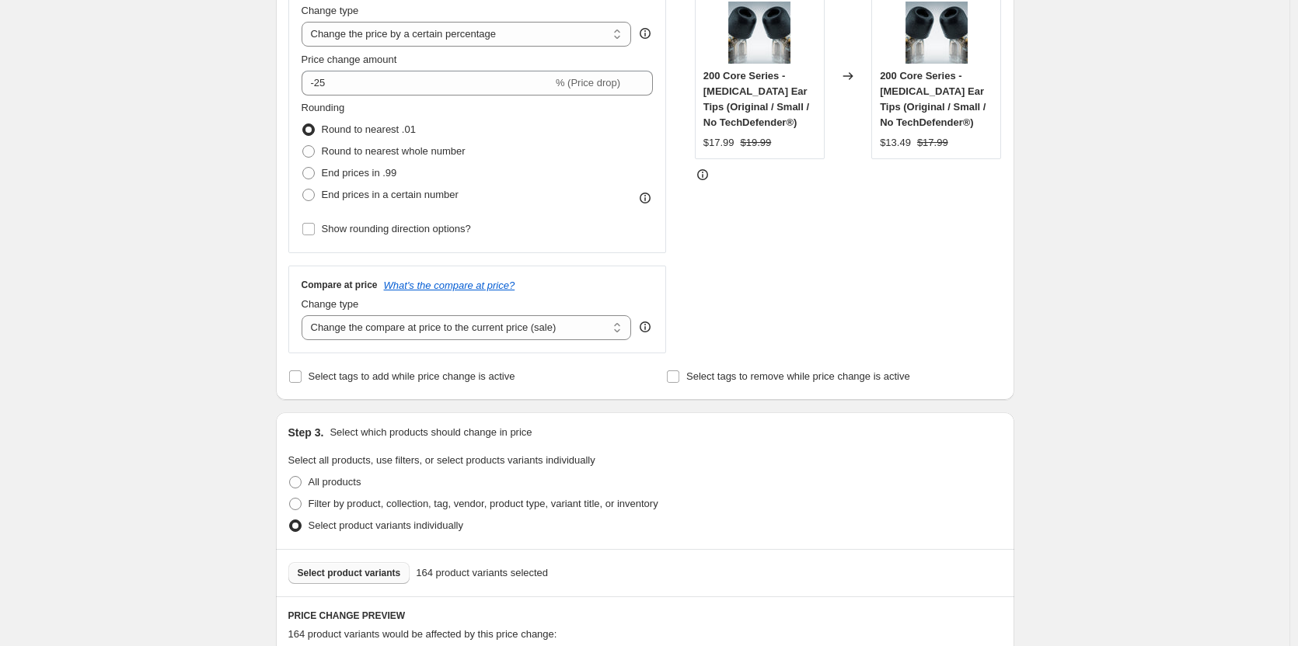
scroll to position [0, 0]
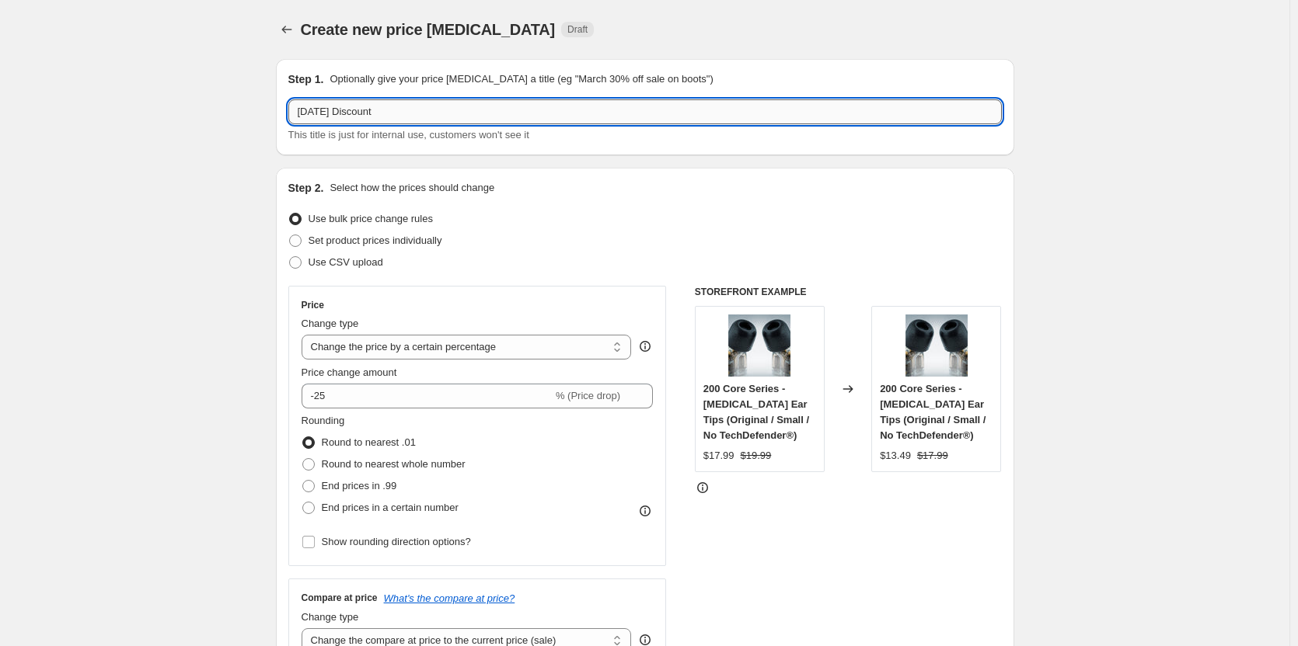
click at [450, 109] on input "October 7th Discount" at bounding box center [644, 111] width 713 height 25
type input "October 7th Discount (25% Group)"
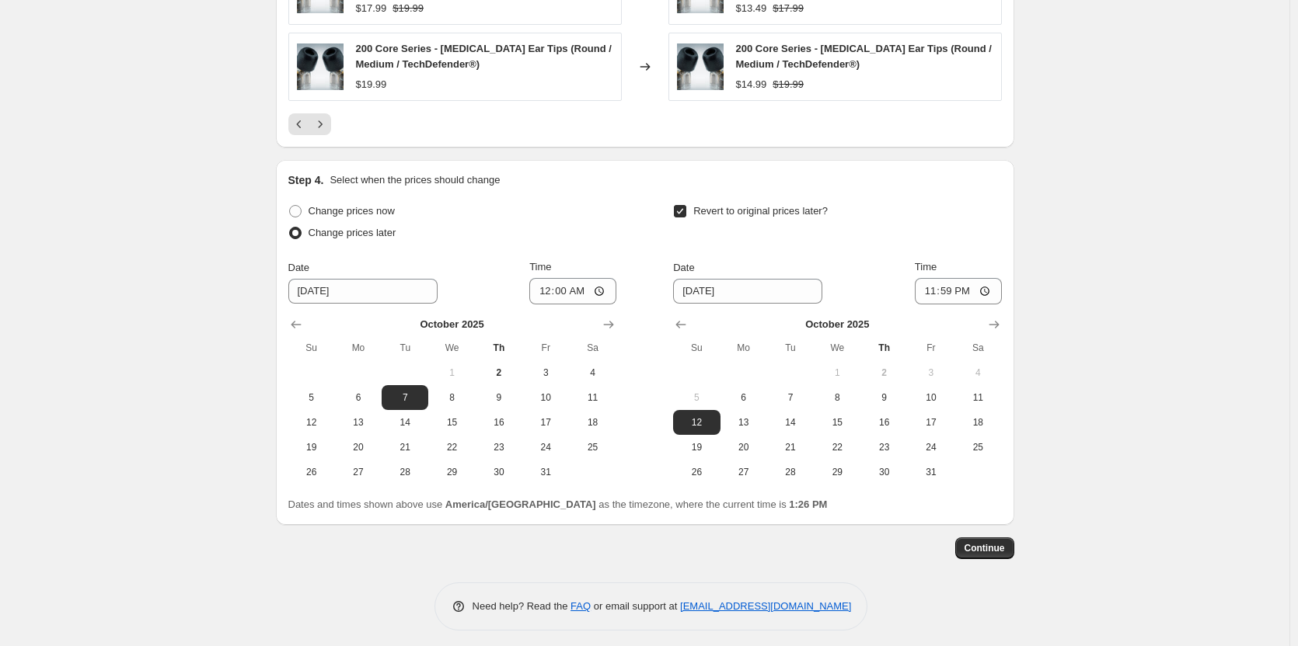
scroll to position [1245, 0]
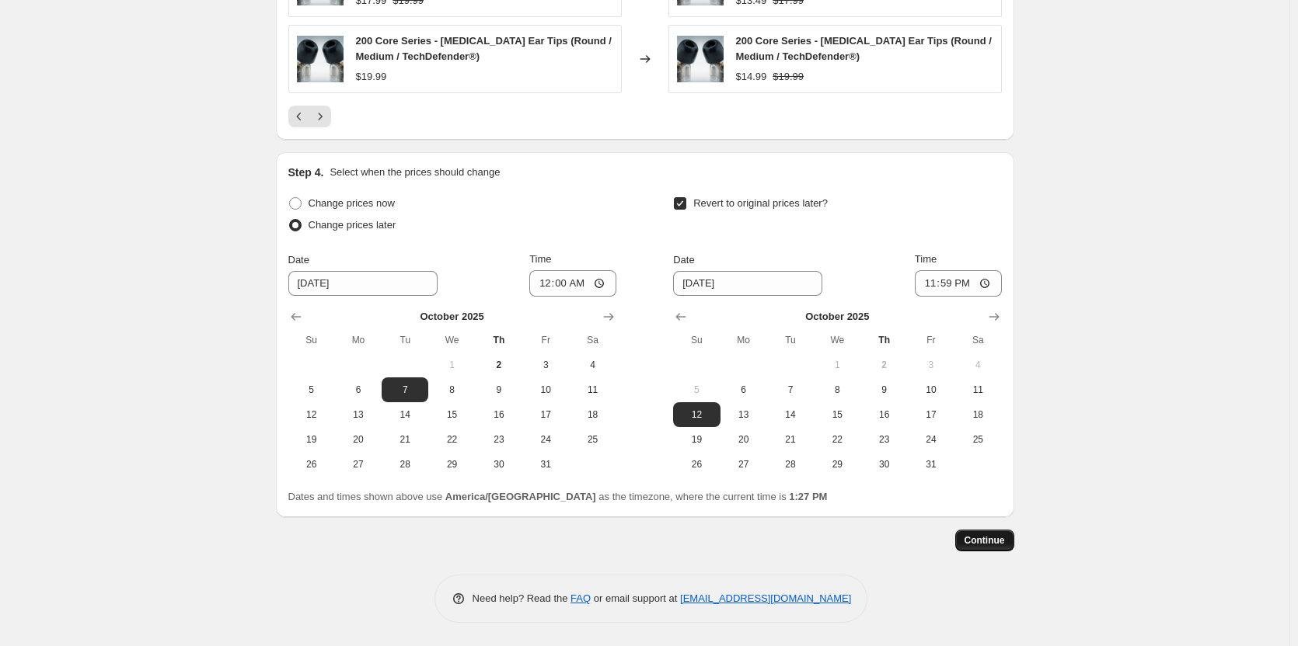
click at [990, 544] on span "Continue" at bounding box center [984, 541] width 40 height 12
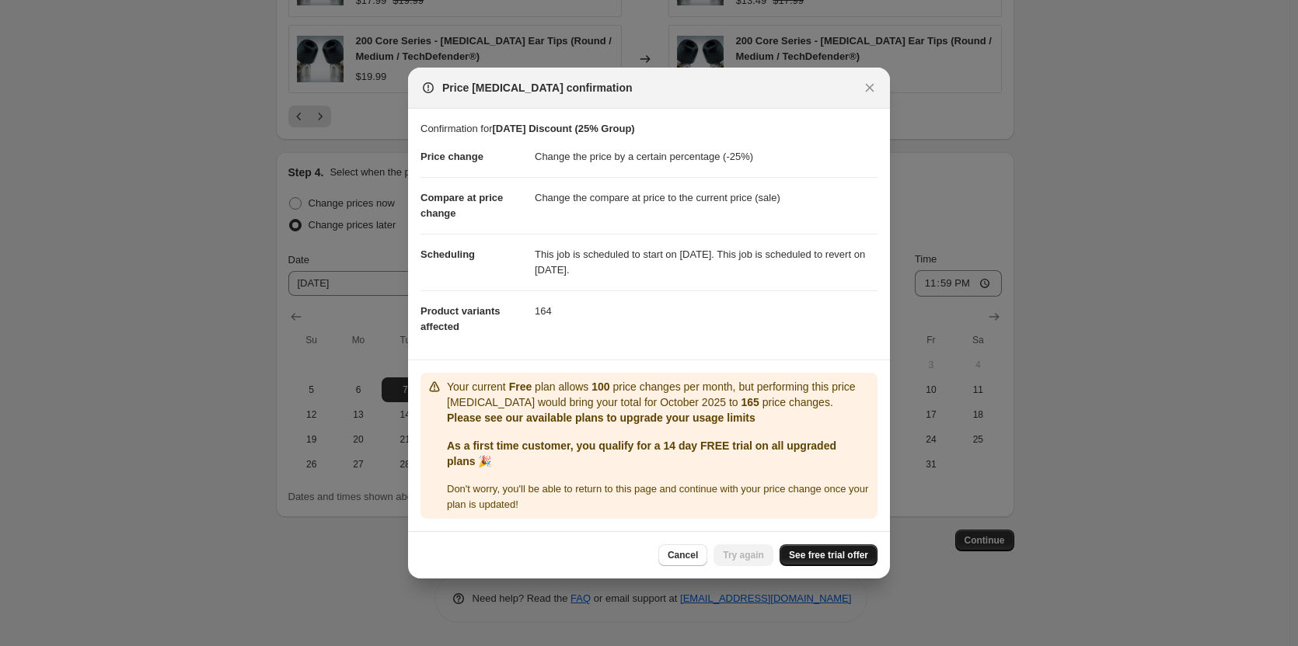
click at [831, 559] on span "See free trial offer" at bounding box center [828, 555] width 79 height 12
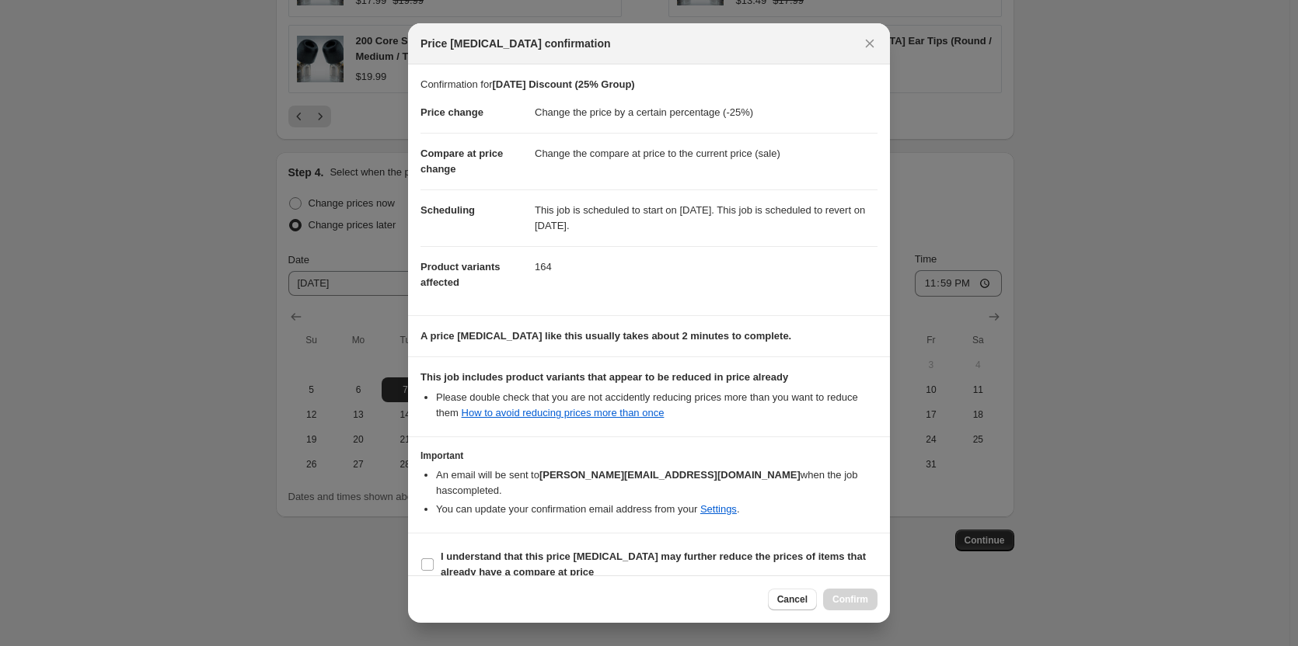
select select "percentage"
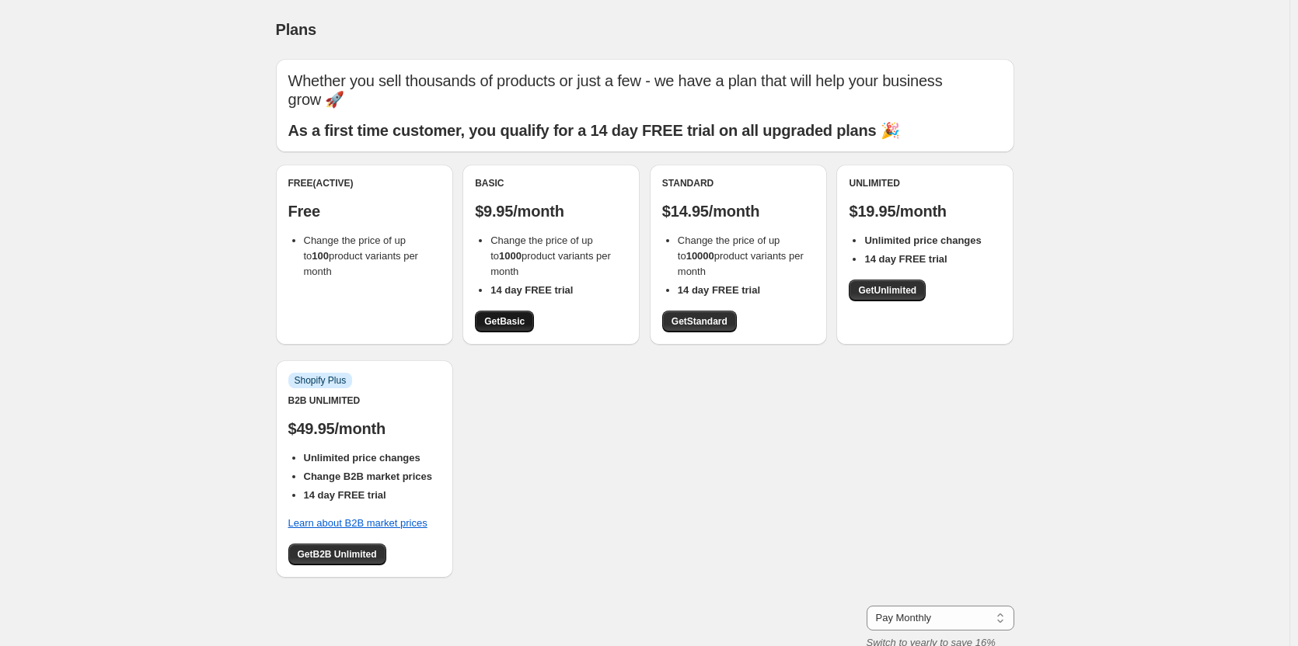
click at [522, 319] on span "Get Basic" at bounding box center [504, 321] width 40 height 12
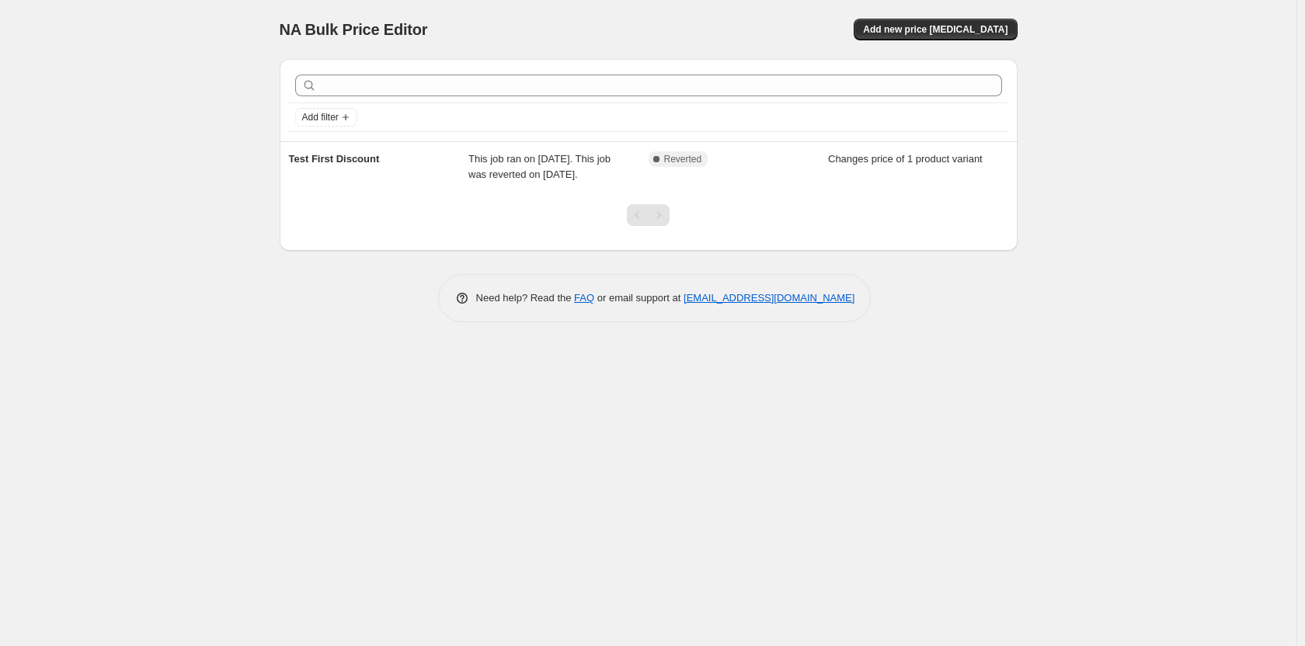
click at [182, 246] on div "NA Bulk Price Editor. This page is ready NA Bulk Price Editor Add new price [ME…" at bounding box center [648, 323] width 1297 height 646
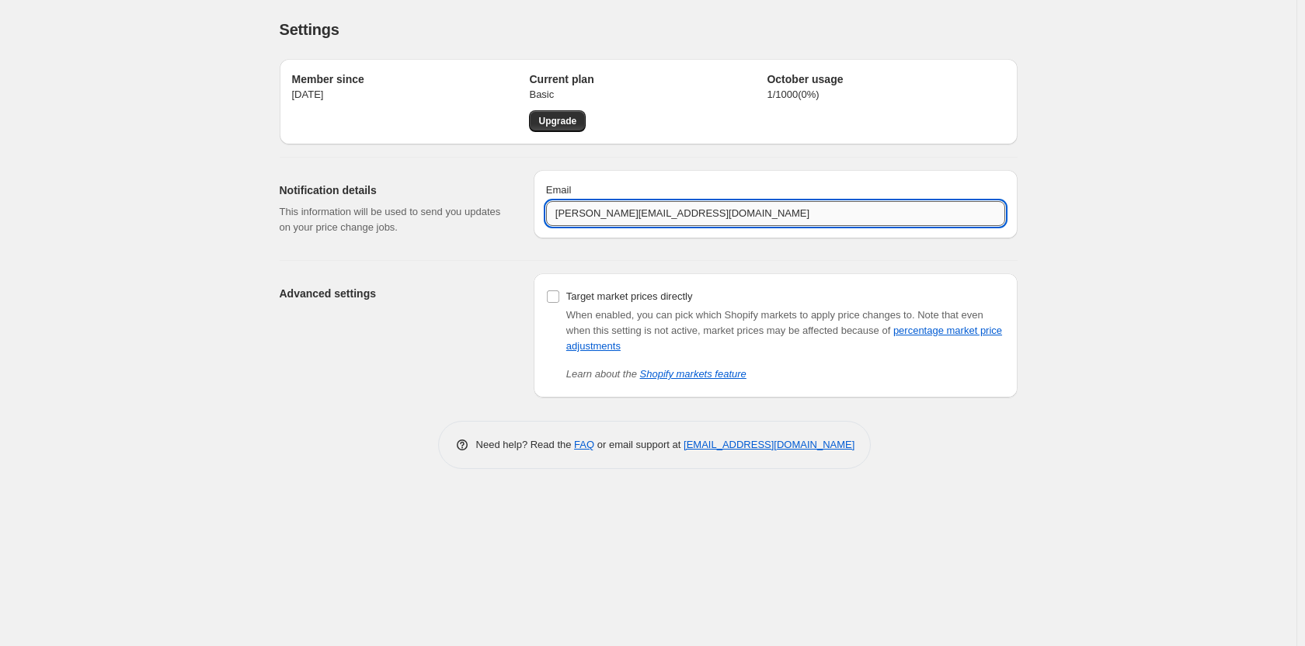
click at [776, 214] on input "[PERSON_NAME][EMAIL_ADDRESS][DOMAIN_NAME]" at bounding box center [775, 213] width 459 height 25
type input "[EMAIL_ADDRESS][DOMAIN_NAME]"
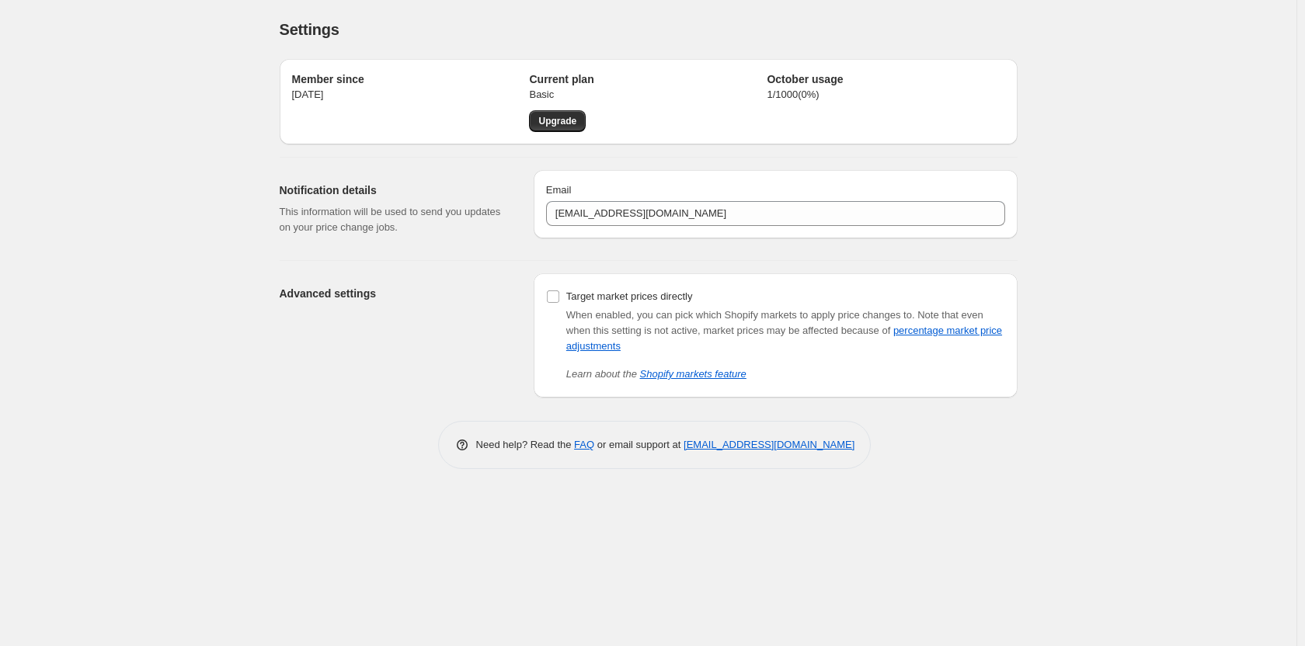
click at [1107, 314] on div "Settings. This page is ready Settings Member since [DATE] Current plan Basic Up…" at bounding box center [648, 323] width 1297 height 646
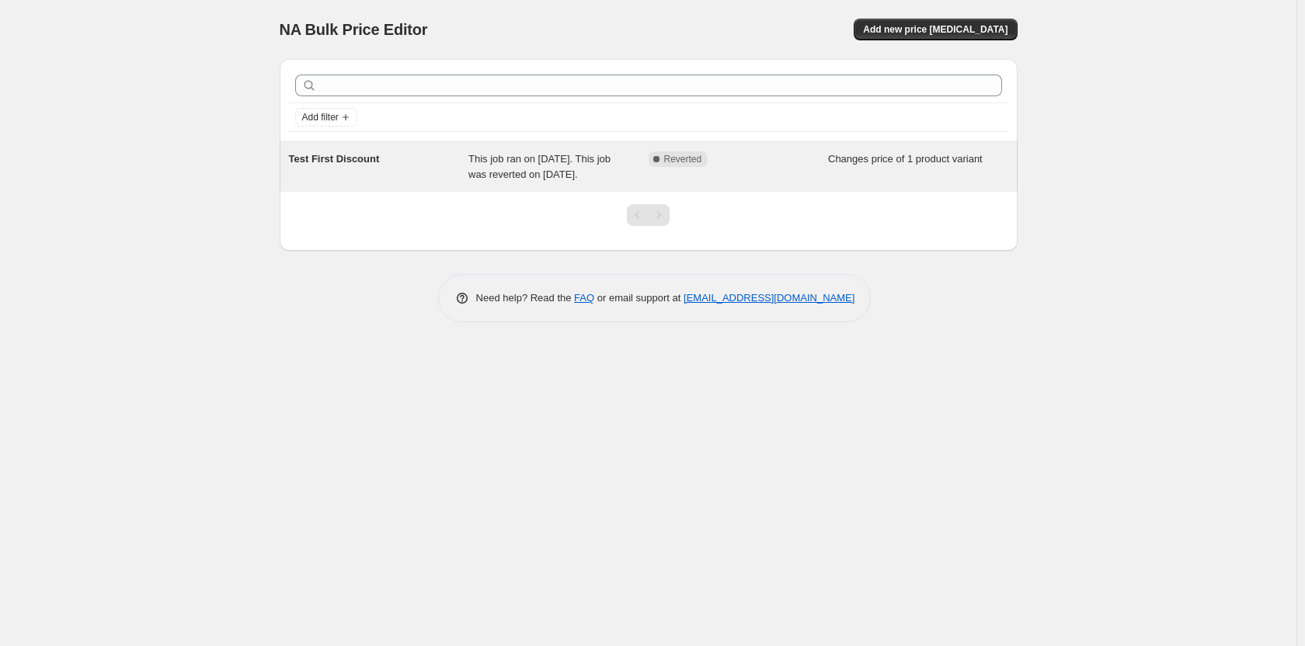
click at [549, 178] on span "This job ran on [DATE]. This job was reverted on [DATE]." at bounding box center [540, 166] width 142 height 27
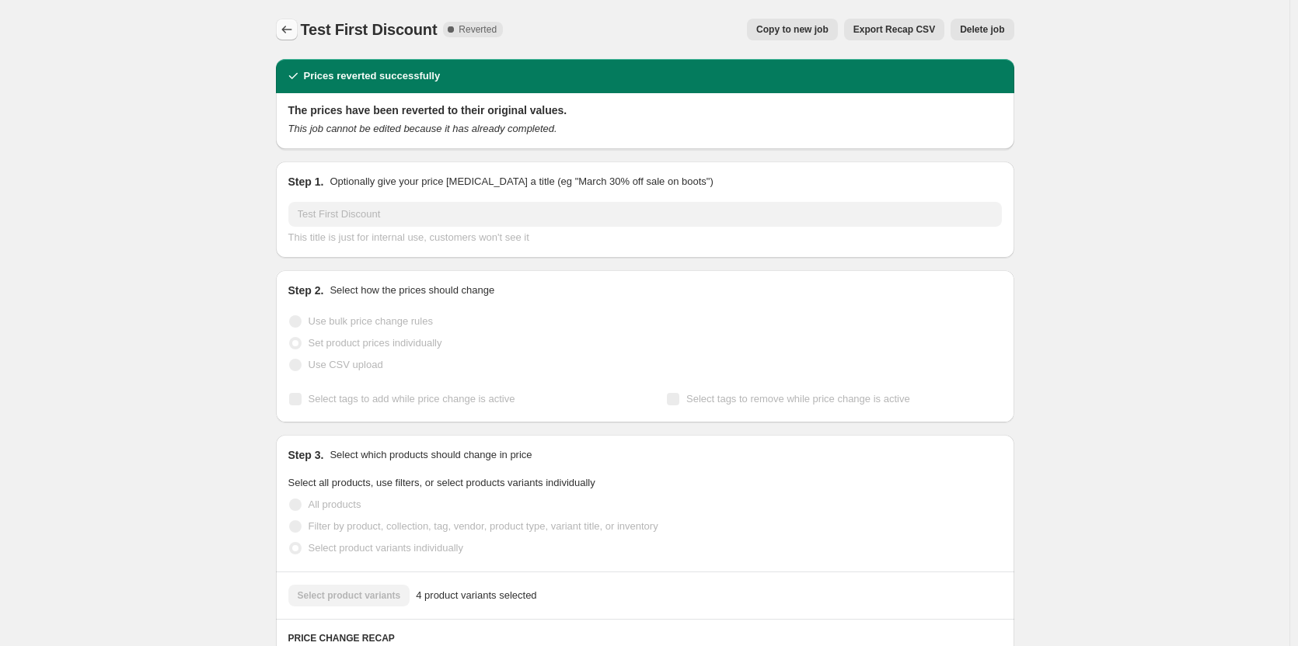
click at [284, 37] on icon "Price change jobs" at bounding box center [287, 30] width 16 height 16
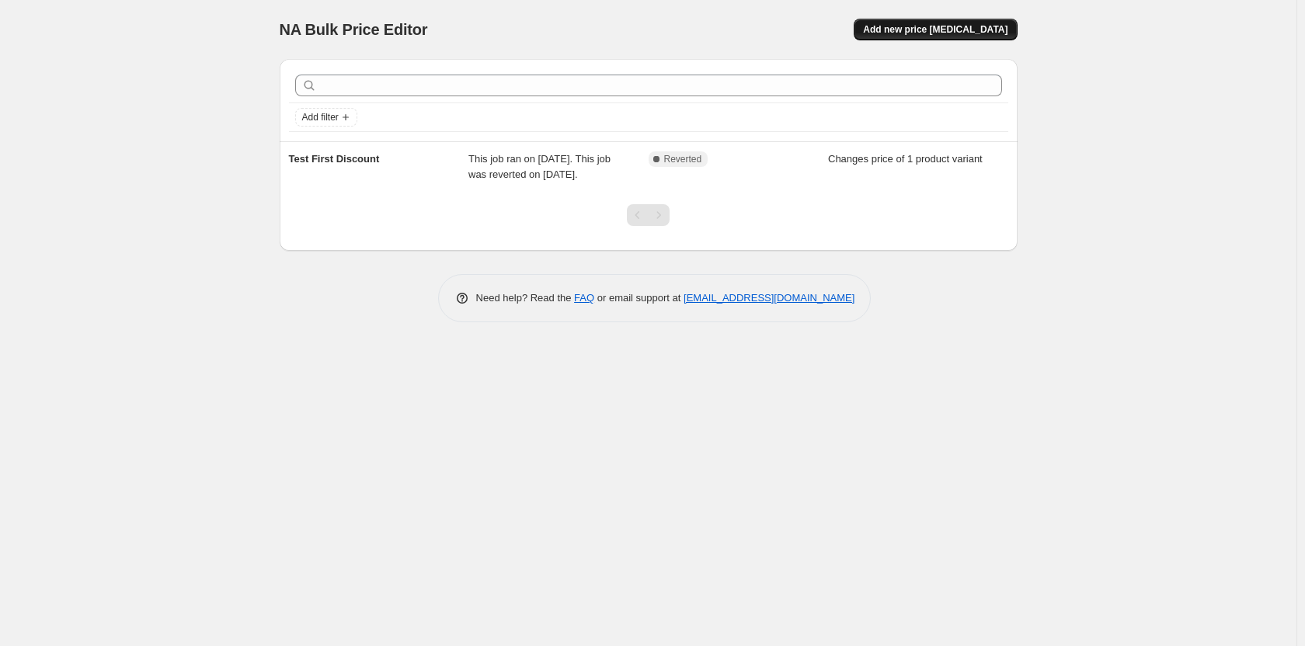
click at [930, 37] on button "Add new price [MEDICAL_DATA]" at bounding box center [935, 30] width 163 height 22
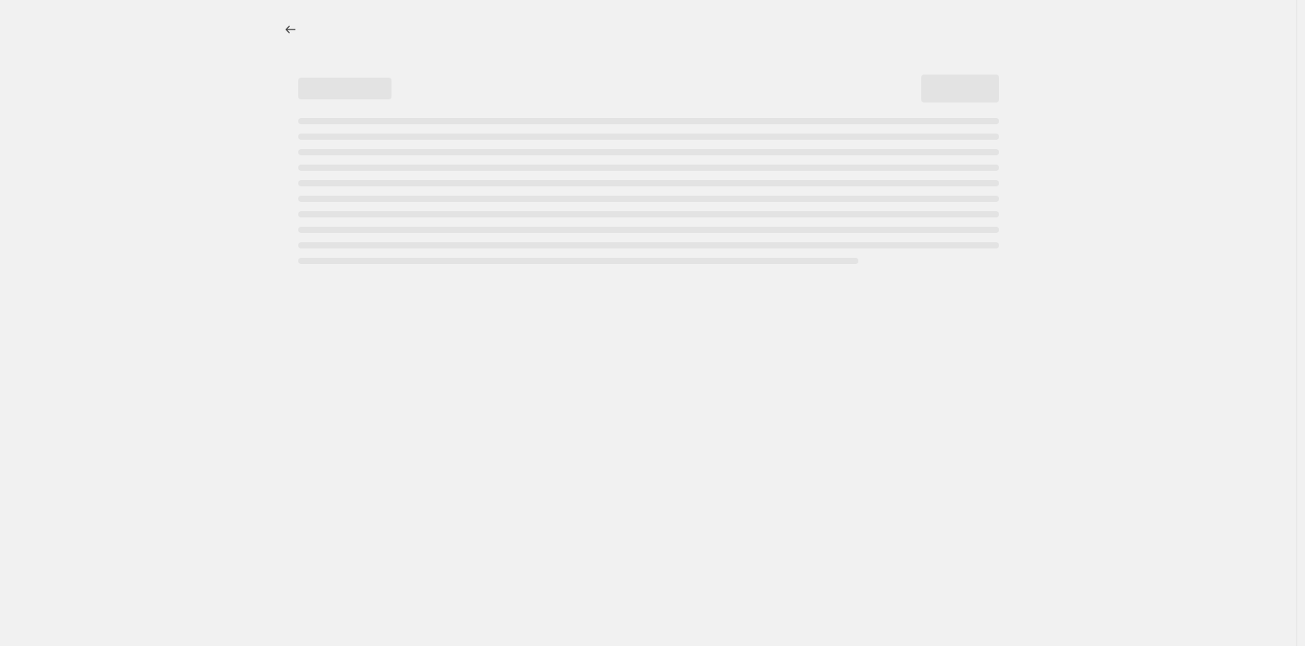
select select "percentage"
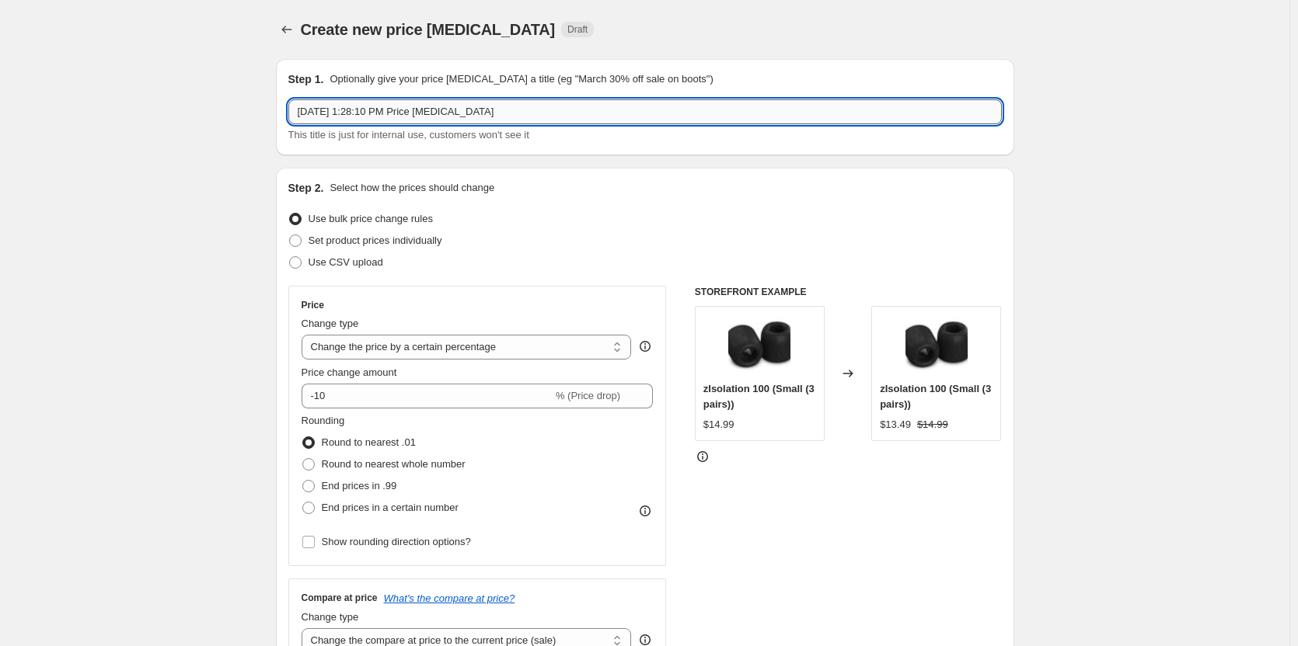
click at [541, 106] on input "[DATE] 1:28:10 PM Price [MEDICAL_DATA]" at bounding box center [644, 111] width 713 height 25
click at [541, 110] on input "[DATE] 1:28:10 PM Price [MEDICAL_DATA]" at bounding box center [644, 111] width 713 height 25
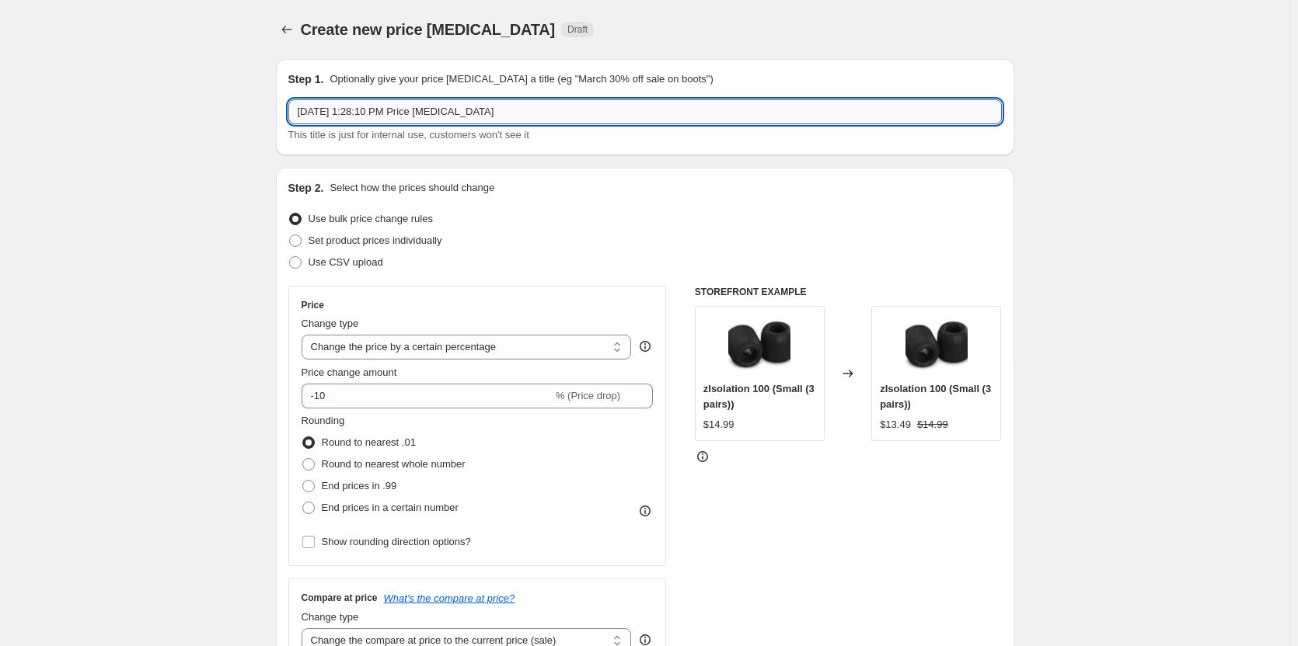
click at [541, 110] on input "[DATE] 1:28:10 PM Price [MEDICAL_DATA]" at bounding box center [644, 111] width 713 height 25
type input "Test 25% off"
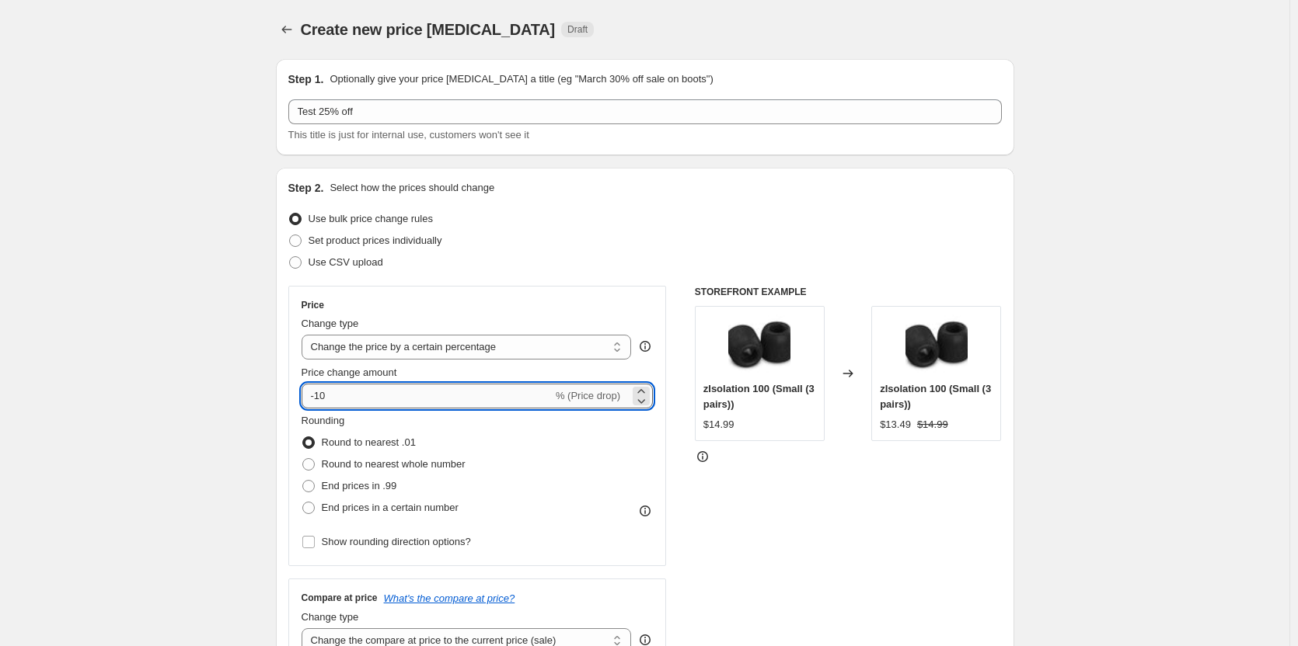
click at [446, 408] on input "-10" at bounding box center [426, 396] width 251 height 25
click at [649, 402] on icon at bounding box center [641, 401] width 16 height 16
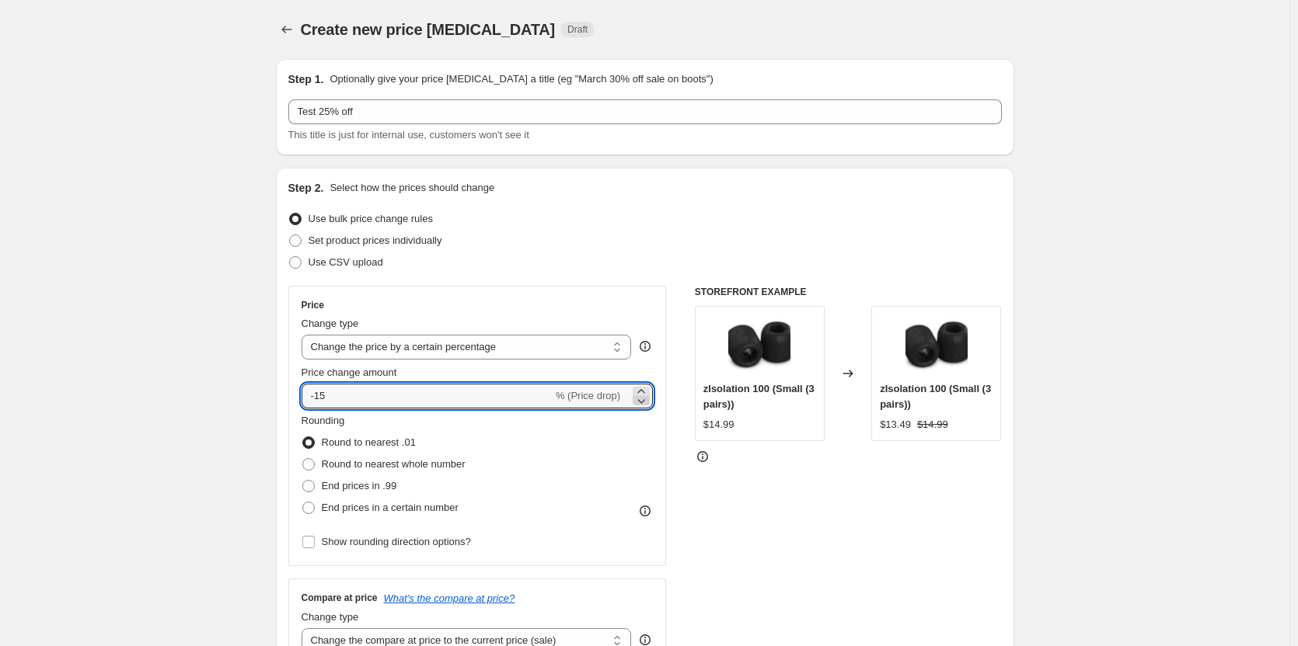
click at [649, 402] on icon at bounding box center [641, 401] width 16 height 16
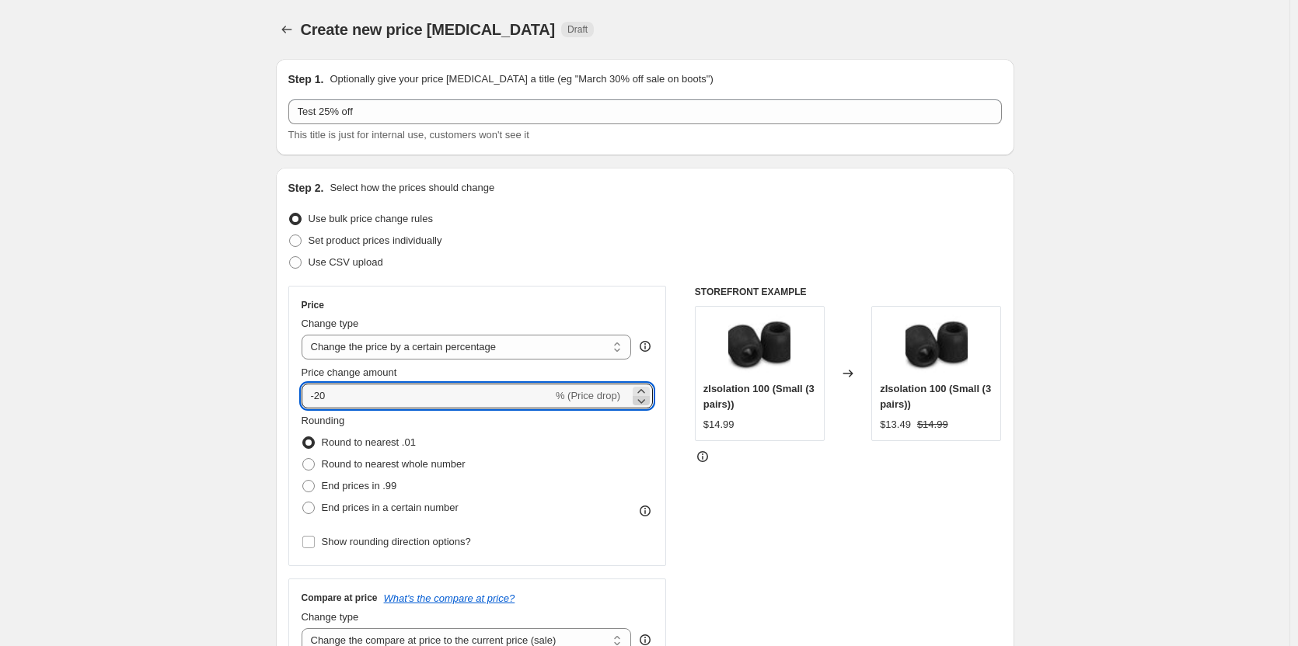
click at [649, 402] on icon at bounding box center [641, 401] width 16 height 16
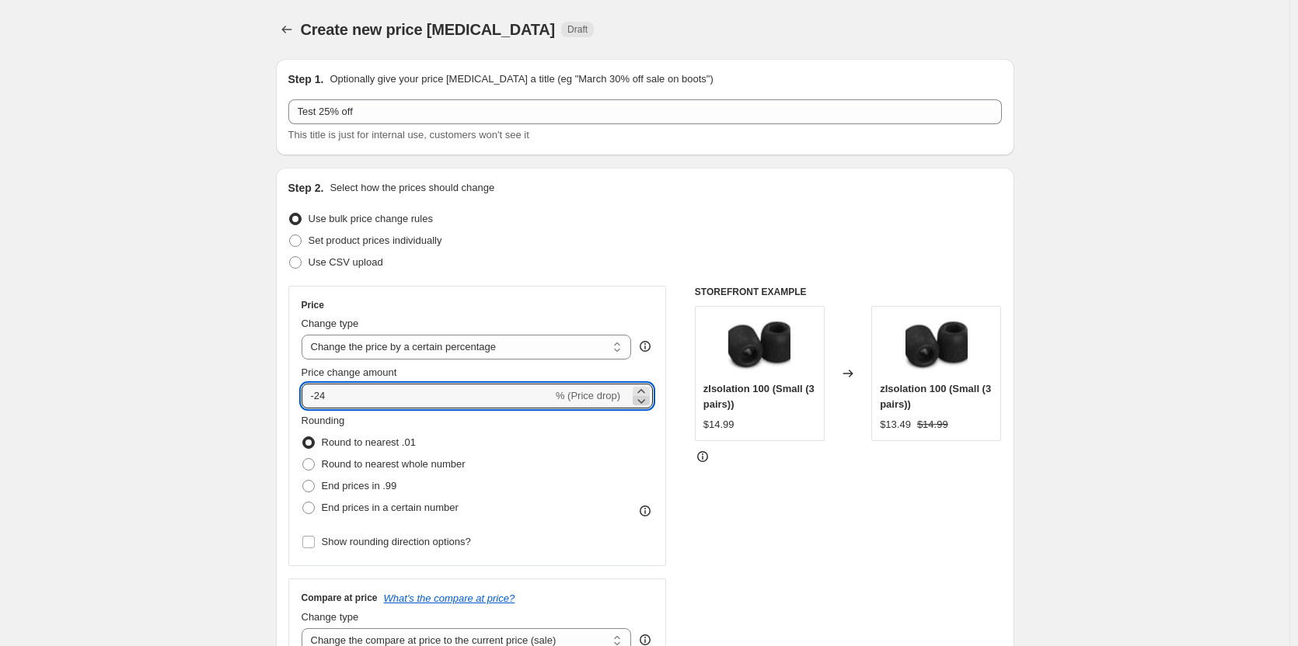
type input "-25"
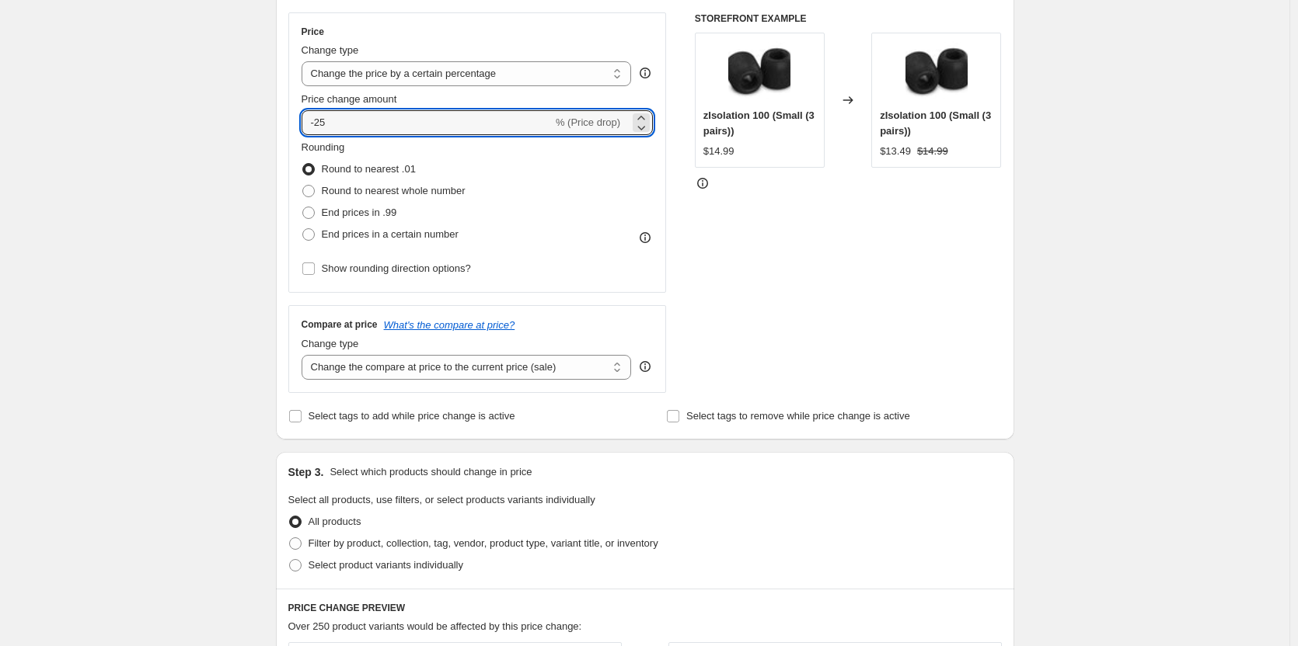
scroll to position [466, 0]
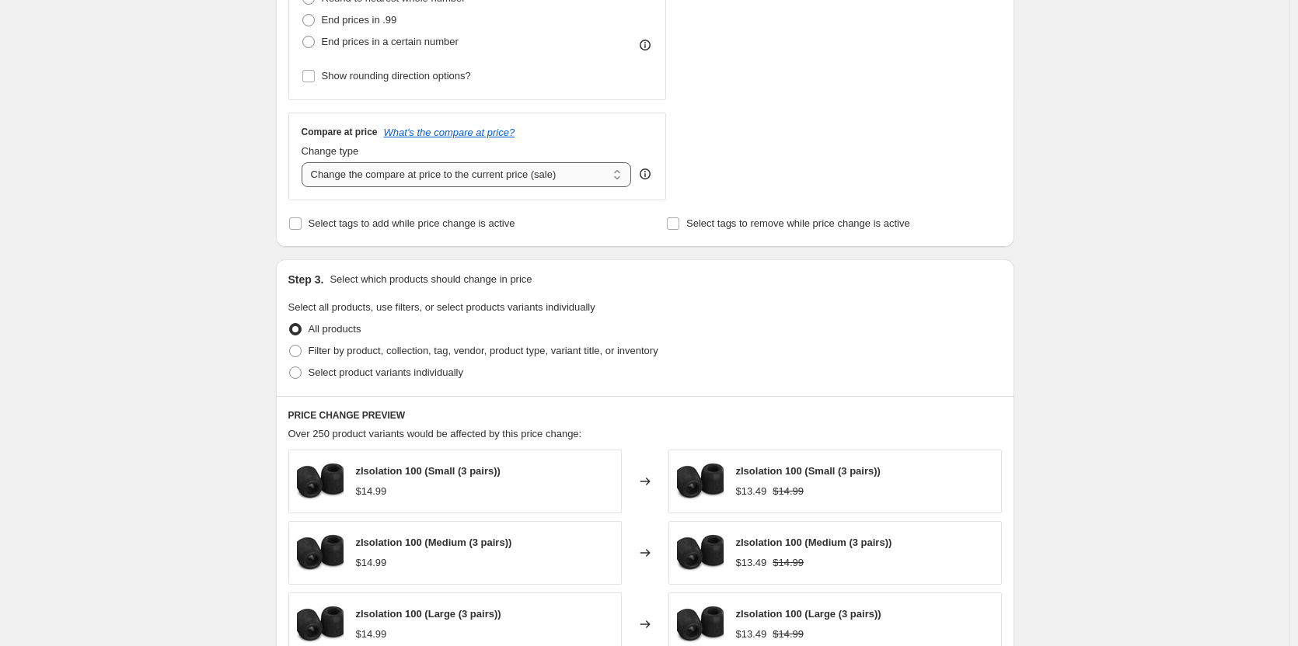
click at [443, 184] on select "Change the compare at price to the current price (sale) Change the compare at p…" at bounding box center [466, 174] width 330 height 25
click at [174, 152] on div "Create new price [MEDICAL_DATA]. This page is ready Create new price [MEDICAL_D…" at bounding box center [644, 310] width 1289 height 1553
click at [380, 374] on span "Select product variants individually" at bounding box center [385, 373] width 155 height 12
click at [290, 368] on input "Select product variants individually" at bounding box center [289, 367] width 1 height 1
radio input "true"
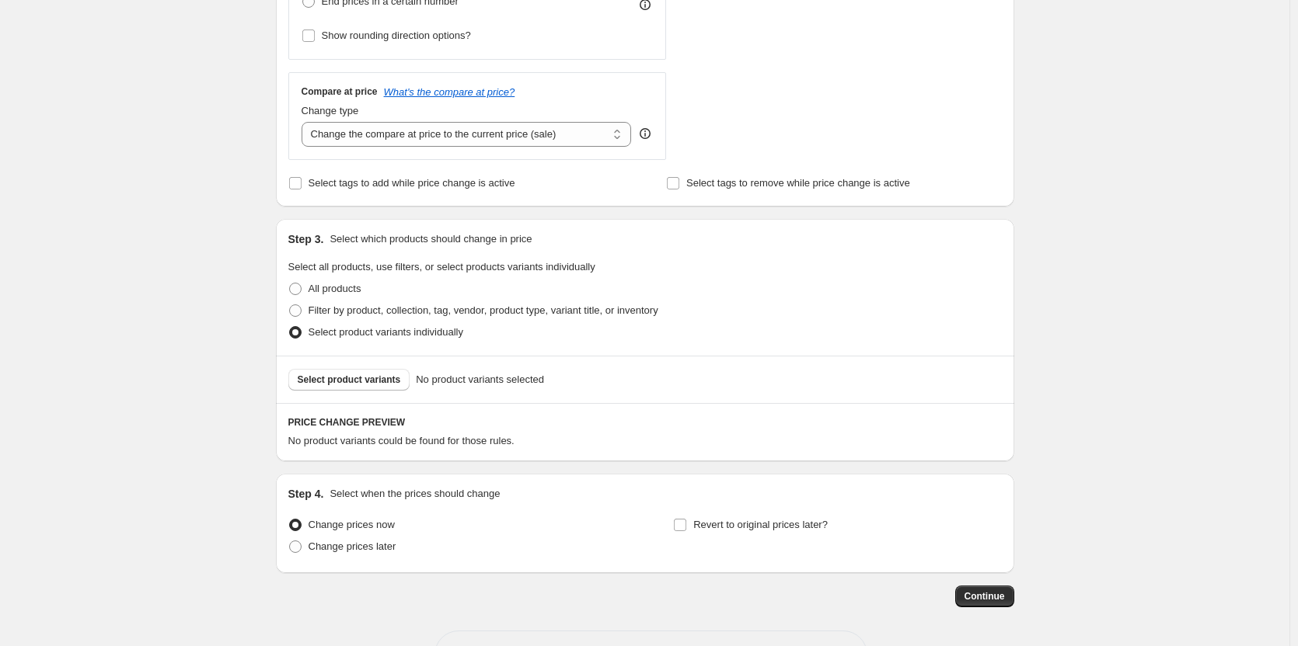
scroll to position [563, 0]
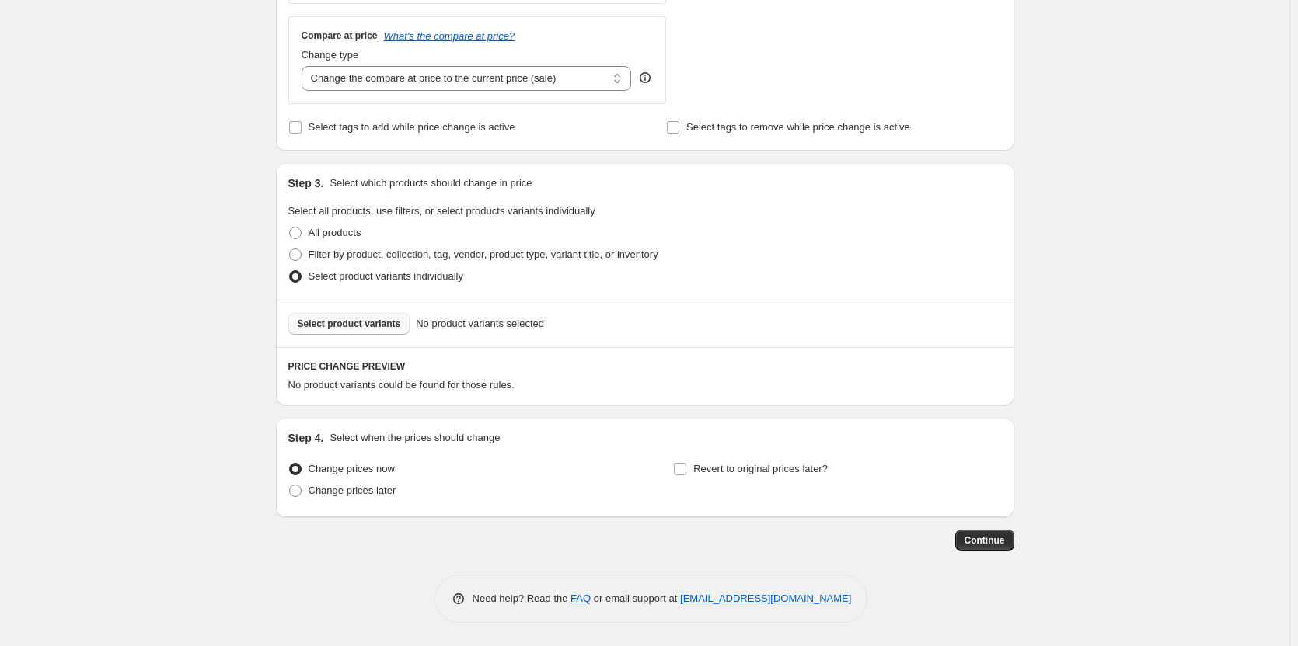
click at [370, 331] on button "Select product variants" at bounding box center [349, 324] width 122 height 22
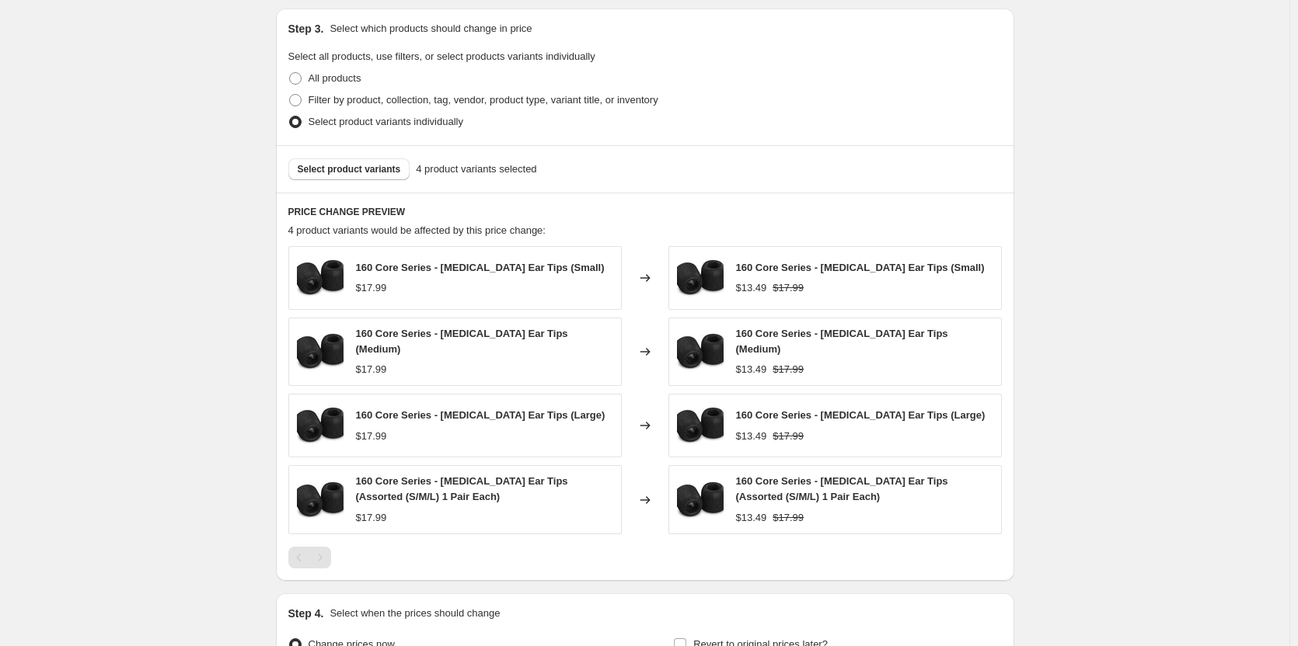
scroll to position [888, 0]
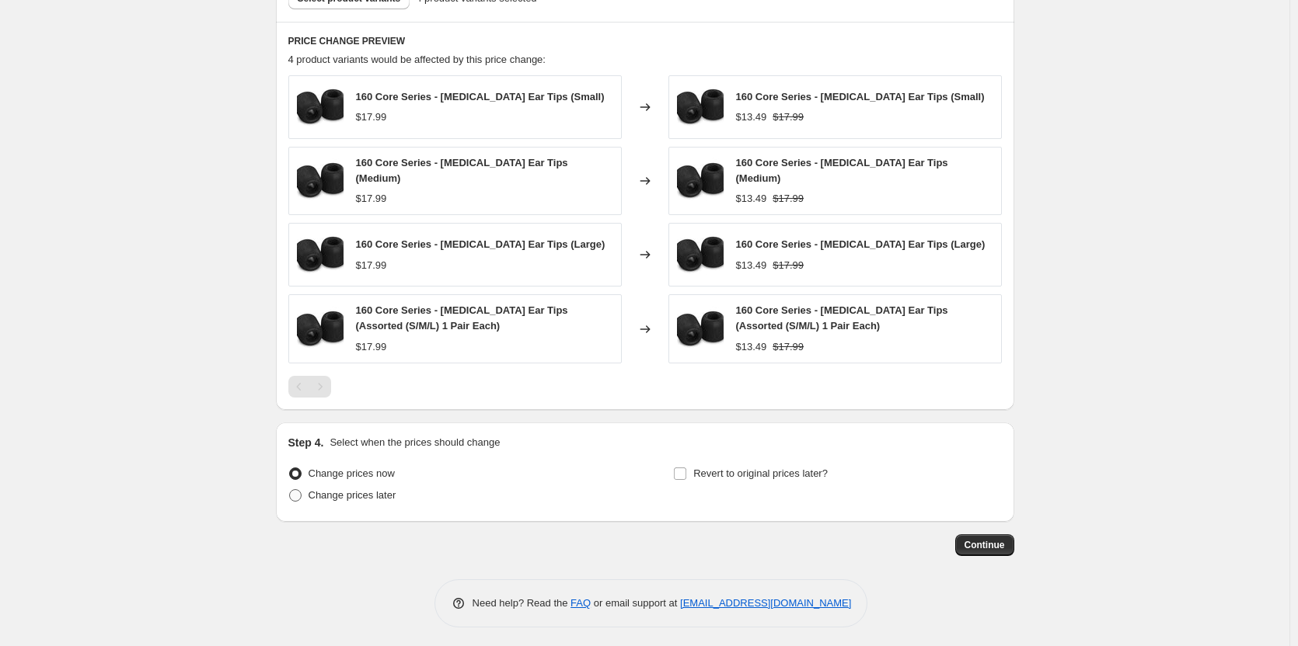
click at [350, 492] on span "Change prices later" at bounding box center [352, 495] width 88 height 12
click at [290, 490] on input "Change prices later" at bounding box center [289, 489] width 1 height 1
radio input "true"
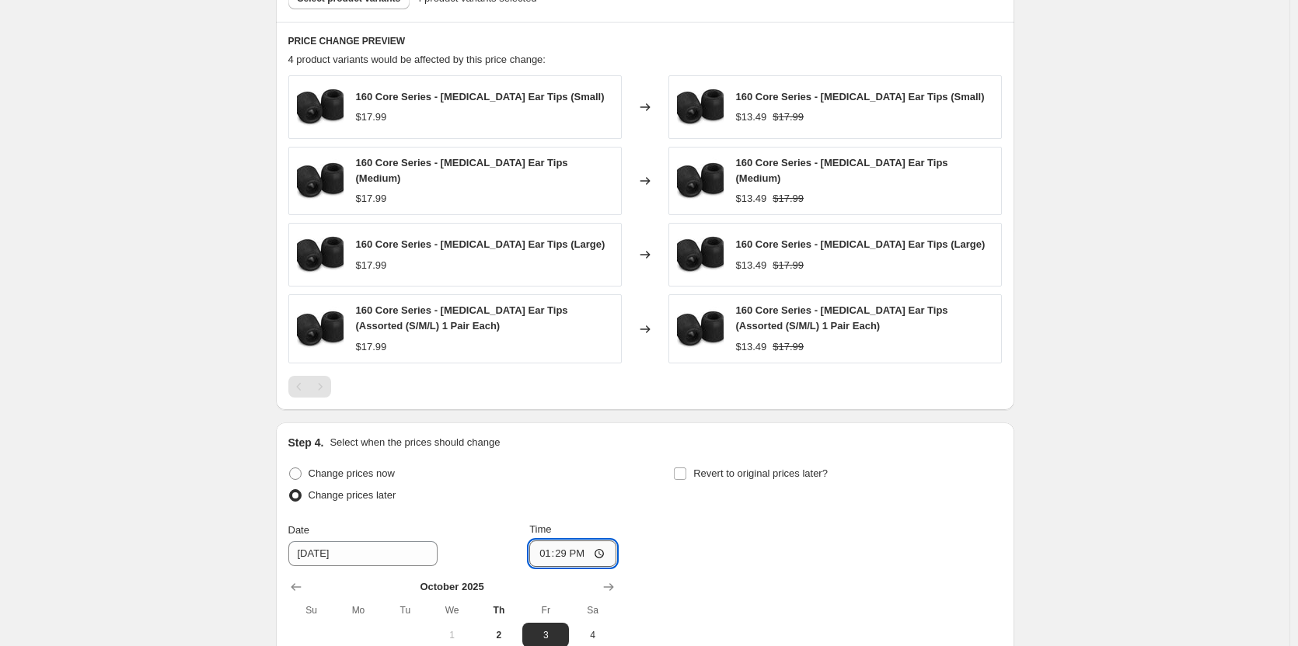
click at [576, 549] on input "13:29" at bounding box center [572, 554] width 87 height 26
click at [563, 548] on input "13:29" at bounding box center [572, 554] width 87 height 26
type input "13:31"
click at [668, 552] on div "Change prices now Change prices later Date [DATE] Time 13:[DATE] Mo Tu We Th Fr…" at bounding box center [644, 605] width 713 height 284
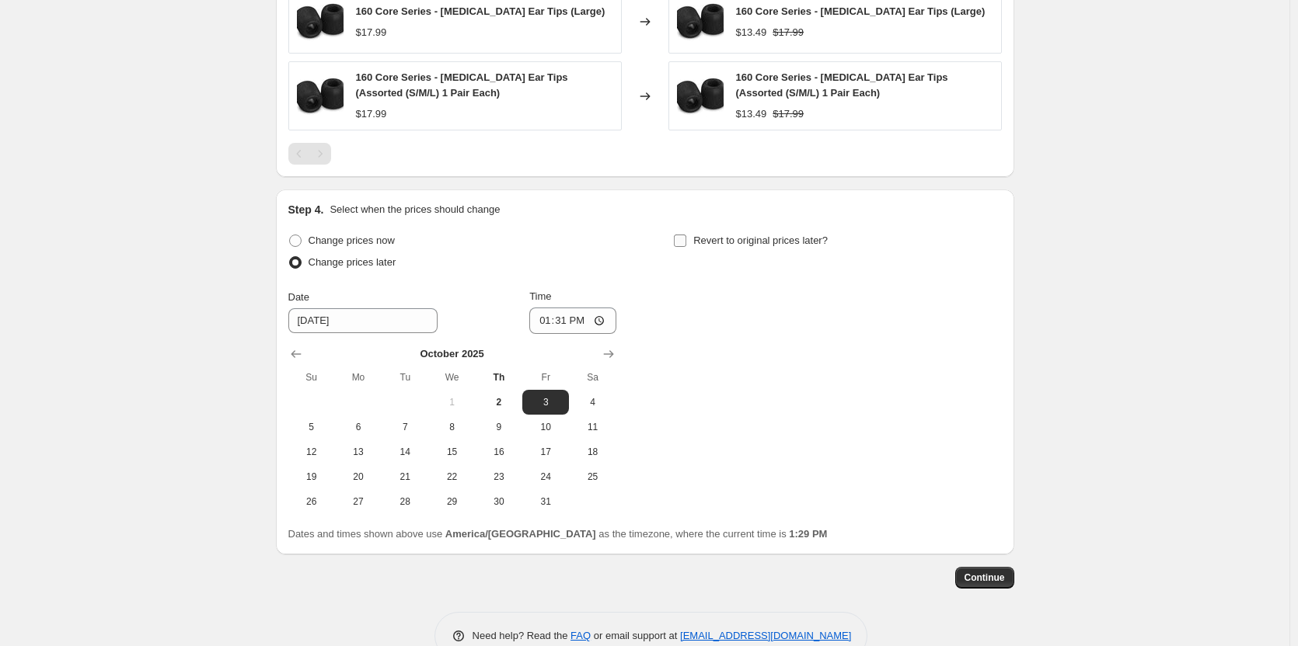
click at [685, 235] on input "Revert to original prices later?" at bounding box center [680, 241] width 12 height 12
checkbox input "true"
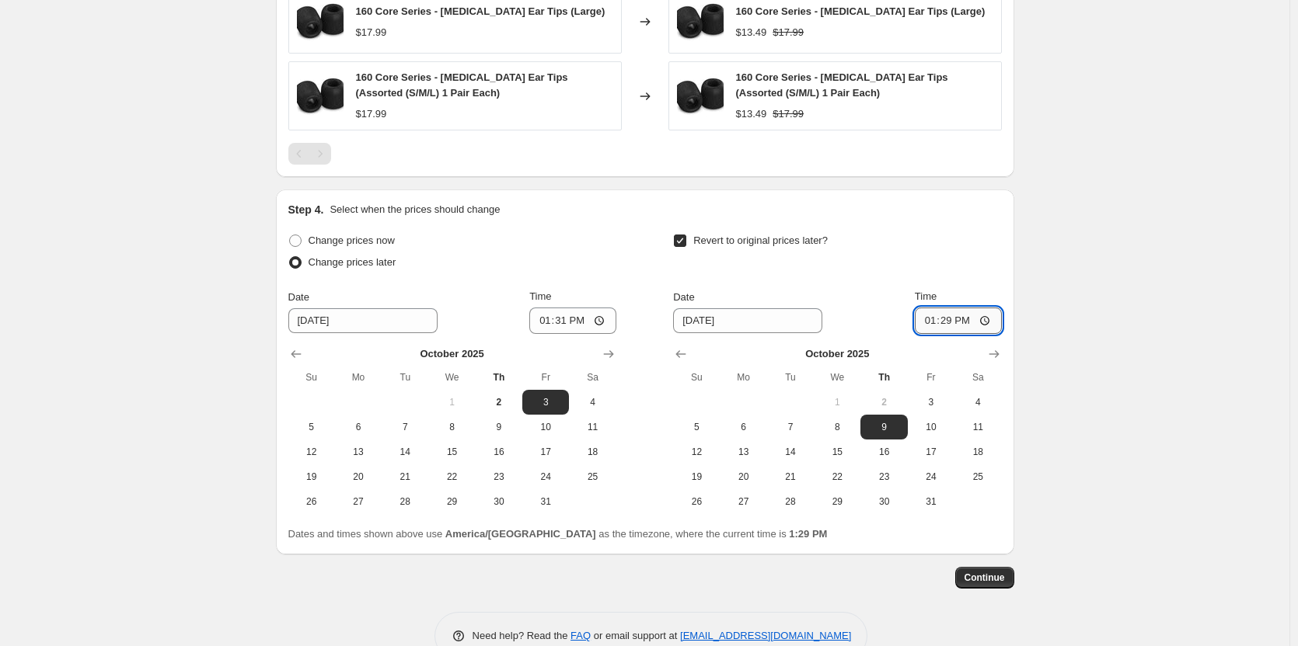
click at [949, 317] on input "13:29" at bounding box center [957, 321] width 87 height 26
type input "13:33"
click at [874, 269] on div "Revert to original prices later?" at bounding box center [837, 253] width 328 height 47
click at [992, 572] on span "Continue" at bounding box center [984, 578] width 40 height 12
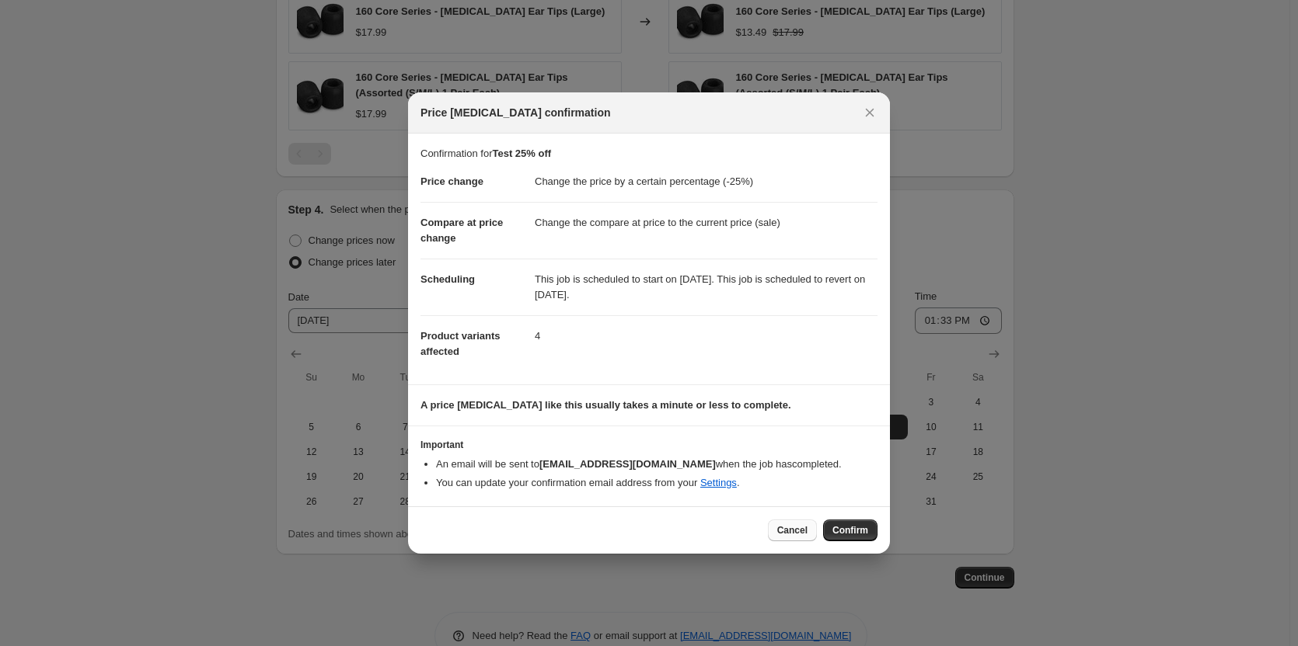
click at [797, 530] on span "Cancel" at bounding box center [792, 530] width 30 height 12
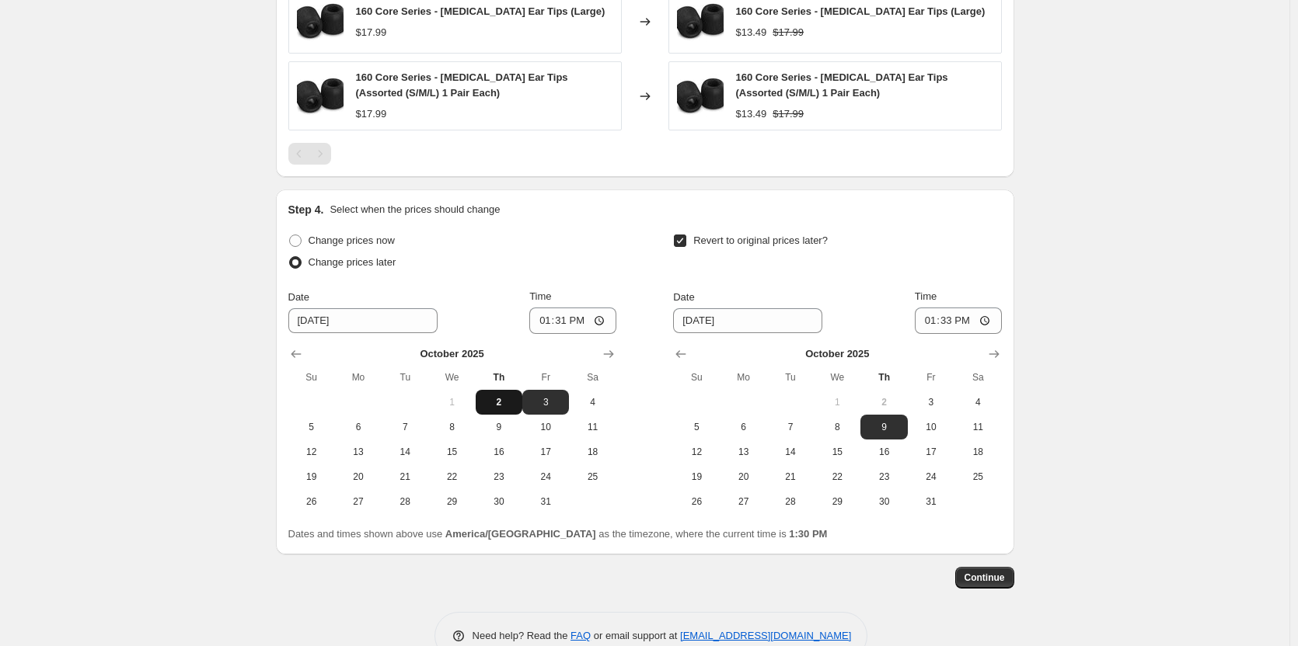
click at [490, 396] on span "2" at bounding box center [499, 402] width 34 height 12
type input "[DATE]"
click at [883, 396] on span "2" at bounding box center [883, 402] width 34 height 12
type input "[DATE]"
click at [1002, 572] on span "Continue" at bounding box center [984, 578] width 40 height 12
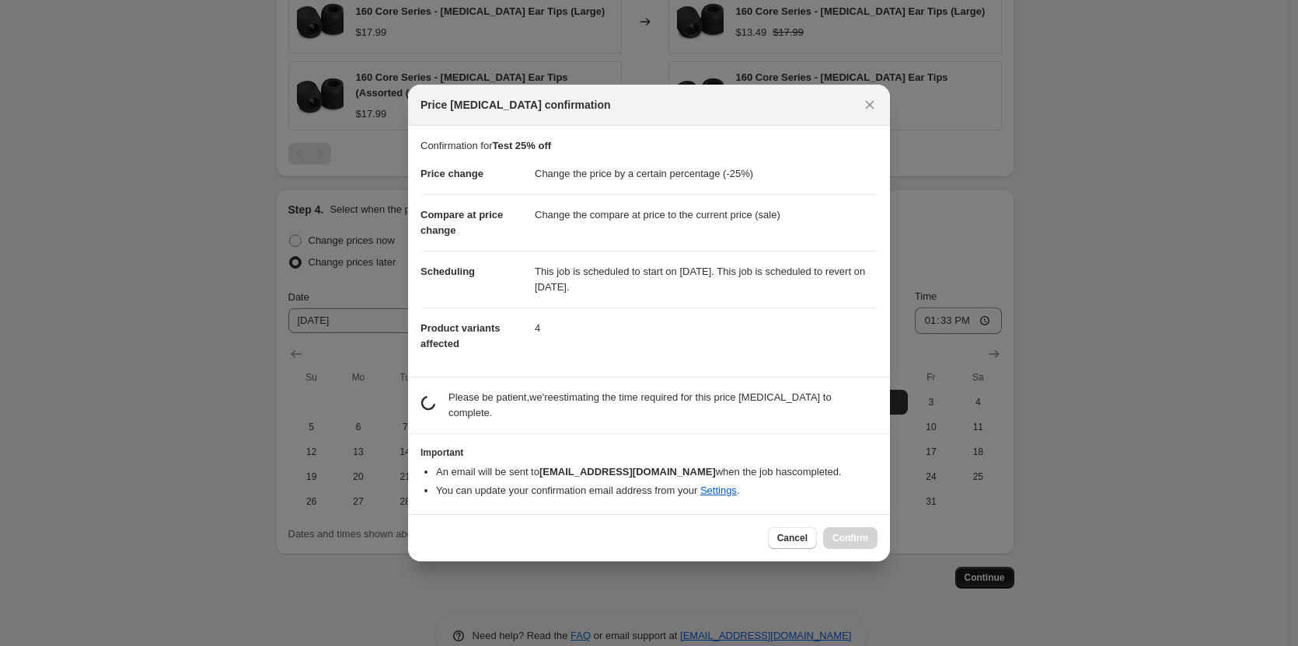
scroll to position [0, 0]
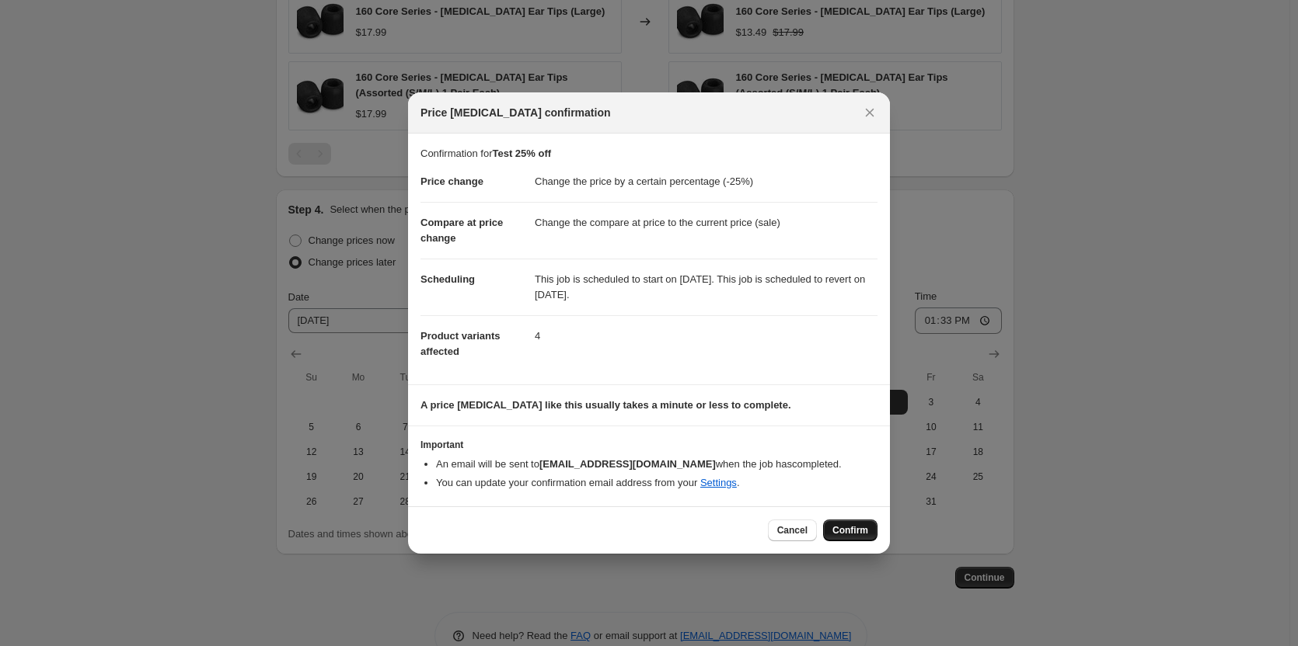
click at [840, 527] on span "Confirm" at bounding box center [850, 530] width 36 height 12
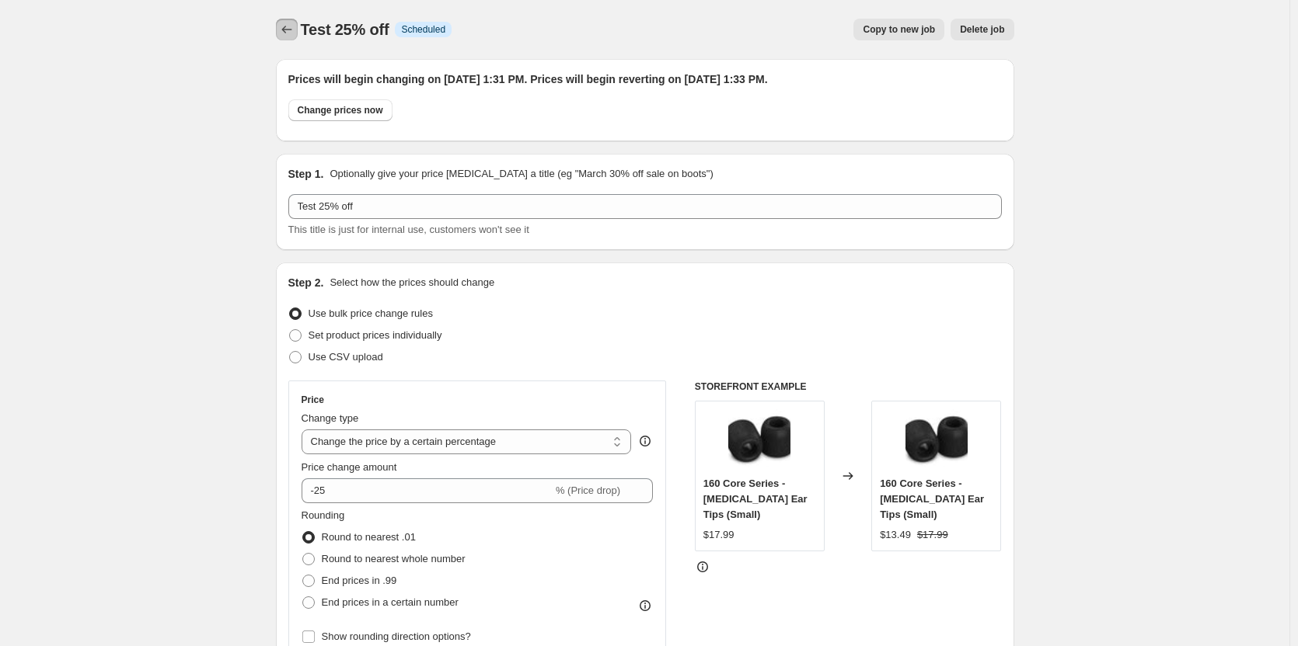
click at [291, 23] on icon "Price change jobs" at bounding box center [287, 30] width 16 height 16
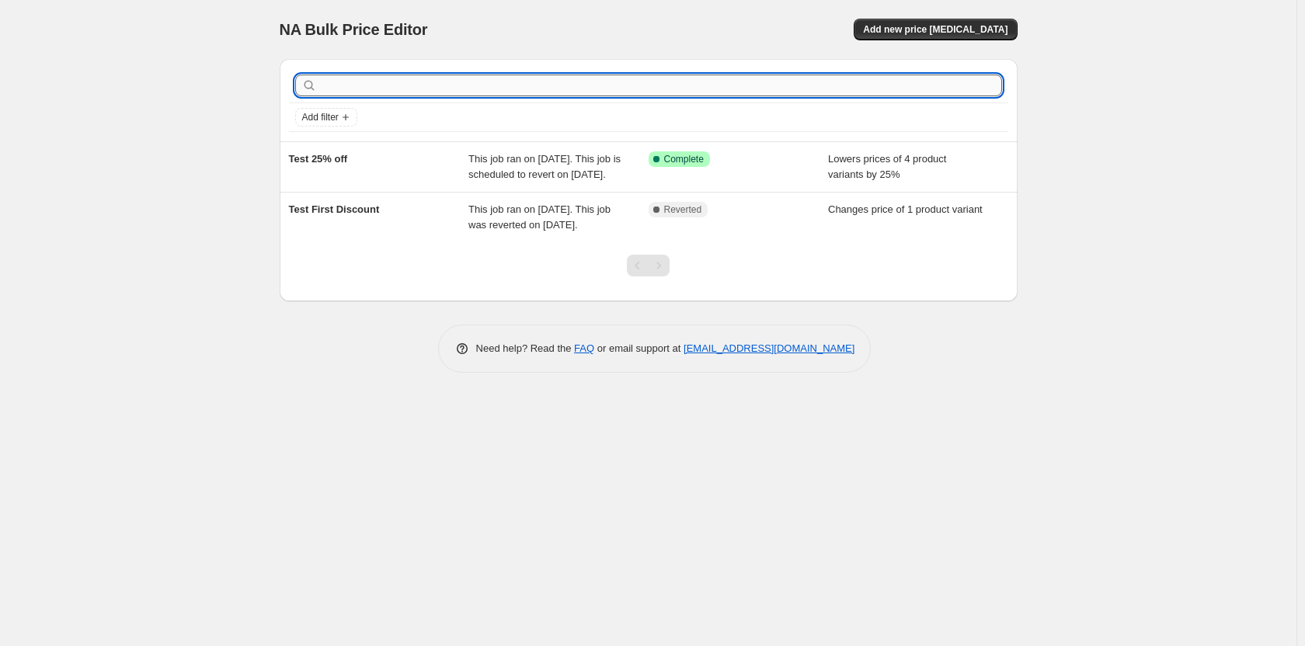
click at [852, 87] on input "text" at bounding box center [661, 86] width 682 height 22
type input "[DATE]-[DATE] 25"
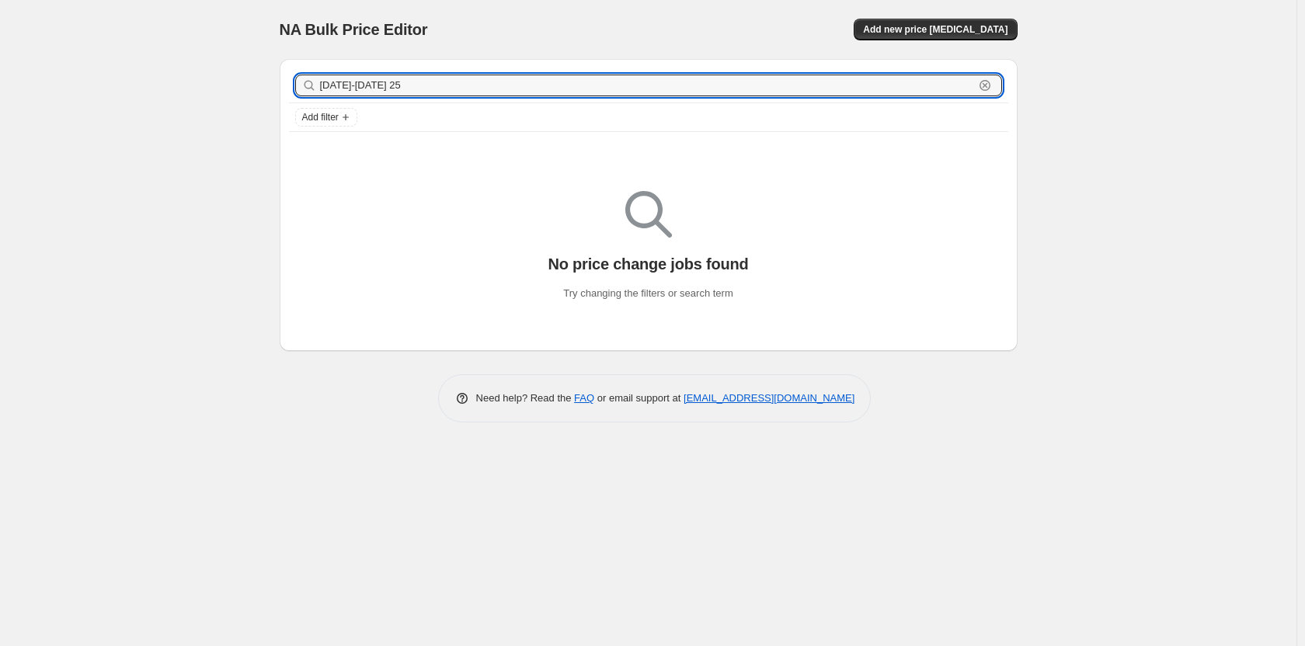
click at [852, 87] on input "[DATE]-[DATE] 25" at bounding box center [647, 86] width 654 height 22
type input "O"
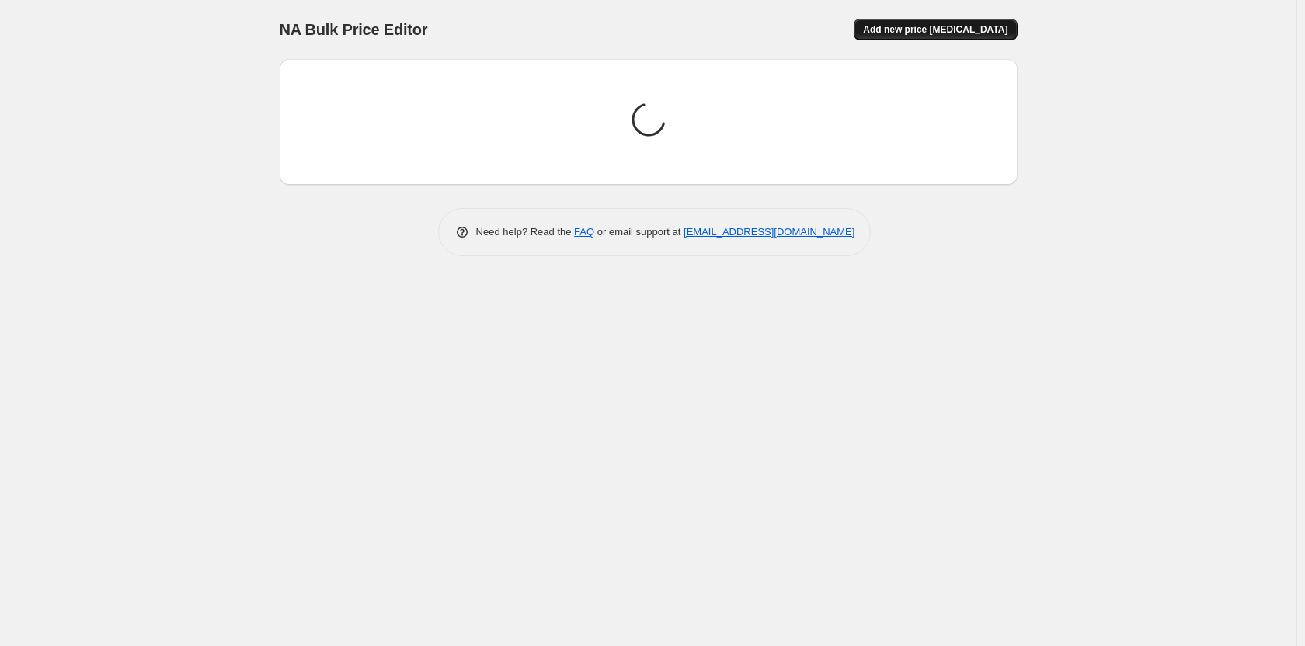
click at [943, 26] on span "Add new price [MEDICAL_DATA]" at bounding box center [935, 29] width 145 height 12
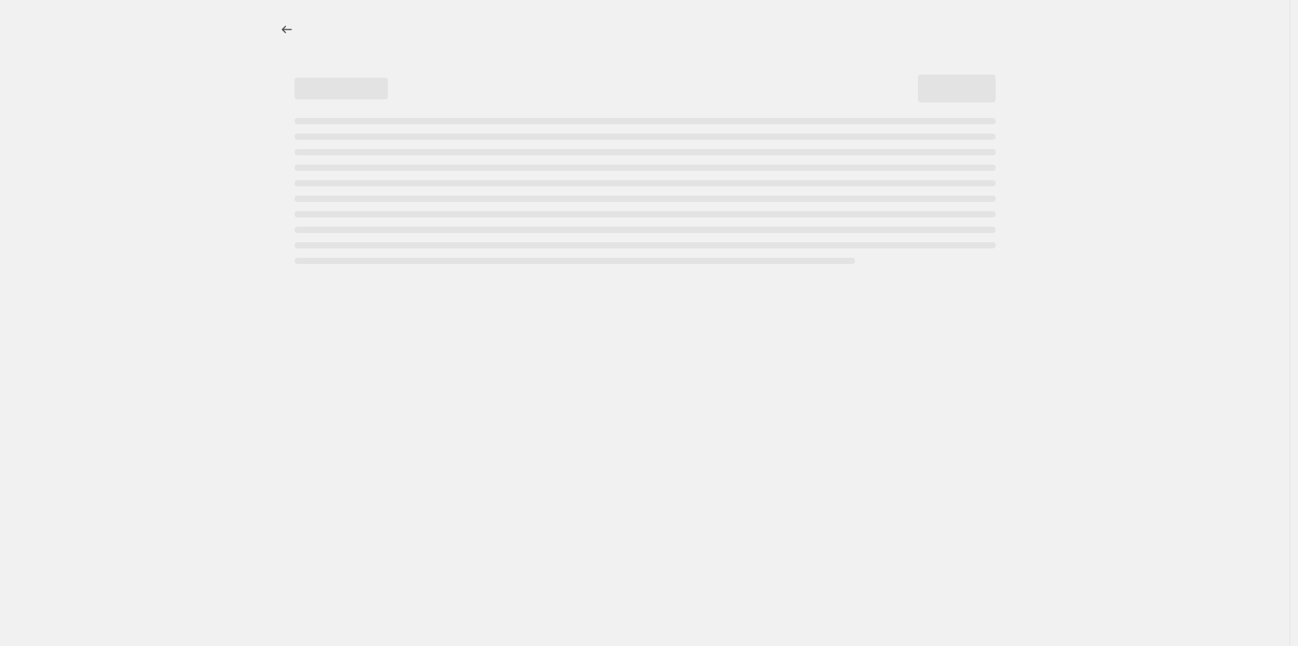
select select "percentage"
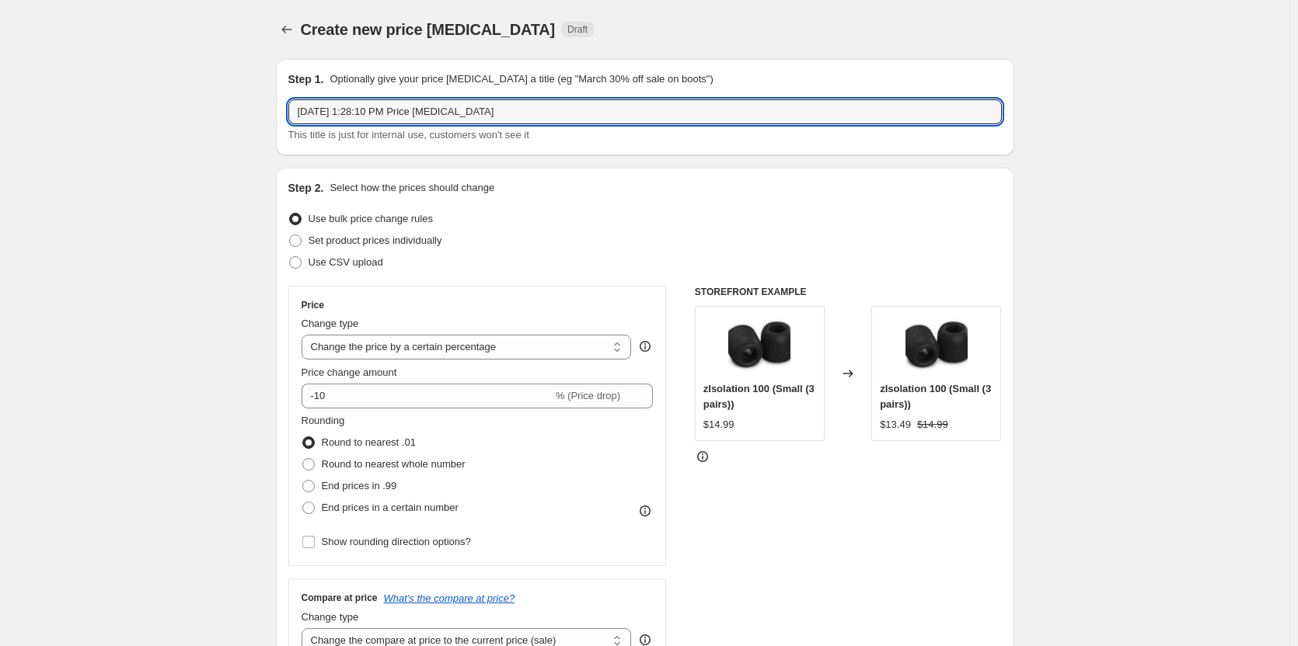
drag, startPoint x: 578, startPoint y: 111, endPoint x: 324, endPoint y: 132, distance: 254.9
click at [324, 132] on div "[DATE] 1:28:10 PM Price [MEDICAL_DATA] This title is just for internal use, cus…" at bounding box center [644, 121] width 713 height 44
click at [318, 116] on input "[DATE]-[DATE] 25% OFF GROUP" at bounding box center [644, 111] width 713 height 25
type input "[DATE]-[DATE] 25% OFF GROUP"
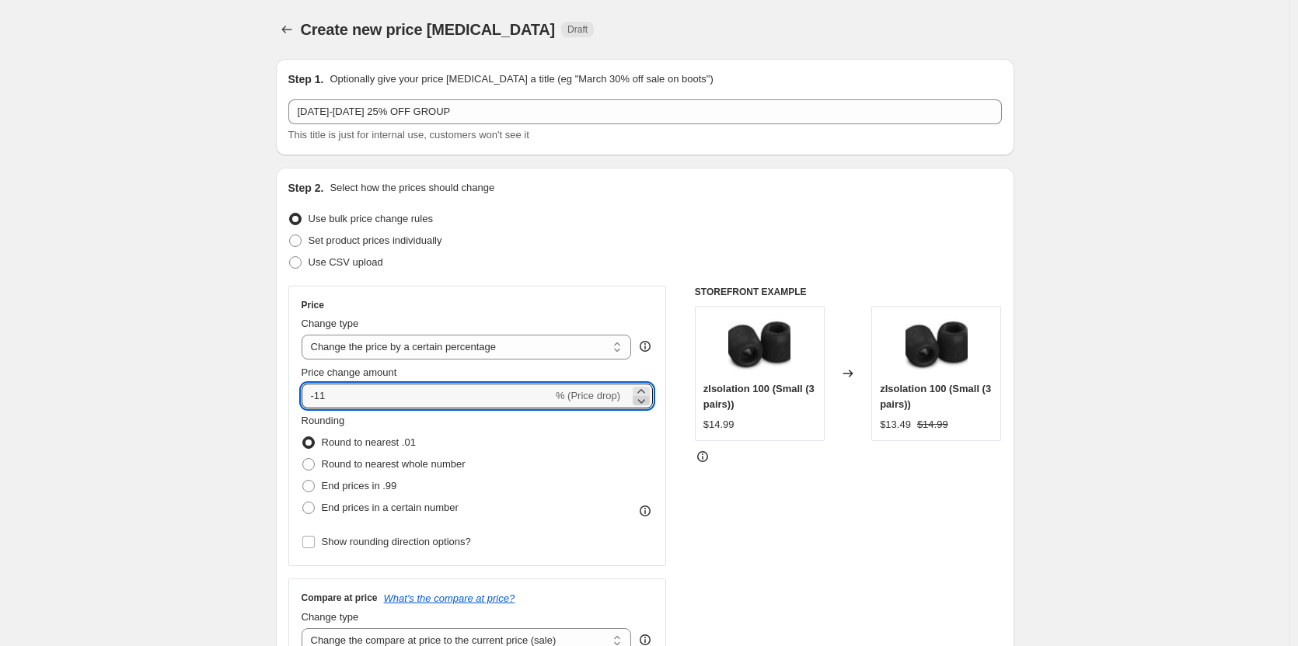
click at [642, 404] on icon at bounding box center [641, 401] width 16 height 16
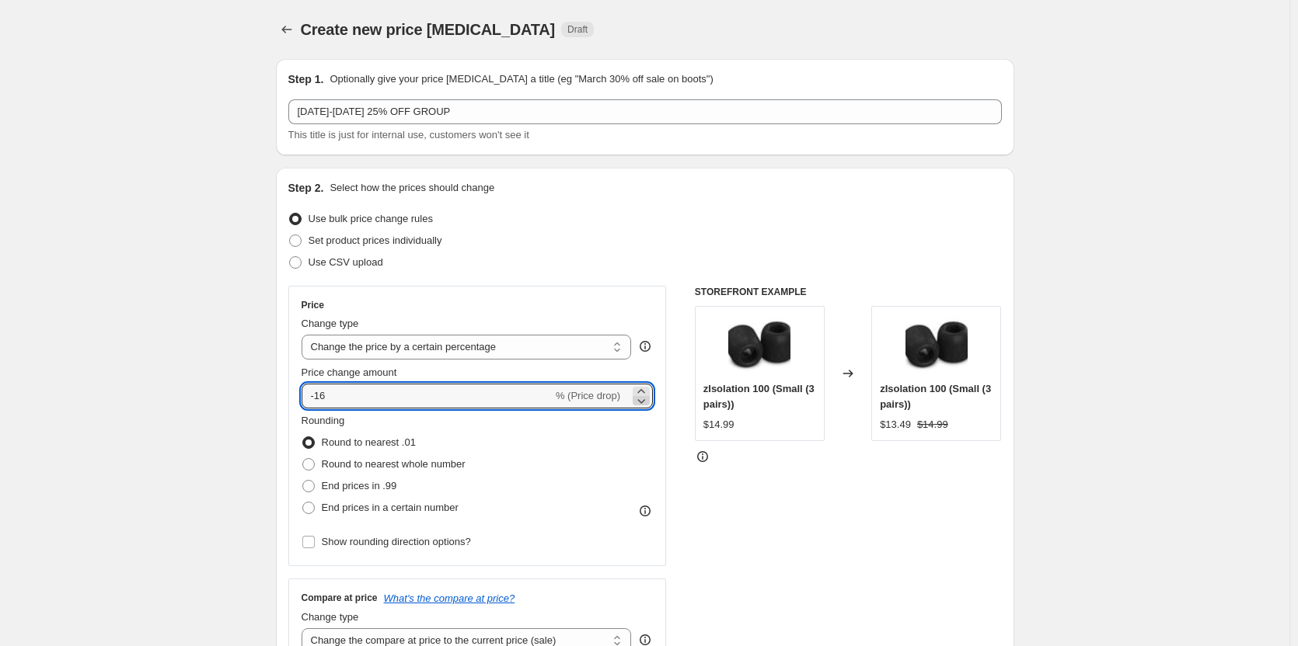
click at [642, 404] on icon at bounding box center [641, 401] width 16 height 16
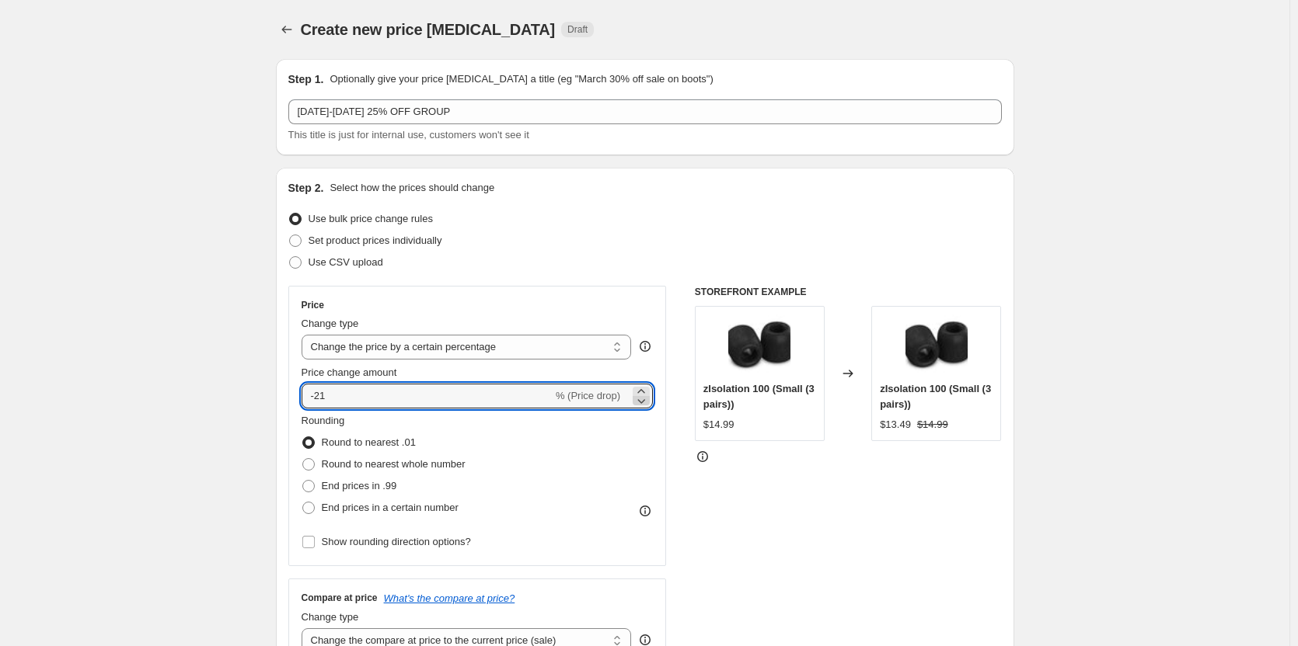
click at [642, 404] on icon at bounding box center [641, 401] width 16 height 16
type input "-25"
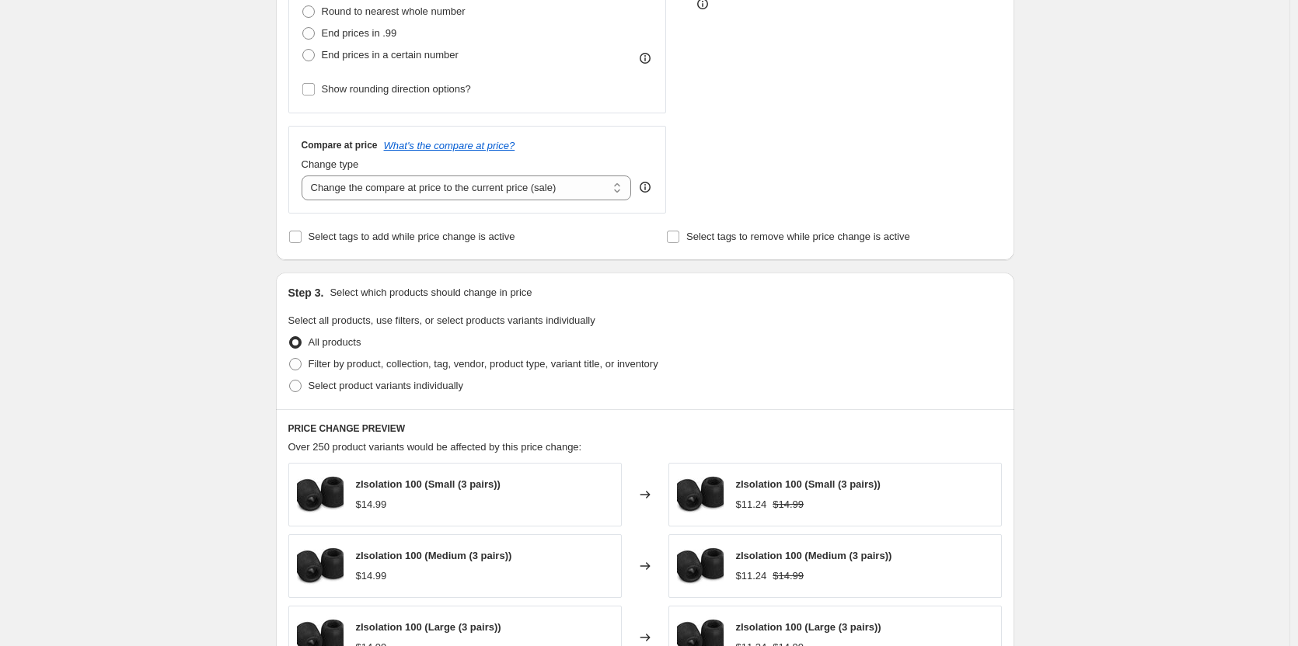
scroll to position [466, 0]
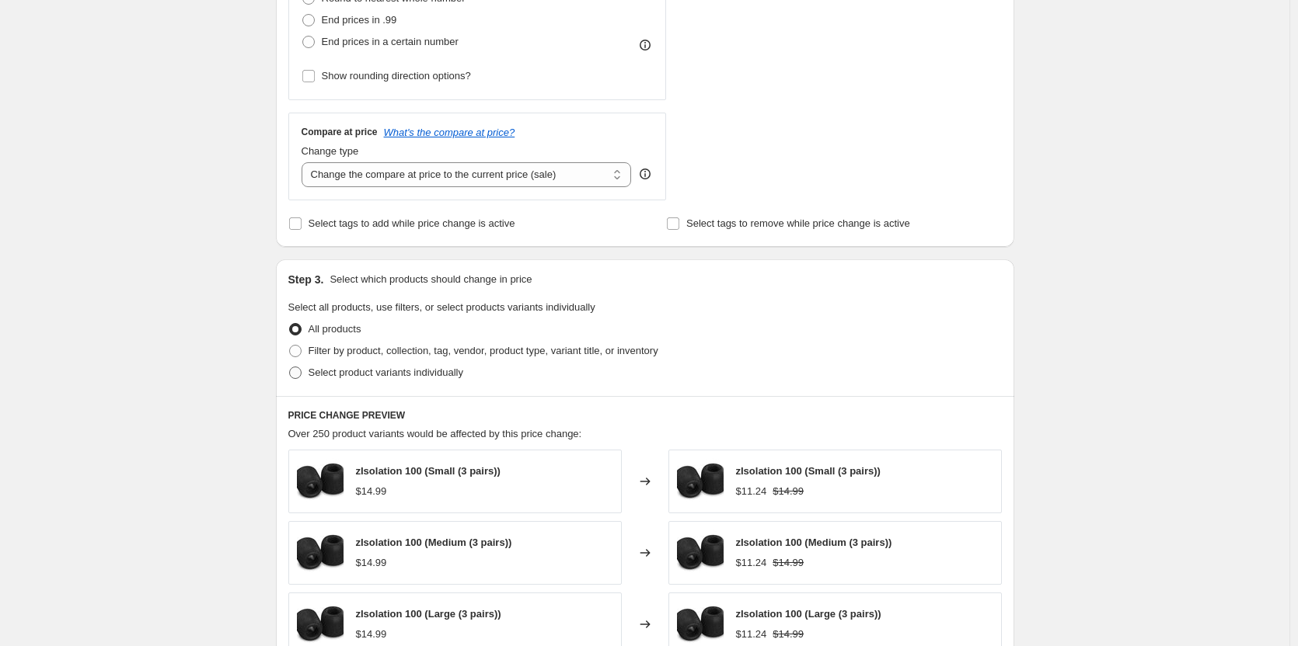
click at [368, 371] on span "Select product variants individually" at bounding box center [385, 373] width 155 height 12
click at [290, 368] on input "Select product variants individually" at bounding box center [289, 367] width 1 height 1
radio input "true"
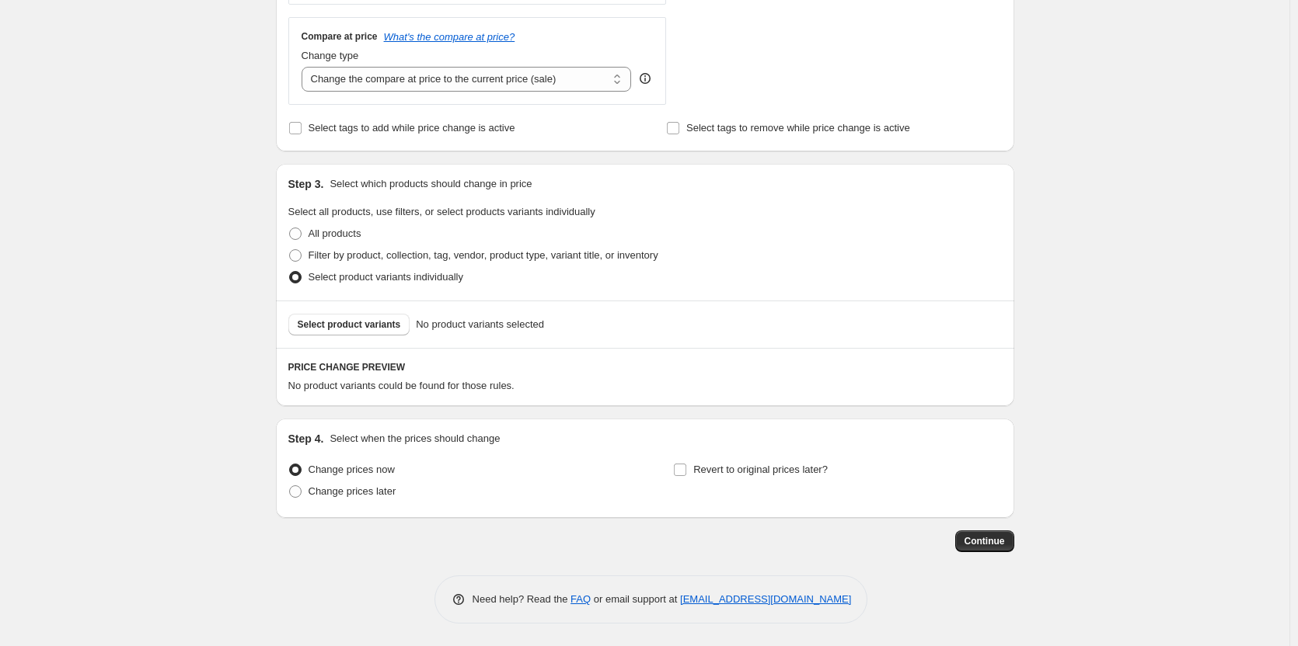
scroll to position [563, 0]
click at [361, 324] on span "Select product variants" at bounding box center [349, 324] width 103 height 12
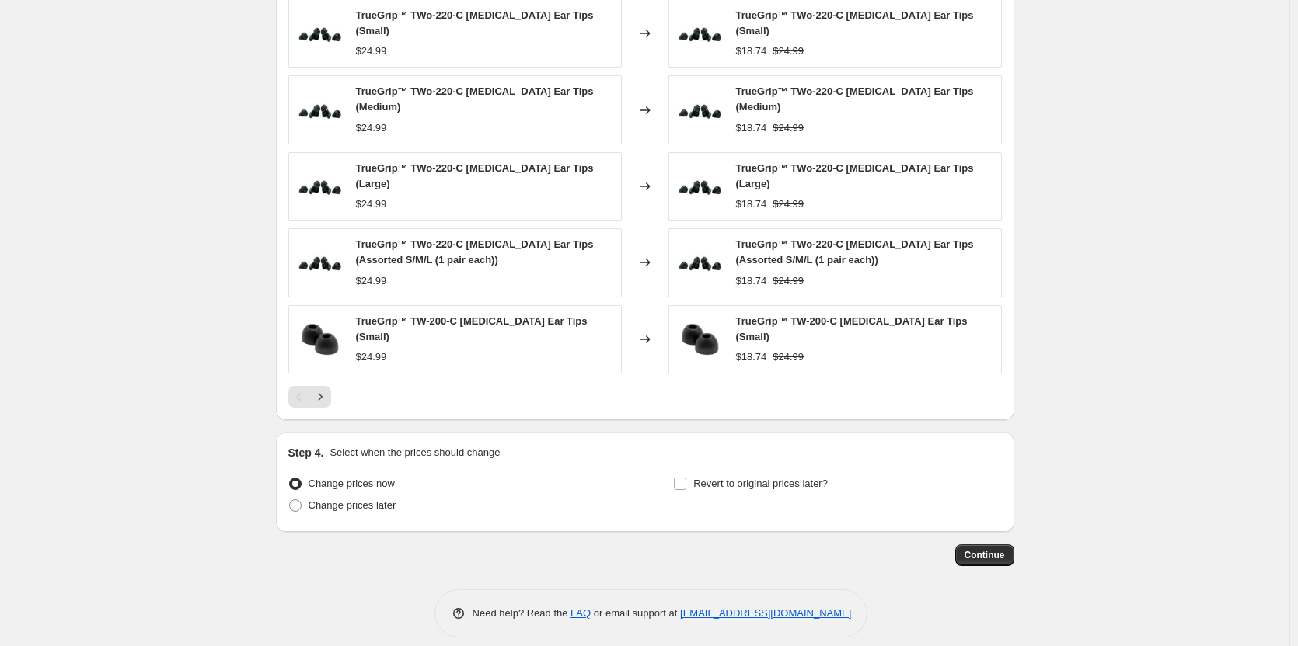
scroll to position [965, 0]
click at [379, 499] on span "Change prices later" at bounding box center [352, 505] width 88 height 12
click at [290, 499] on input "Change prices later" at bounding box center [289, 499] width 1 height 1
radio input "true"
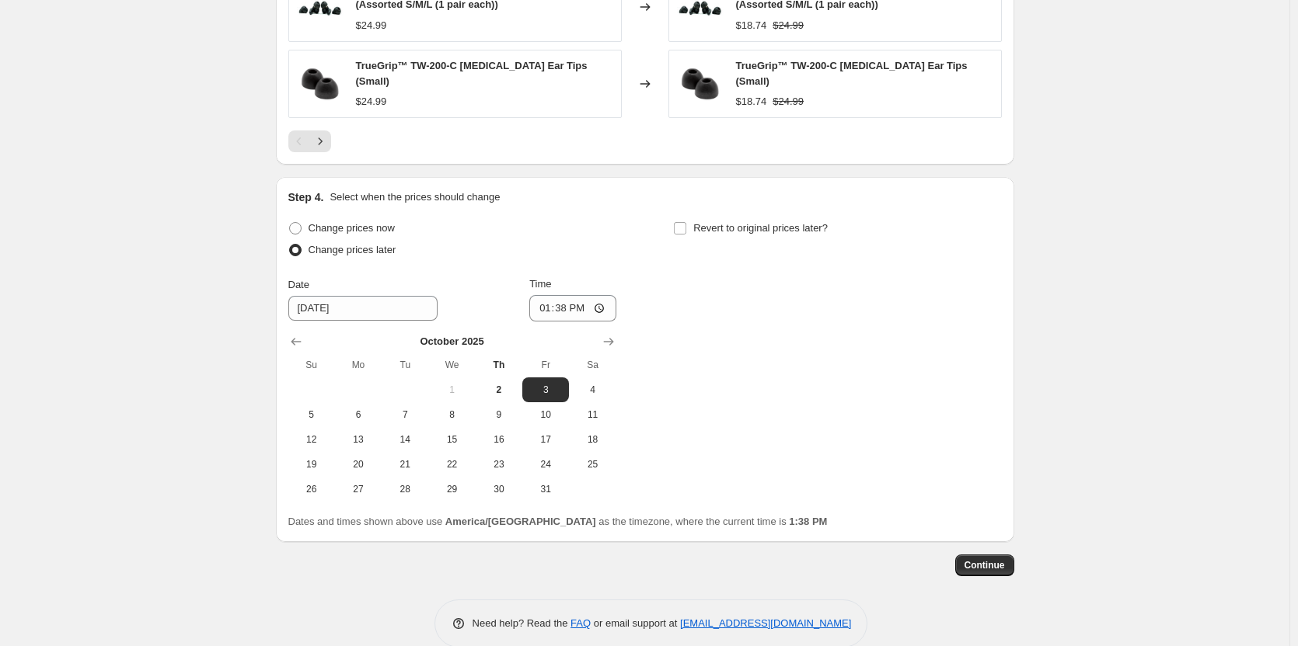
scroll to position [1231, 0]
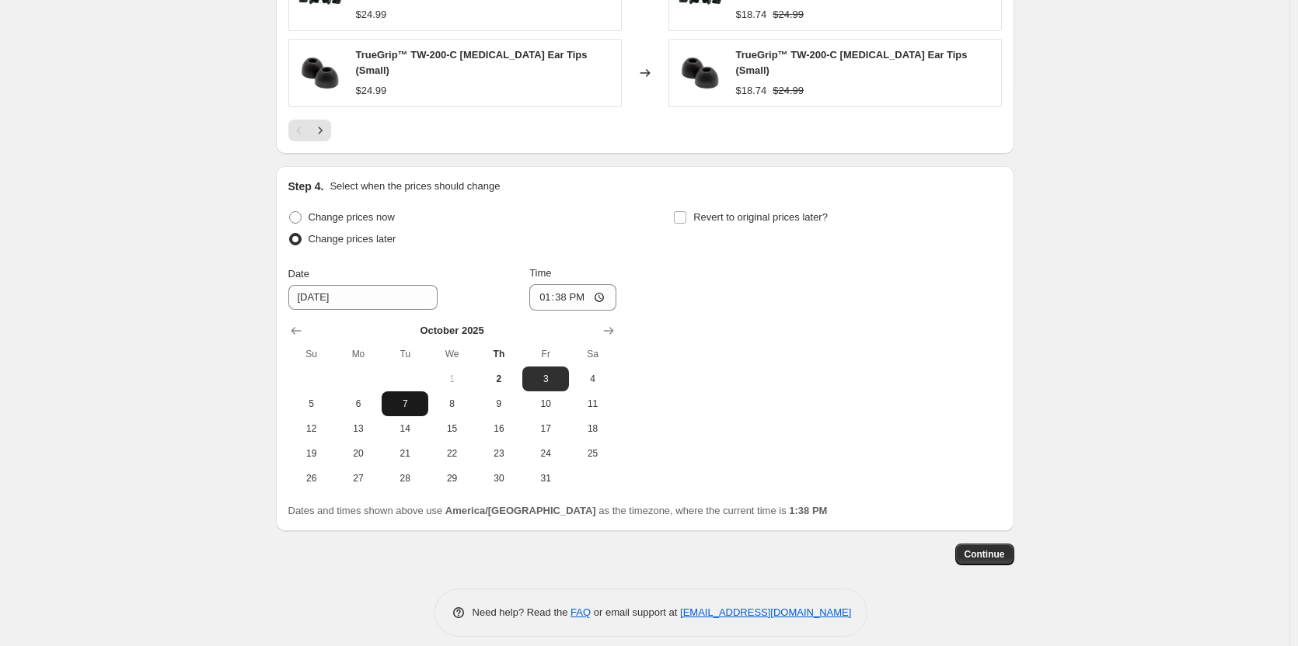
click at [396, 398] on span "7" at bounding box center [405, 404] width 34 height 12
type input "[DATE]"
click at [568, 288] on input "13:38" at bounding box center [572, 297] width 87 height 26
click at [576, 284] on input "12:00" at bounding box center [572, 297] width 87 height 26
type input "00:00"
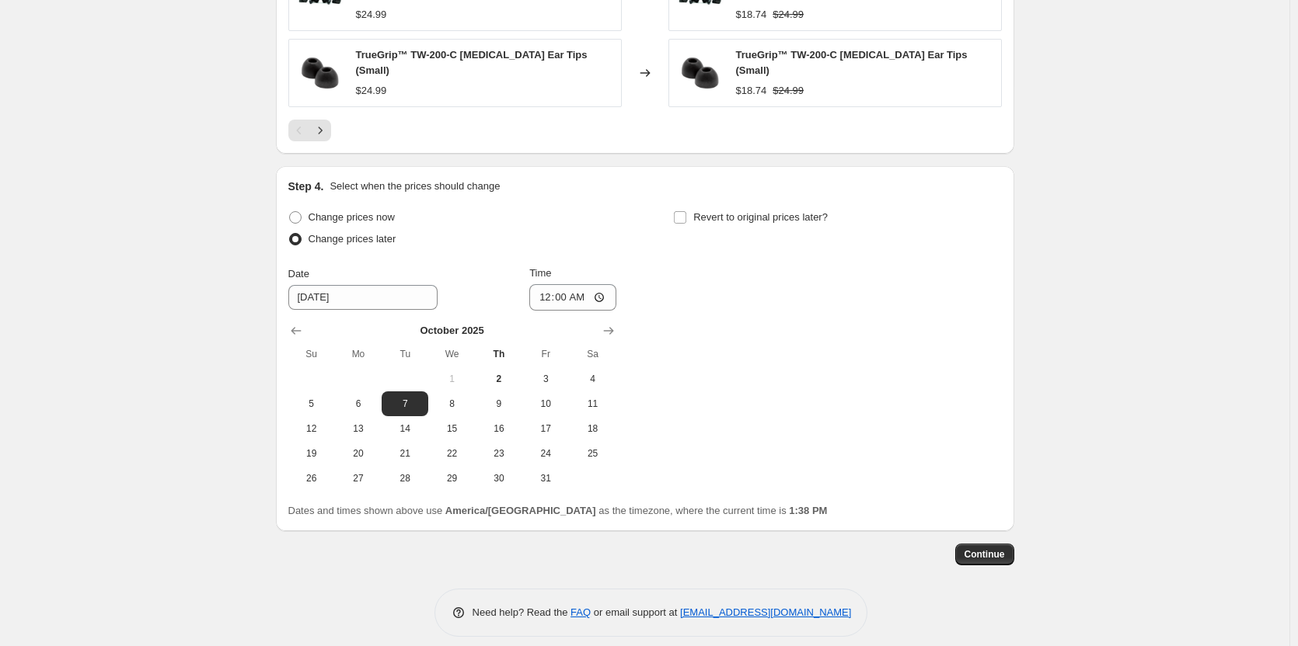
click at [690, 272] on div "Change prices now Change prices later Date [DATE] Time 00:00 [DATE] Su Mo Tu We…" at bounding box center [644, 349] width 713 height 284
click at [701, 211] on span "Revert to original prices later?" at bounding box center [760, 217] width 134 height 12
click at [686, 211] on input "Revert to original prices later?" at bounding box center [680, 217] width 12 height 12
checkbox input "true"
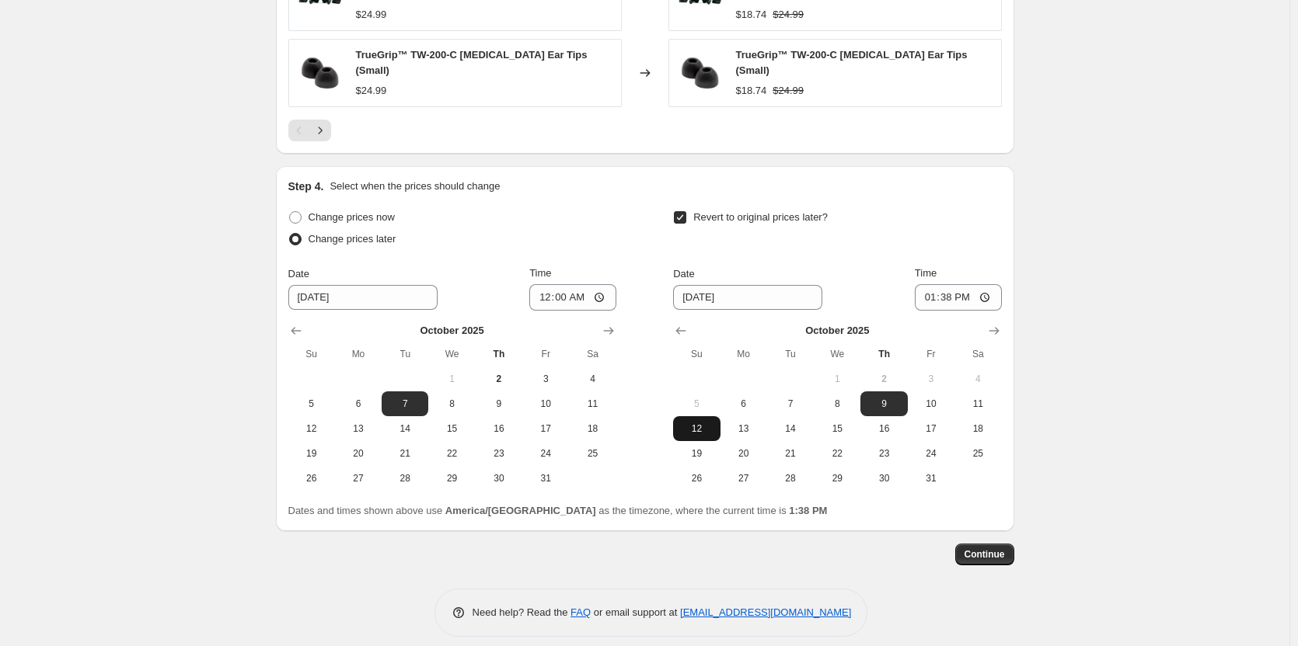
click at [705, 423] on span "12" at bounding box center [696, 429] width 34 height 12
type input "[DATE]"
click at [929, 284] on input "13:38" at bounding box center [957, 297] width 87 height 26
type input "23:59"
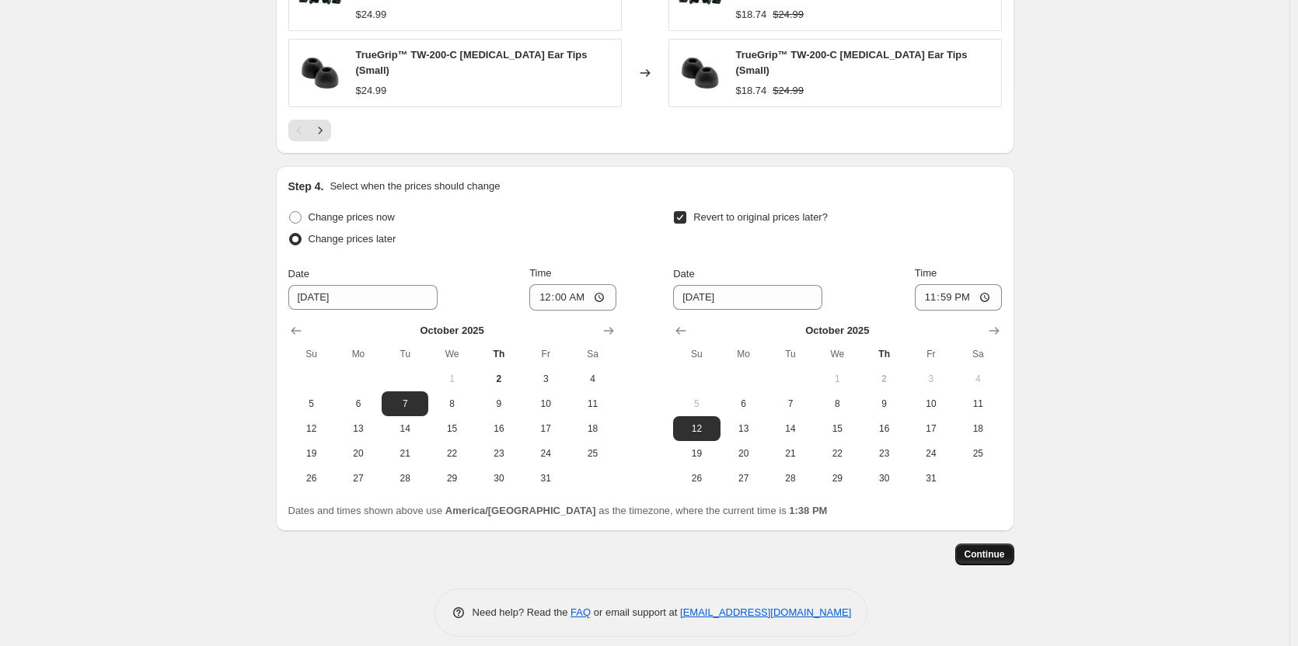
click at [998, 549] on button "Continue" at bounding box center [984, 555] width 59 height 22
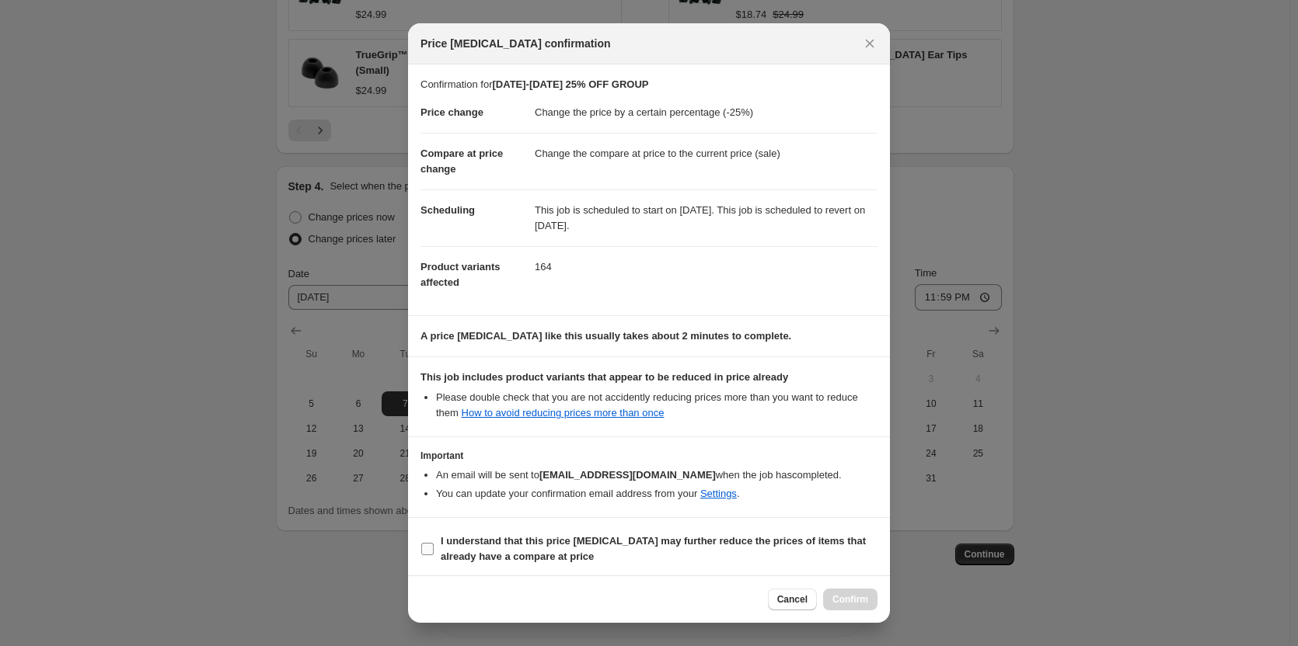
click at [686, 552] on span "I understand that this price [MEDICAL_DATA] may further reduce the prices of it…" at bounding box center [659, 549] width 437 height 31
click at [434, 552] on input "I understand that this price [MEDICAL_DATA] may further reduce the prices of it…" at bounding box center [427, 549] width 12 height 12
checkbox input "true"
click at [850, 591] on button "Confirm" at bounding box center [850, 600] width 54 height 22
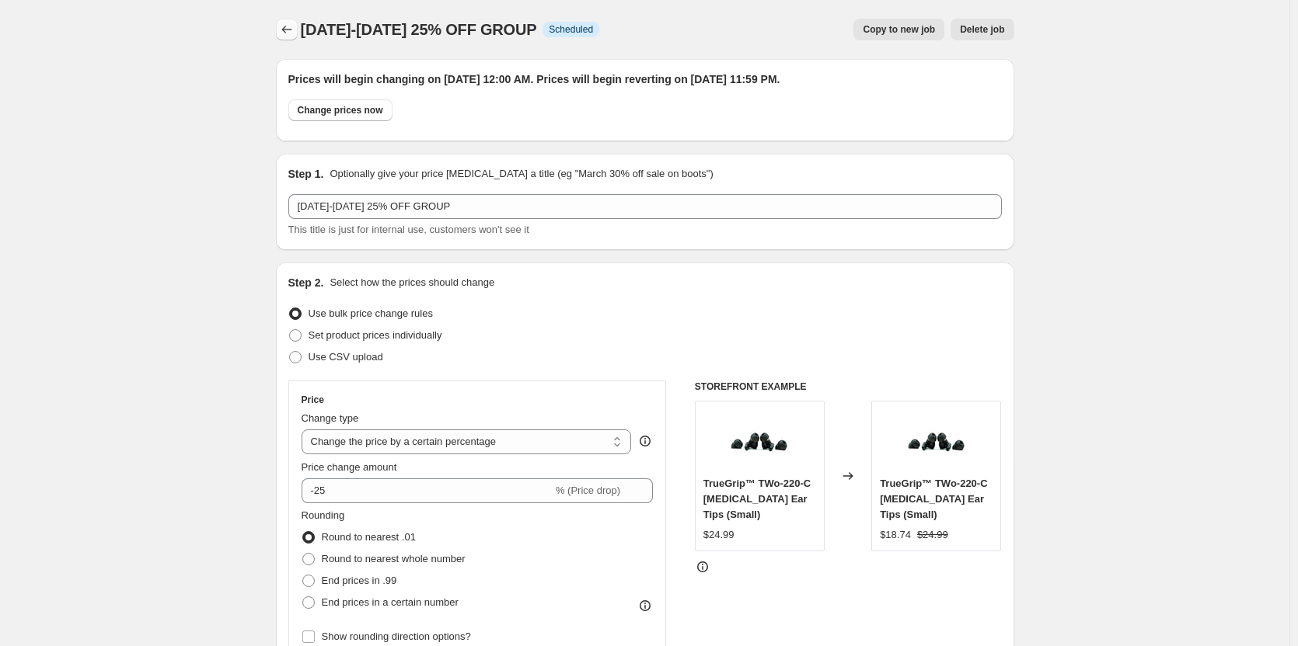
click at [298, 33] on button "Price change jobs" at bounding box center [287, 30] width 22 height 22
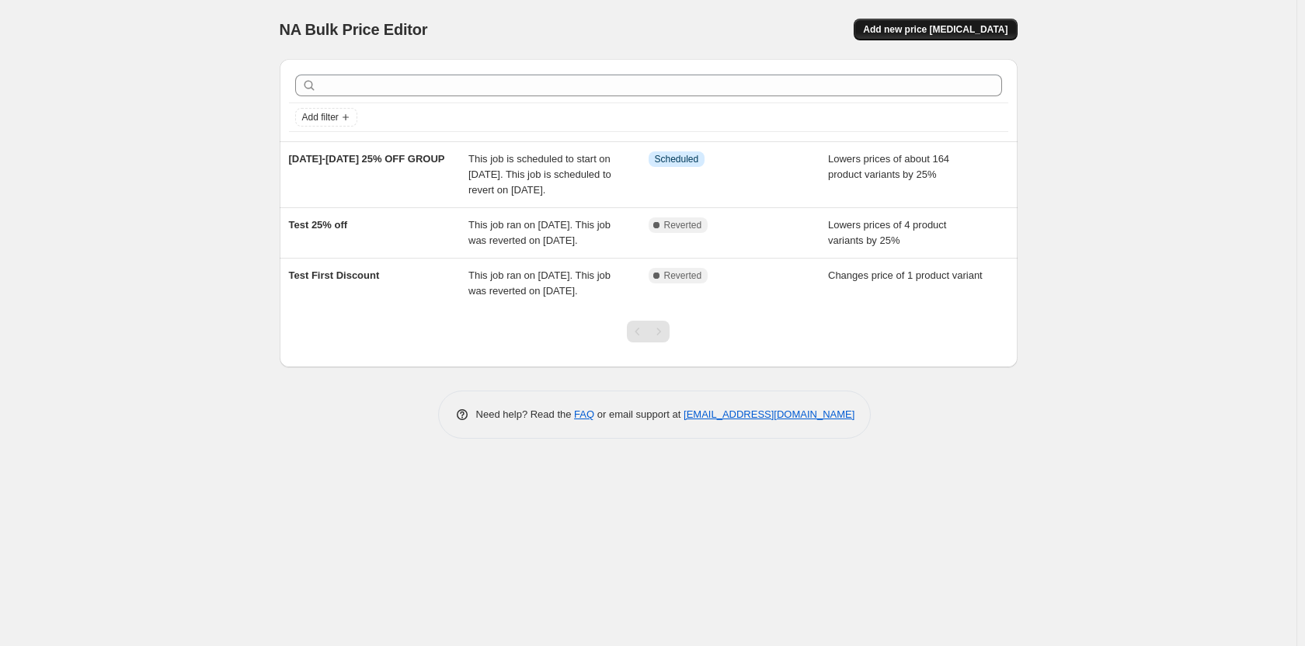
click at [967, 33] on span "Add new price [MEDICAL_DATA]" at bounding box center [935, 29] width 145 height 12
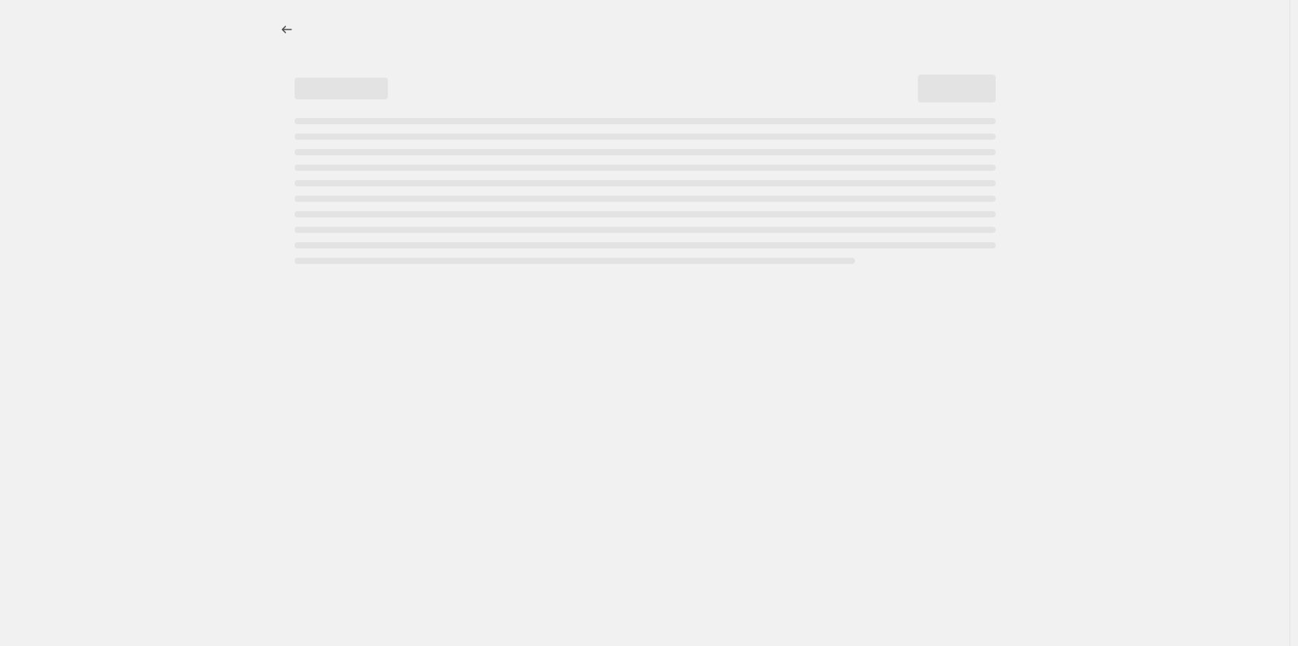
select select "percentage"
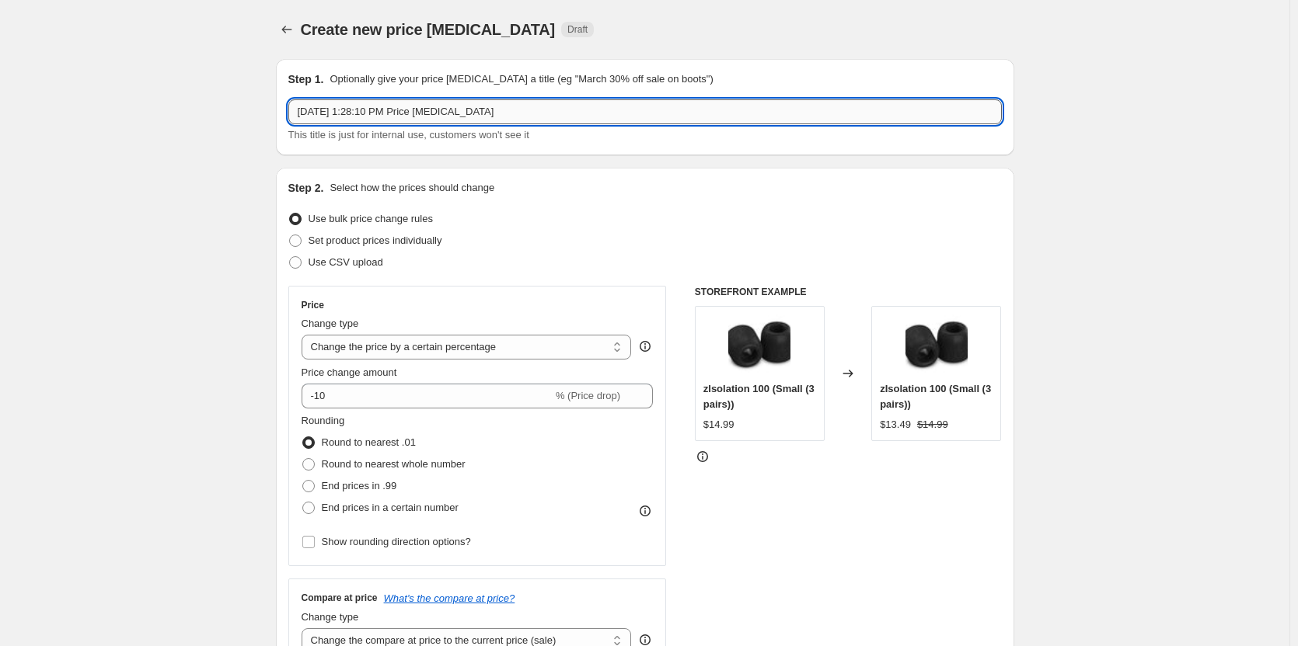
click at [419, 117] on input "[DATE] 1:28:10 PM Price [MEDICAL_DATA]" at bounding box center [644, 111] width 713 height 25
type input "[DATE]-[DATE] 40% OFF GROUP"
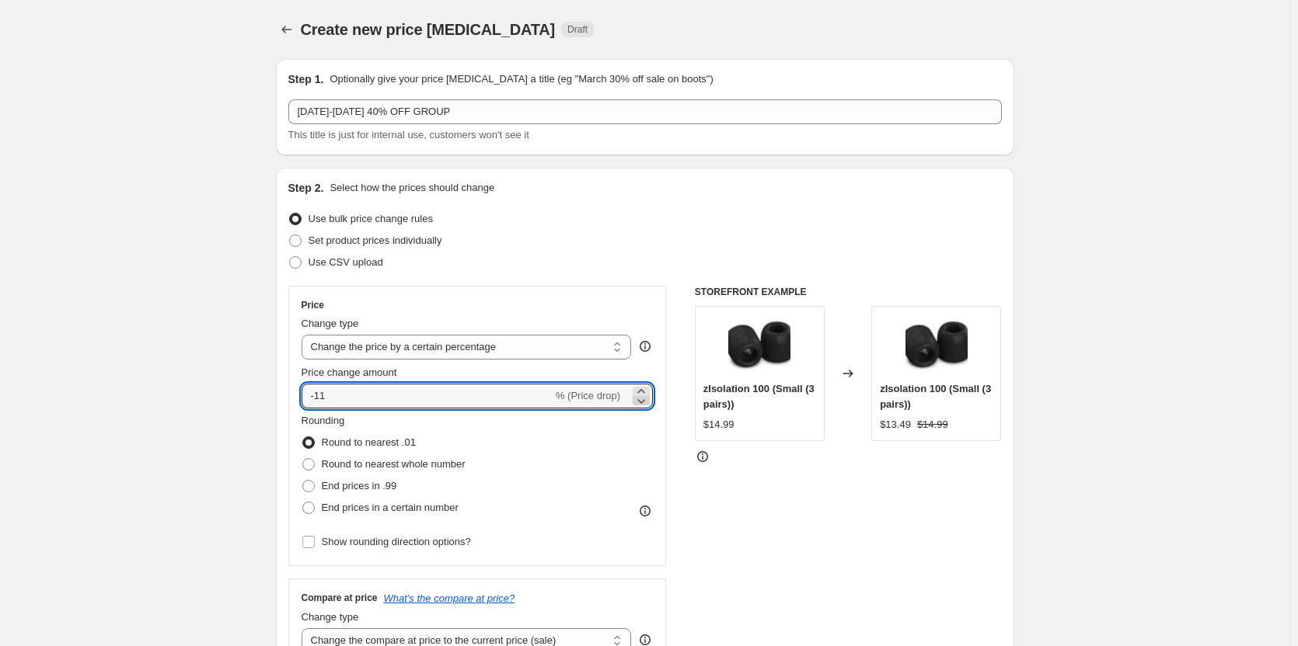
click at [649, 400] on icon at bounding box center [641, 401] width 16 height 16
type input "-14"
click at [407, 387] on input "-14" at bounding box center [426, 396] width 251 height 25
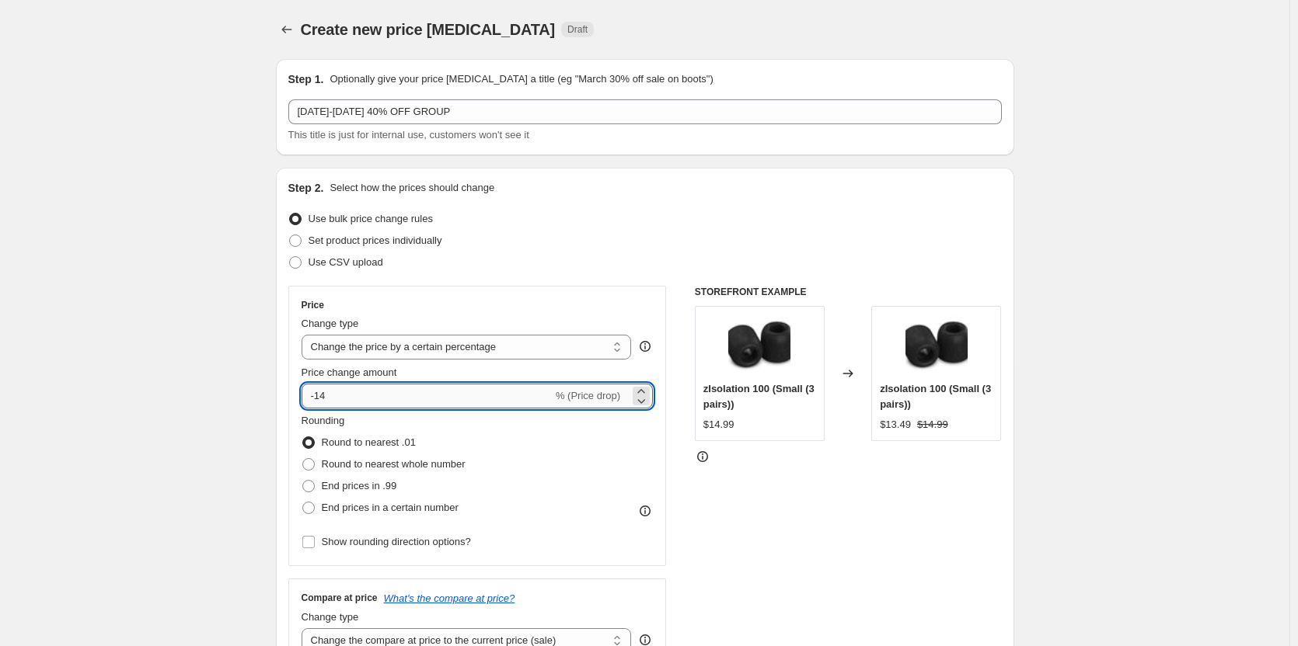
click at [407, 387] on input "-14" at bounding box center [426, 396] width 251 height 25
type input "-40"
click at [517, 260] on div "Use CSV upload" at bounding box center [644, 263] width 713 height 22
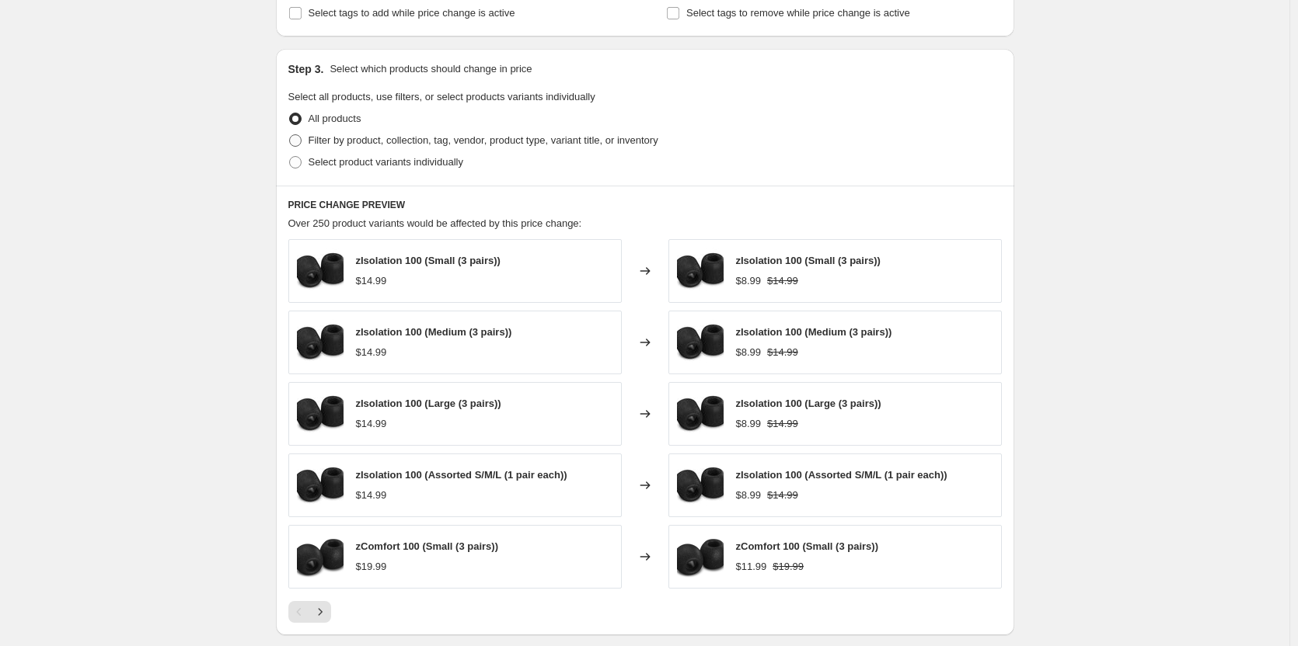
scroll to position [699, 0]
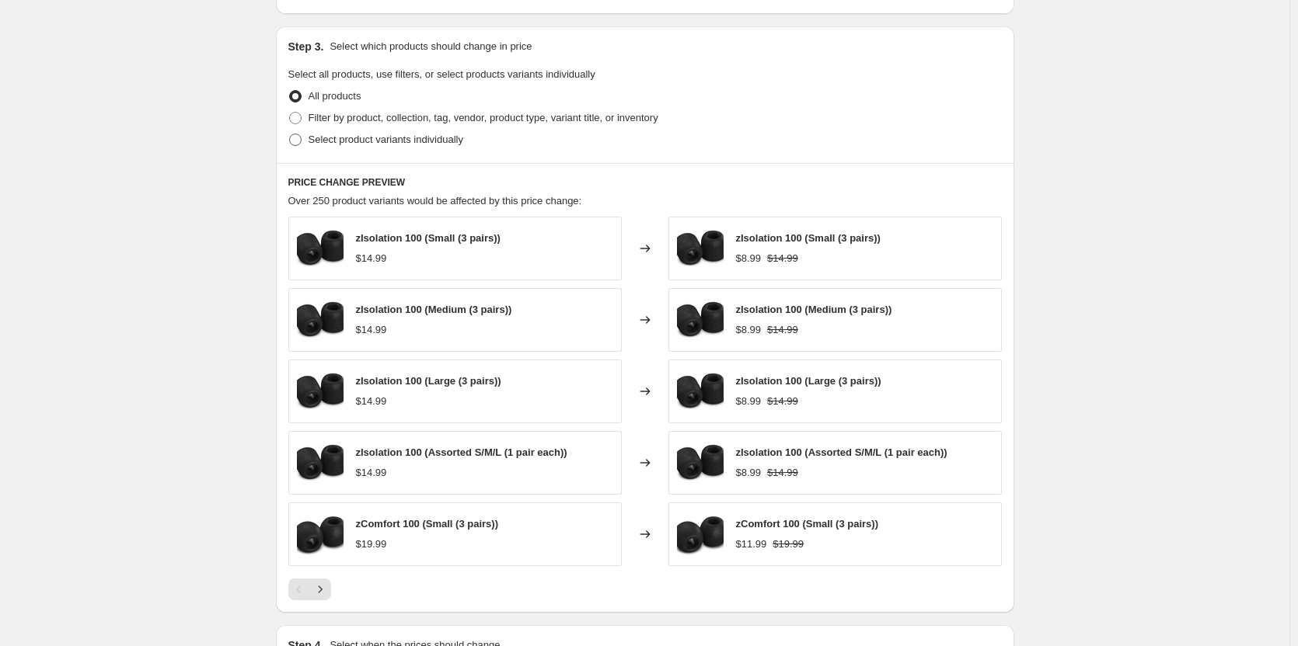
click at [441, 145] on span "Select product variants individually" at bounding box center [385, 140] width 155 height 12
click at [290, 134] on input "Select product variants individually" at bounding box center [289, 134] width 1 height 1
radio input "true"
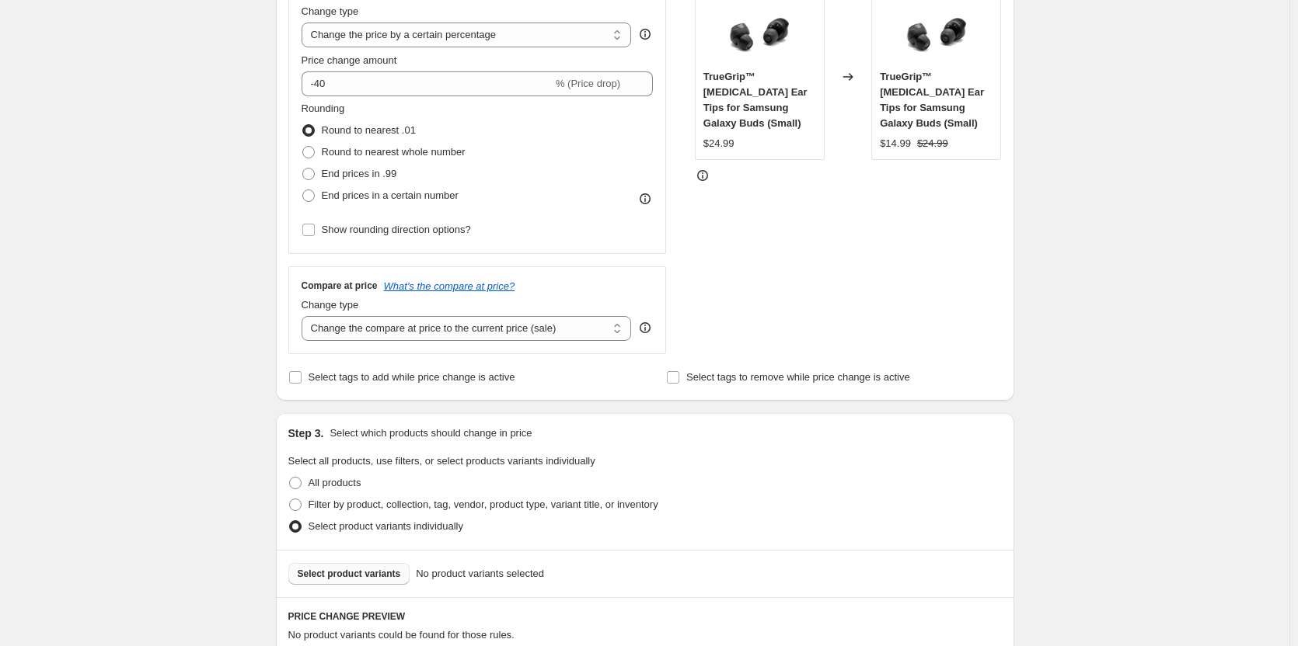
scroll to position [486, 0]
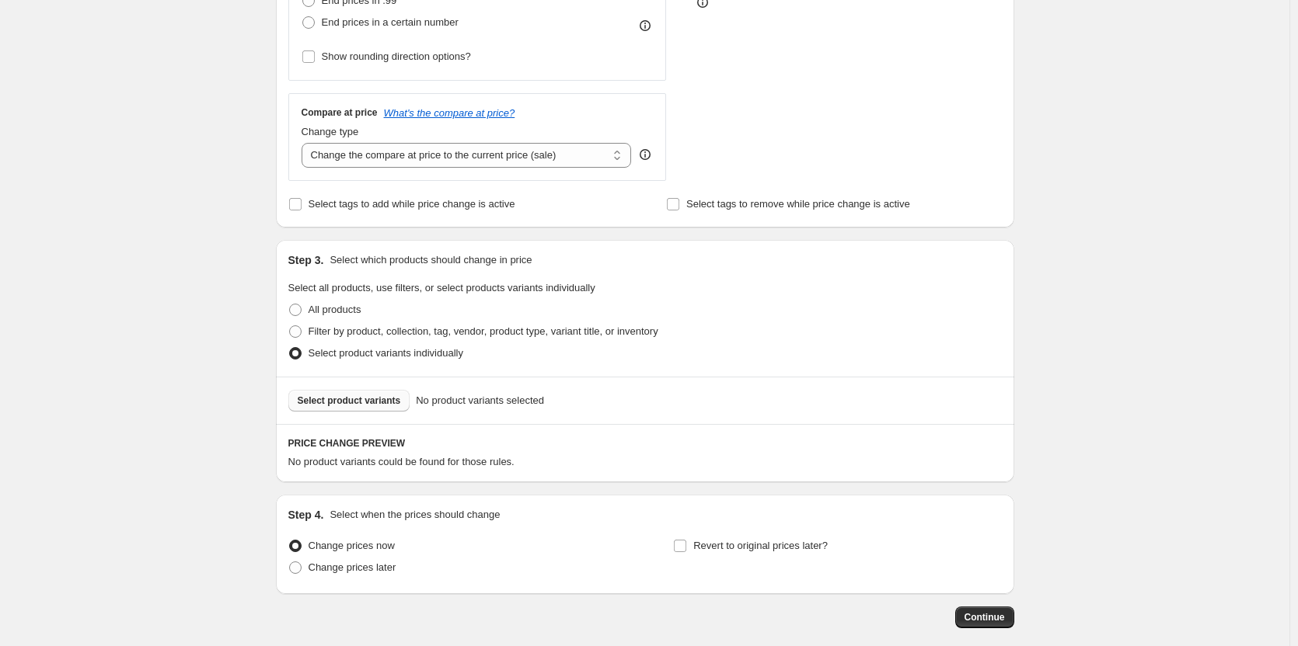
click at [391, 400] on span "Select product variants" at bounding box center [349, 401] width 103 height 12
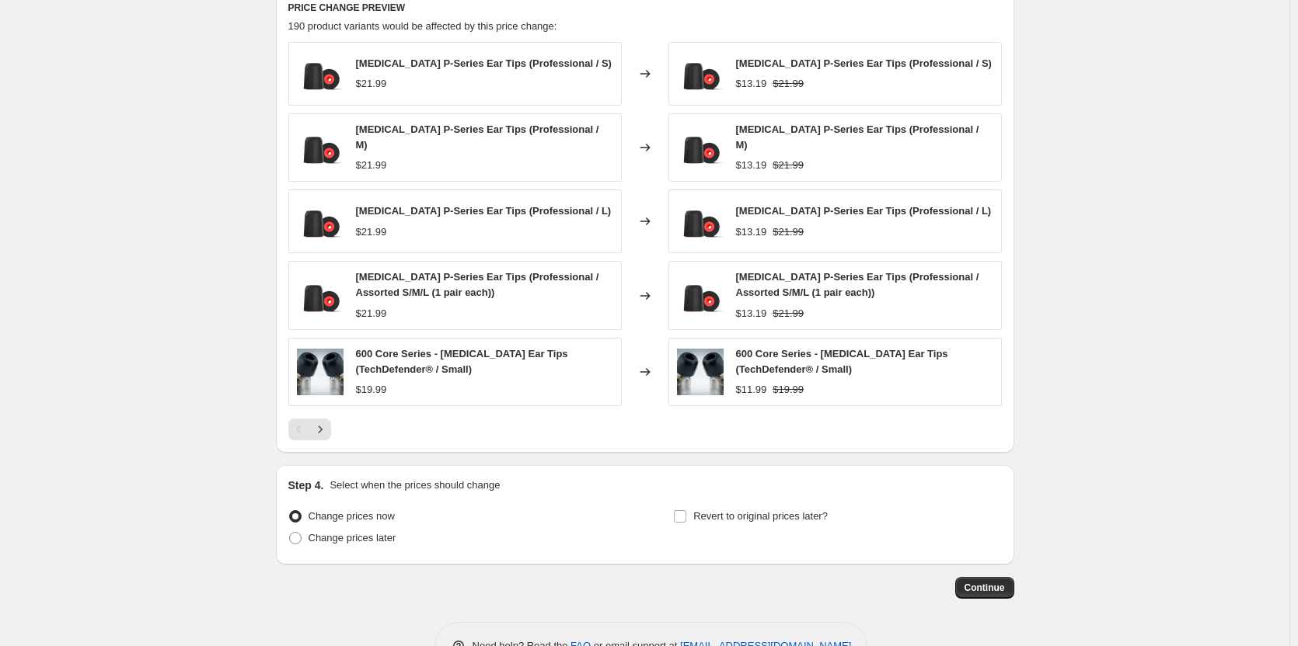
scroll to position [965, 0]
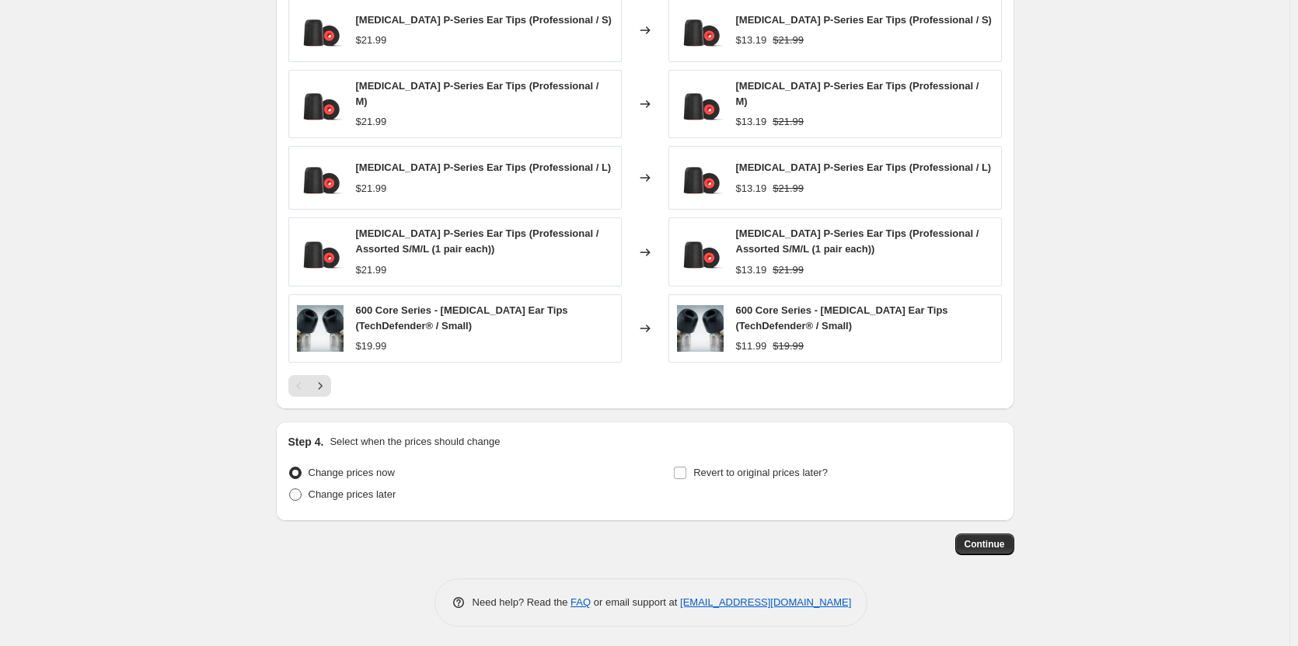
click at [380, 489] on span "Change prices later" at bounding box center [352, 495] width 88 height 12
click at [290, 489] on input "Change prices later" at bounding box center [289, 489] width 1 height 1
radio input "true"
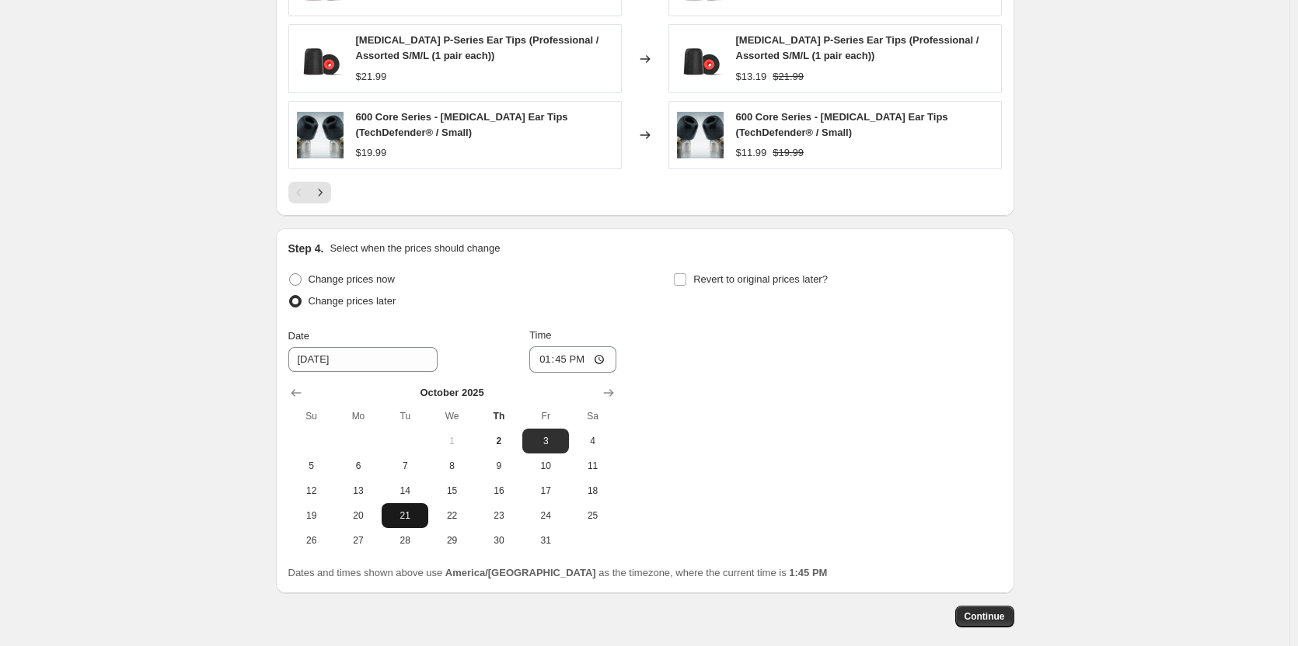
scroll to position [1198, 0]
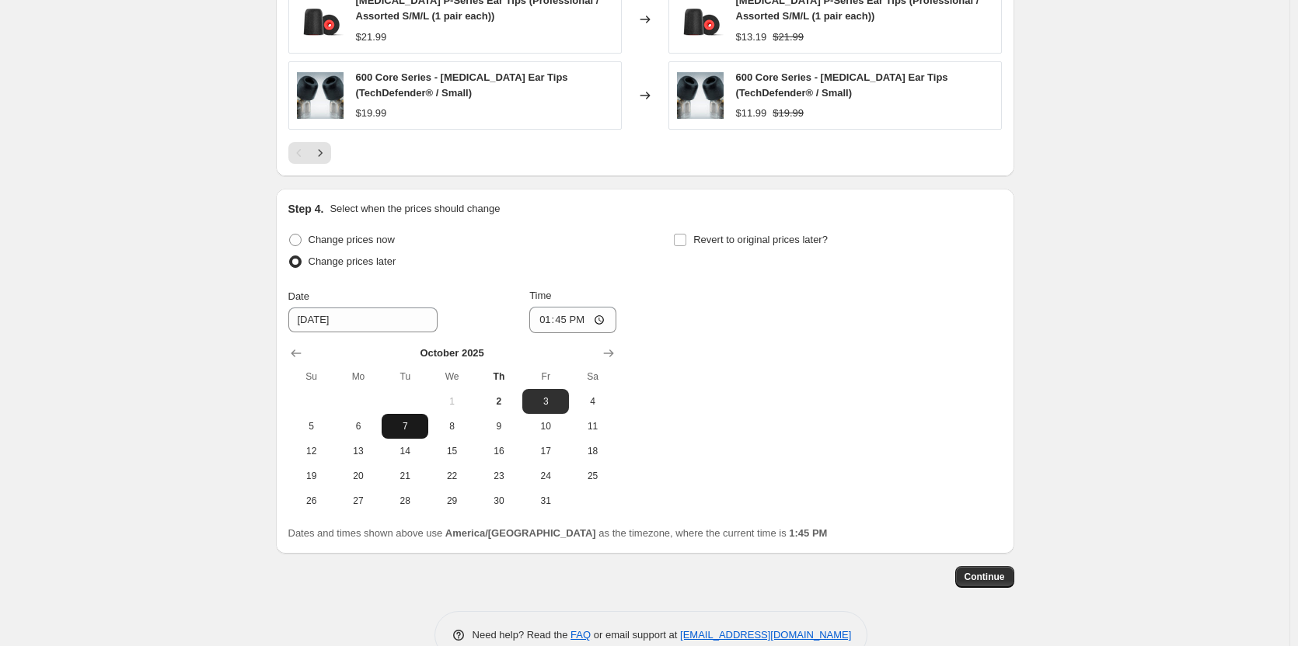
click at [403, 420] on span "7" at bounding box center [405, 426] width 34 height 12
type input "[DATE]"
click at [552, 312] on input "13:45" at bounding box center [572, 320] width 87 height 26
click at [568, 313] on input "12:45" at bounding box center [572, 320] width 87 height 26
click at [573, 313] on input "12:00" at bounding box center [572, 320] width 87 height 26
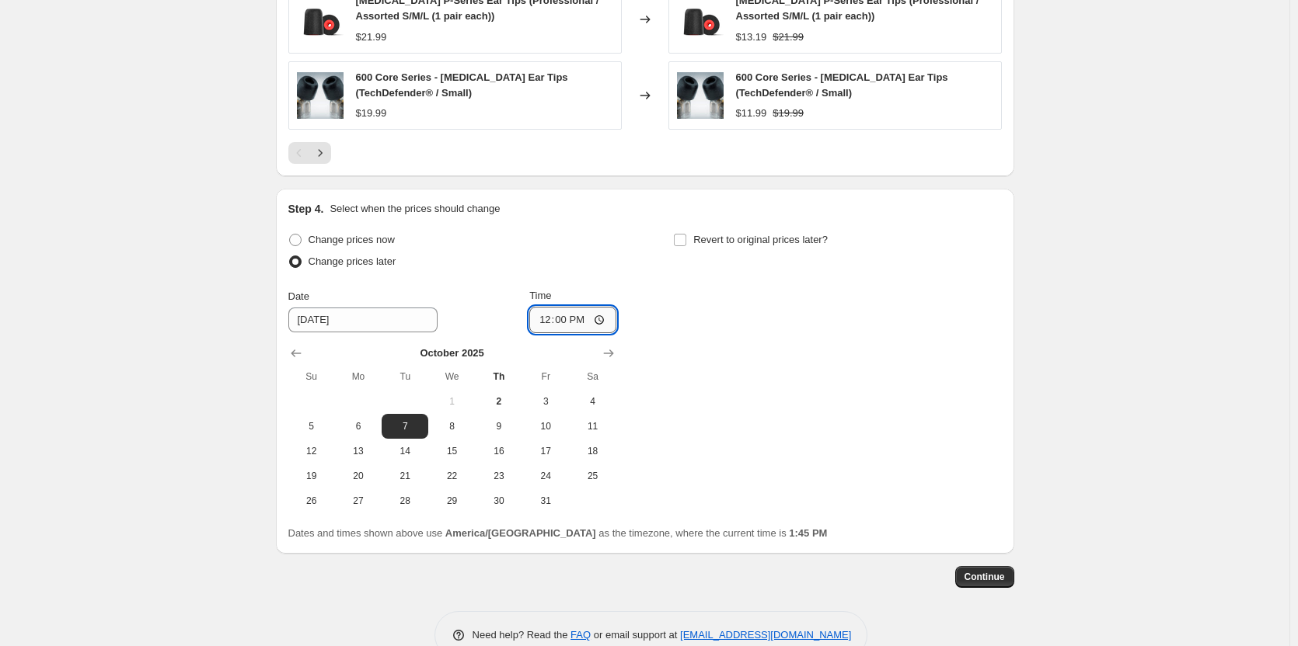
type input "00:00"
click at [724, 331] on div "Change prices now Change prices later Date [DATE] Time 00:00 [DATE] Su Mo Tu We…" at bounding box center [644, 371] width 713 height 284
click at [695, 239] on label "Revert to original prices later?" at bounding box center [750, 240] width 155 height 22
click at [686, 239] on input "Revert to original prices later?" at bounding box center [680, 240] width 12 height 12
checkbox input "true"
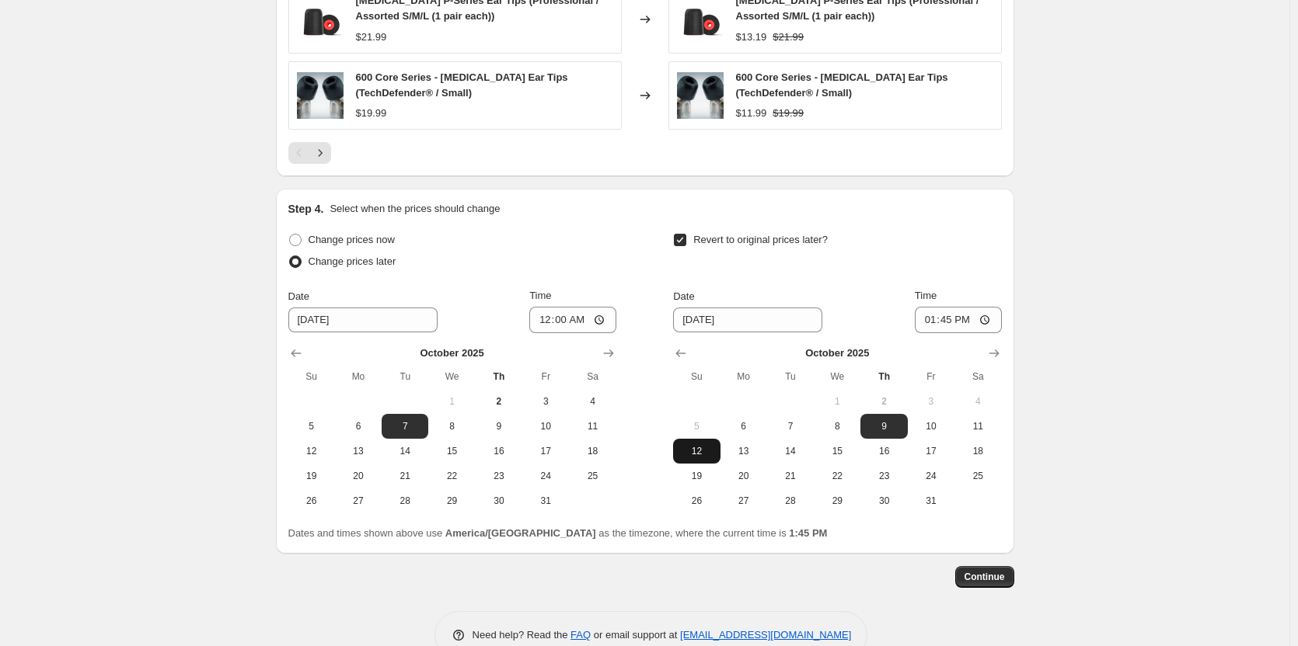
click at [713, 449] on span "12" at bounding box center [696, 451] width 34 height 12
type input "[DATE]"
click at [933, 310] on input "13:45" at bounding box center [957, 320] width 87 height 26
type input "23:59"
click at [838, 266] on div "Revert to original prices later?" at bounding box center [837, 252] width 328 height 47
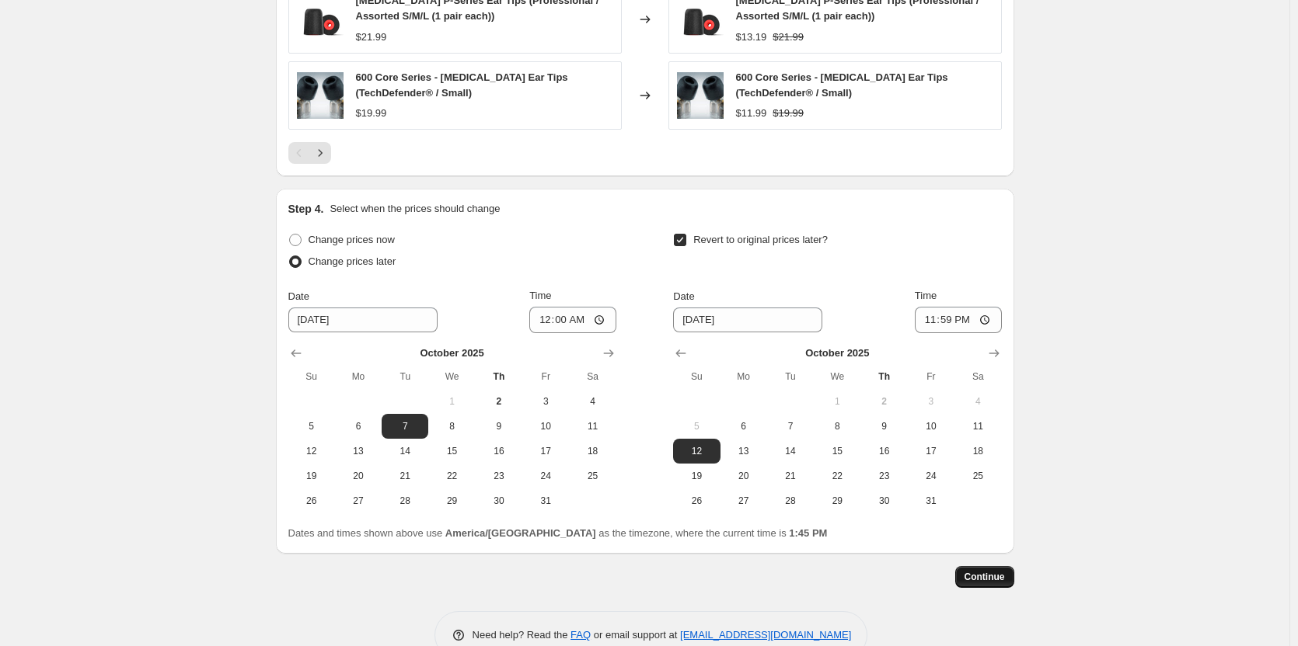
click at [981, 571] on span "Continue" at bounding box center [984, 577] width 40 height 12
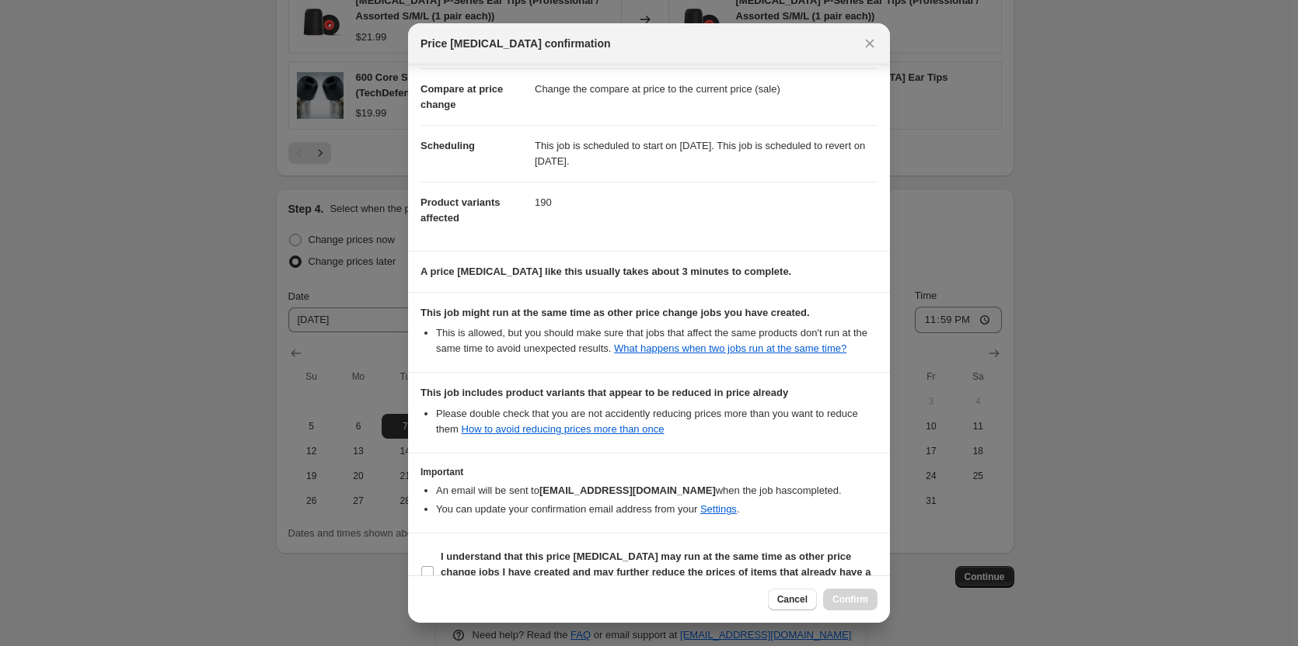
scroll to position [100, 0]
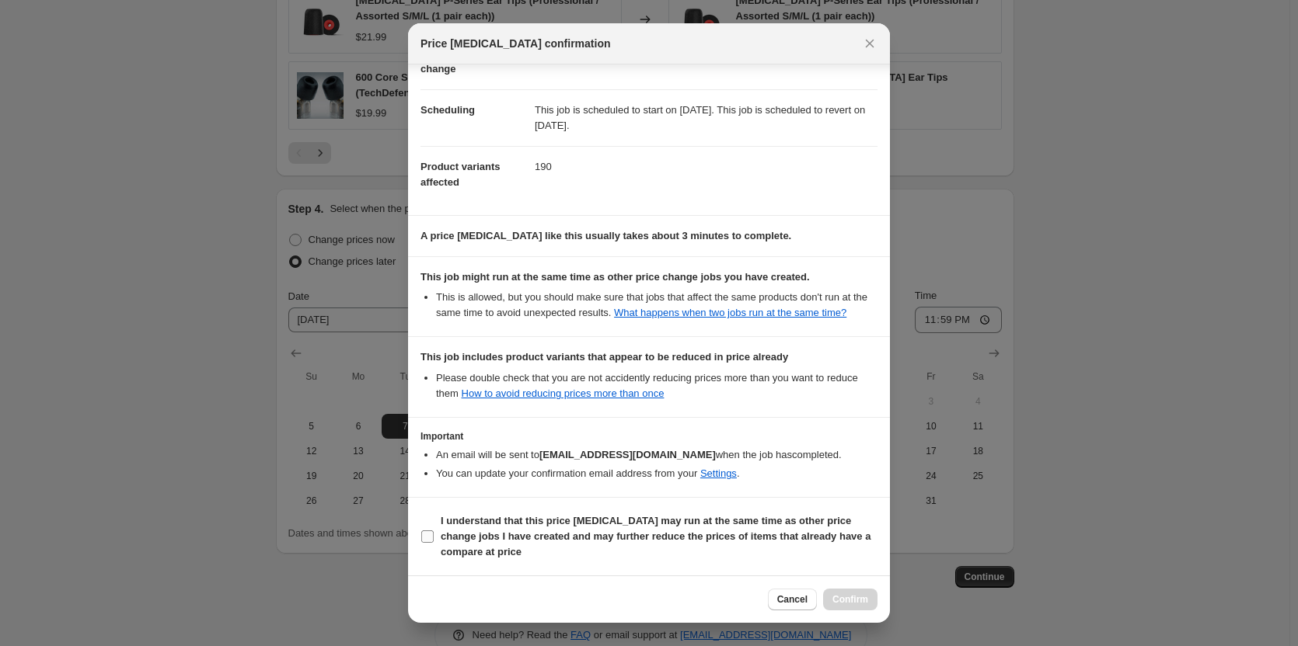
click at [585, 536] on b "I understand that this price [MEDICAL_DATA] may run at the same time as other p…" at bounding box center [656, 536] width 430 height 43
click at [434, 536] on input "I understand that this price [MEDICAL_DATA] may run at the same time as other p…" at bounding box center [427, 537] width 12 height 12
checkbox input "true"
click at [862, 611] on div "Cancel Confirm" at bounding box center [649, 599] width 482 height 47
click at [859, 578] on div "Cancel Confirm" at bounding box center [649, 599] width 482 height 47
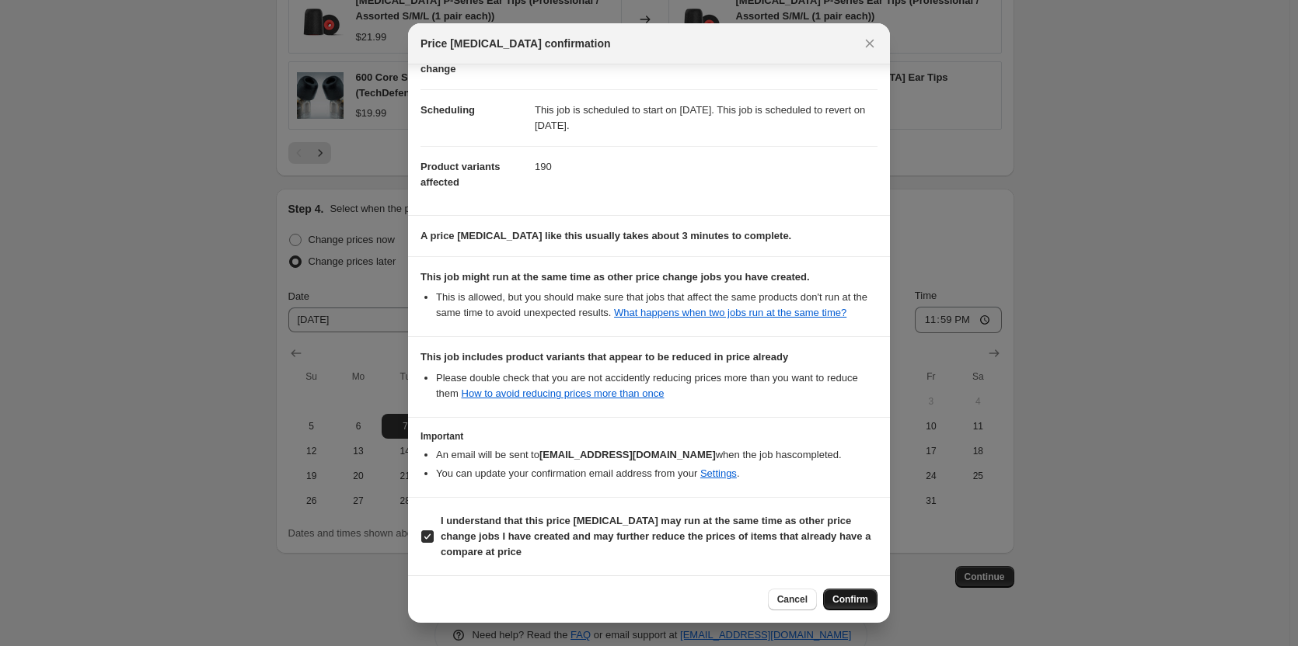
click at [869, 602] on button "Confirm" at bounding box center [850, 600] width 54 height 22
